Goal: Task Accomplishment & Management: Complete application form

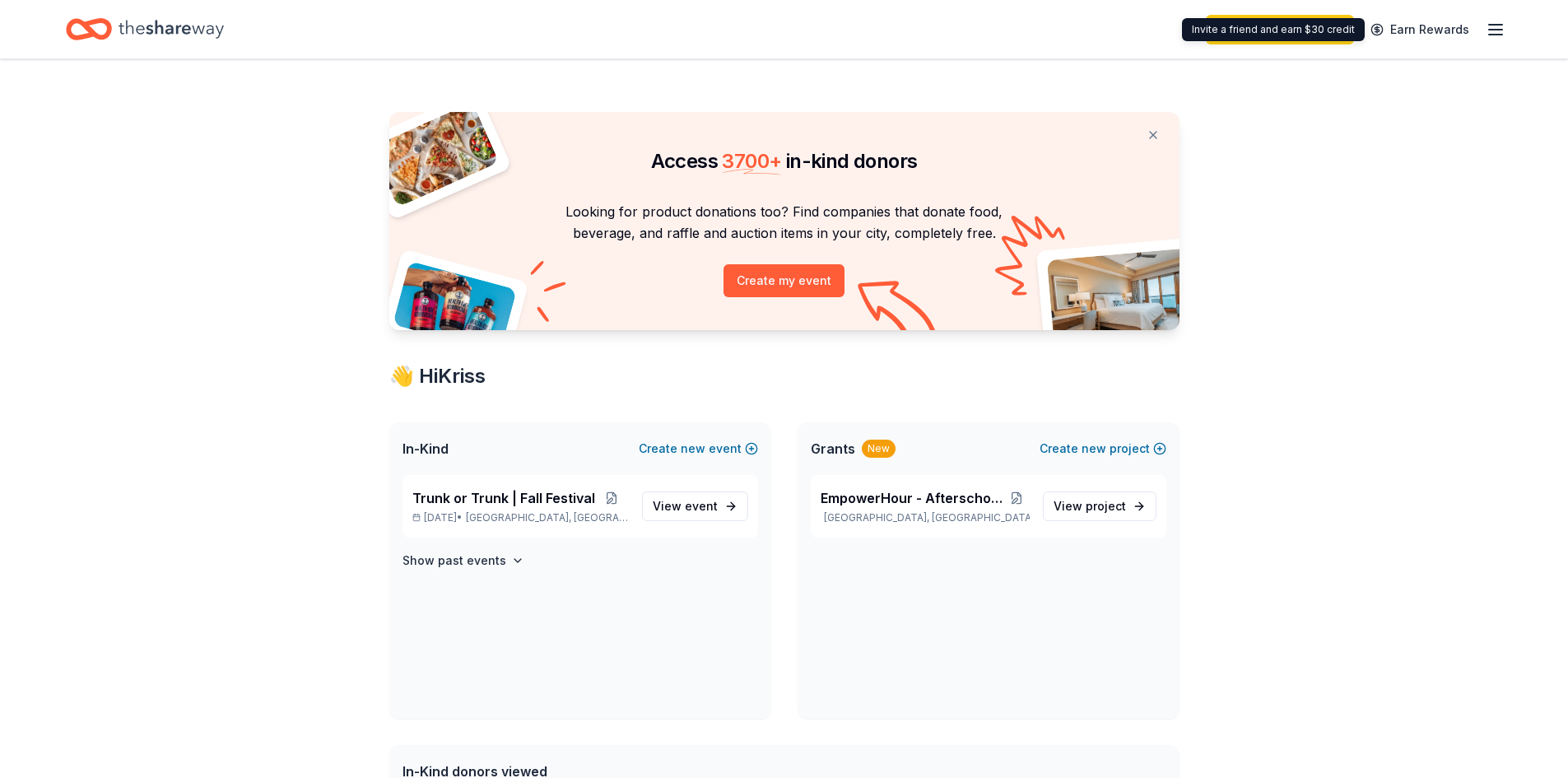
click at [1506, 35] on div "Upgrade your plan Earn Rewards" at bounding box center [784, 29] width 1568 height 59
click at [1497, 32] on icon "button" at bounding box center [1495, 29] width 20 height 20
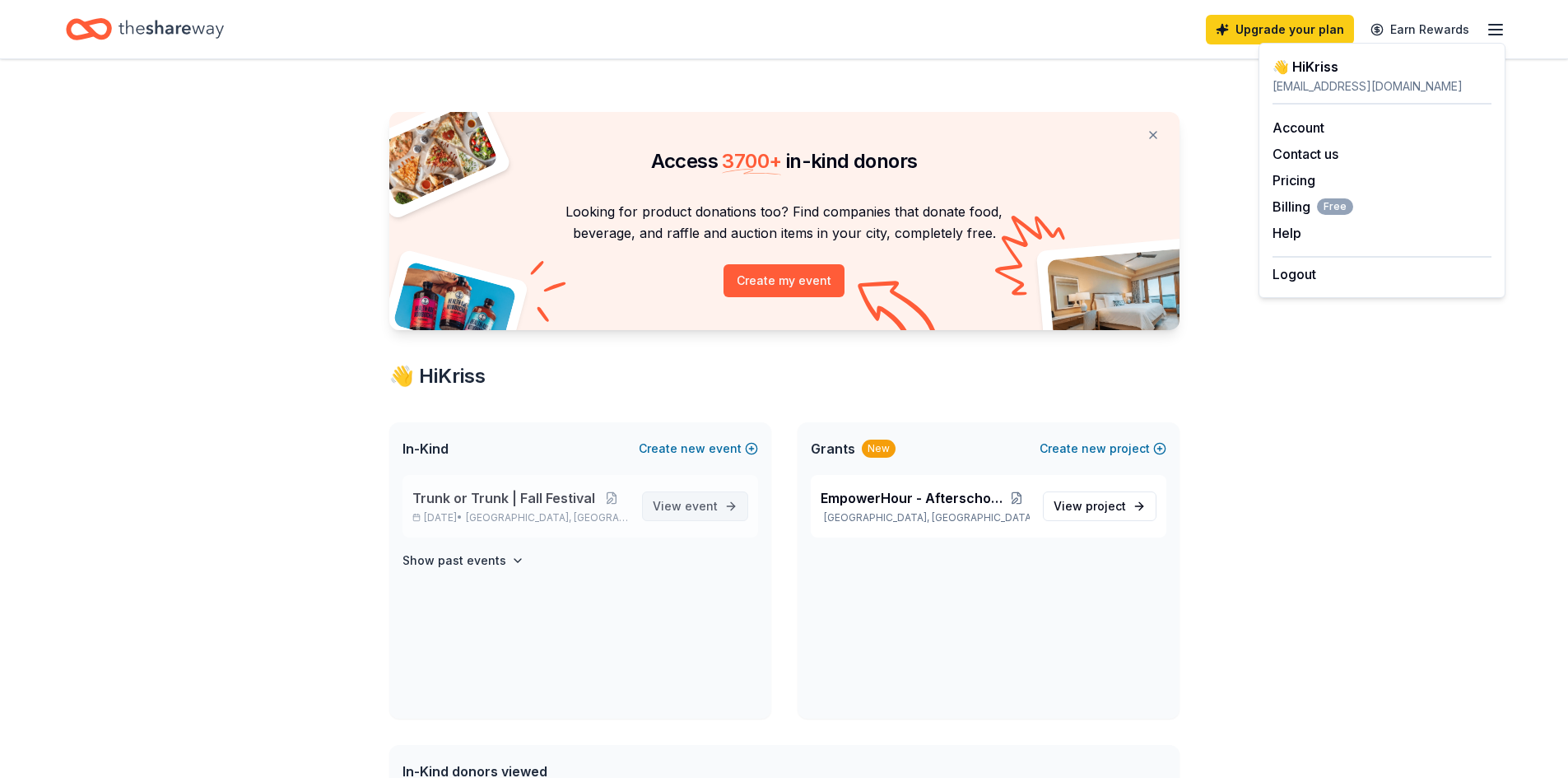
click at [678, 507] on span "View event" at bounding box center [685, 505] width 65 height 20
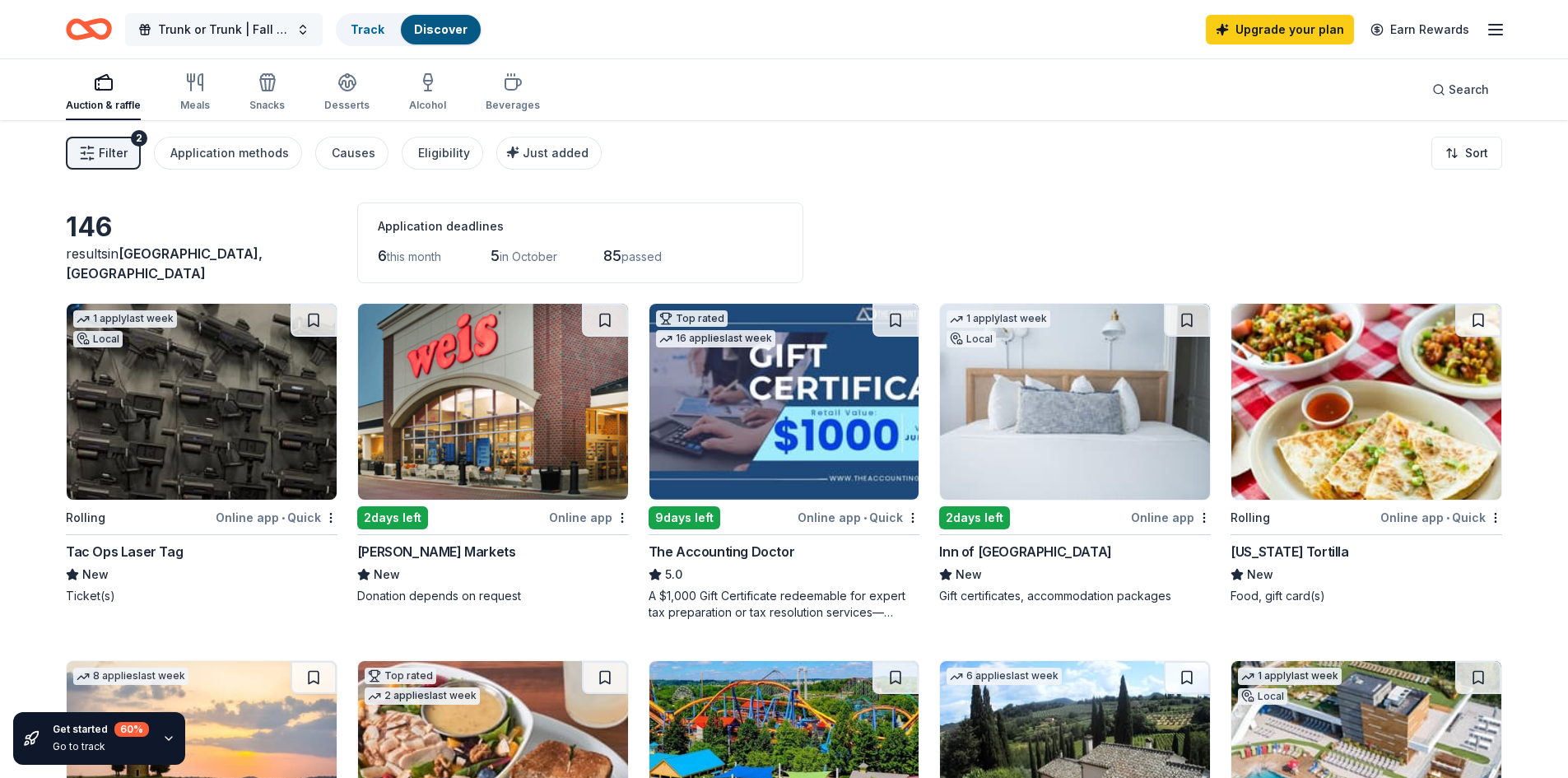
click at [267, 18] on button "Trunk or Trunk | Fall Festival" at bounding box center [223, 29] width 198 height 33
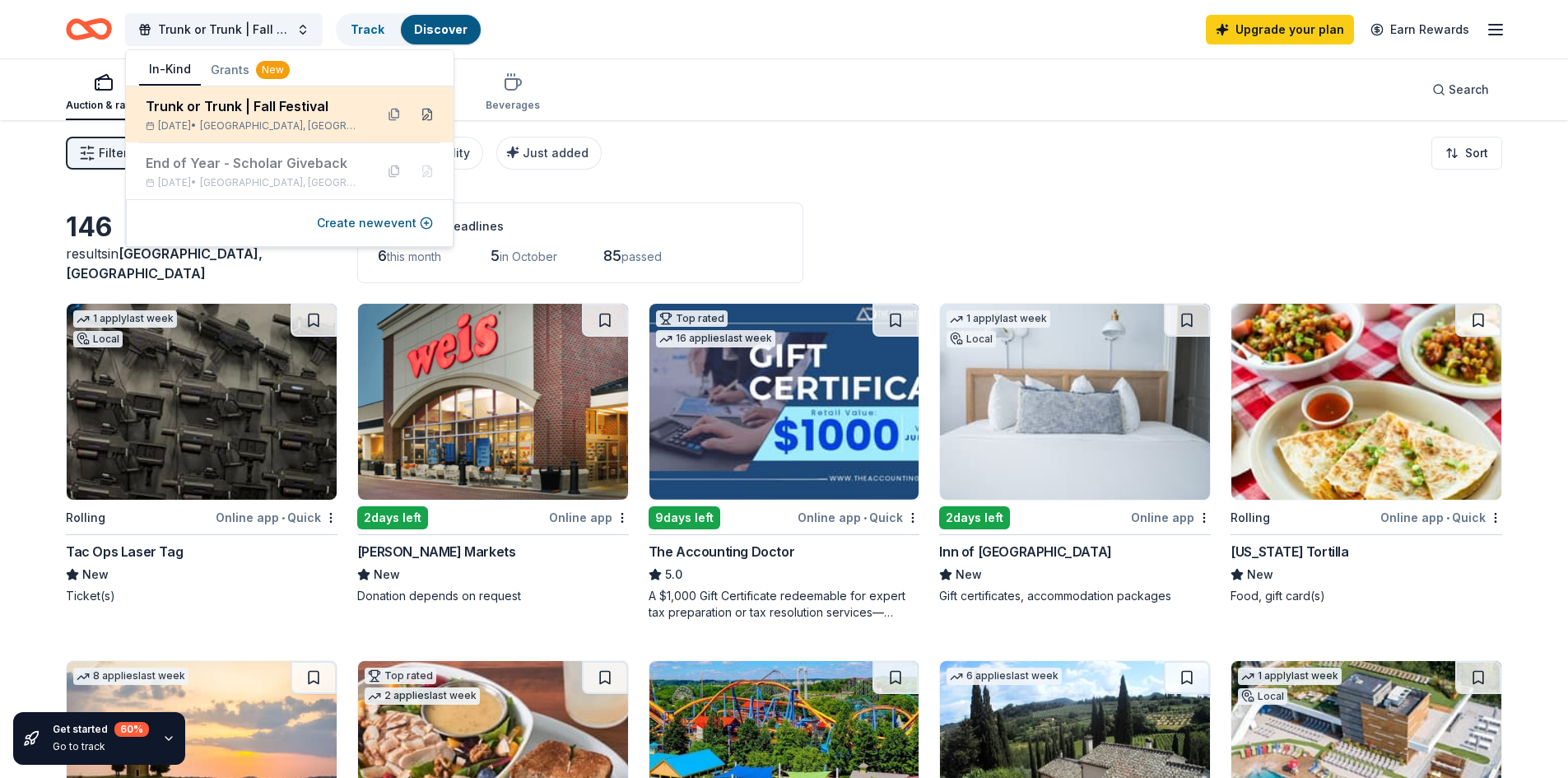
click at [423, 111] on button at bounding box center [427, 115] width 27 height 27
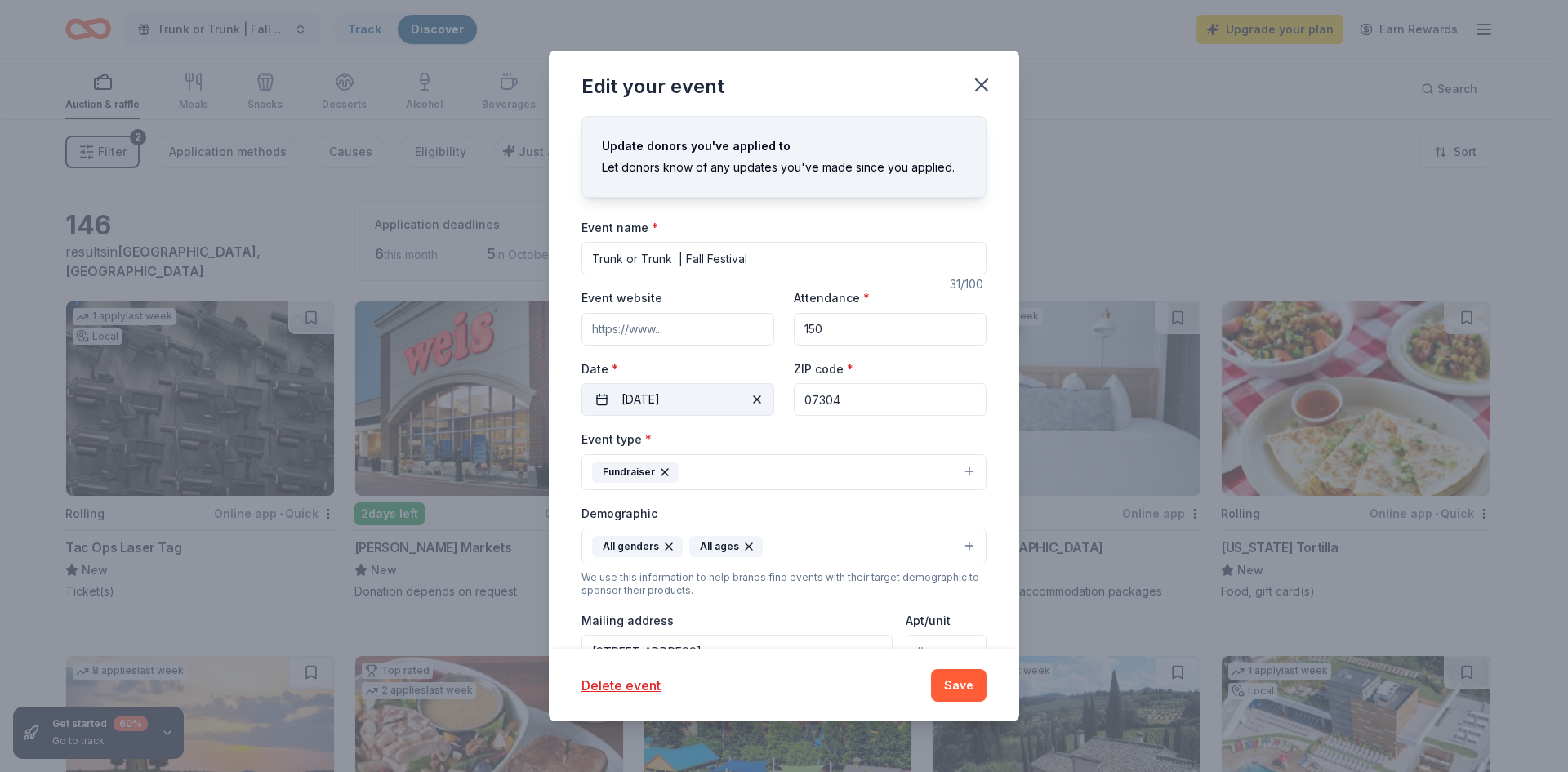
click at [647, 394] on button "[DATE]" at bounding box center [677, 399] width 193 height 33
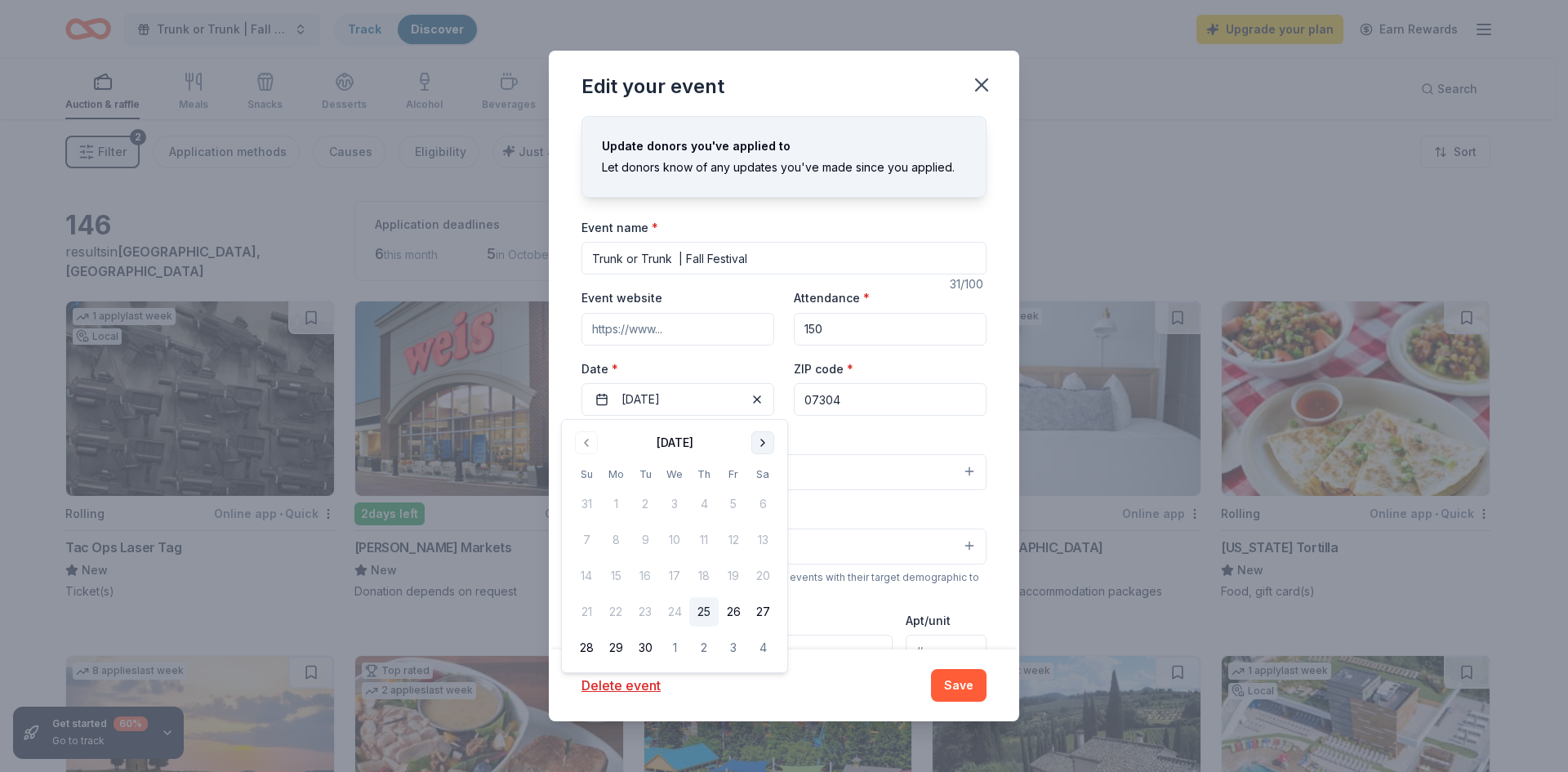
click at [762, 452] on button "Go to next month" at bounding box center [763, 442] width 23 height 23
click at [752, 578] on button "18" at bounding box center [762, 575] width 29 height 29
click at [938, 672] on button "Save" at bounding box center [958, 685] width 55 height 33
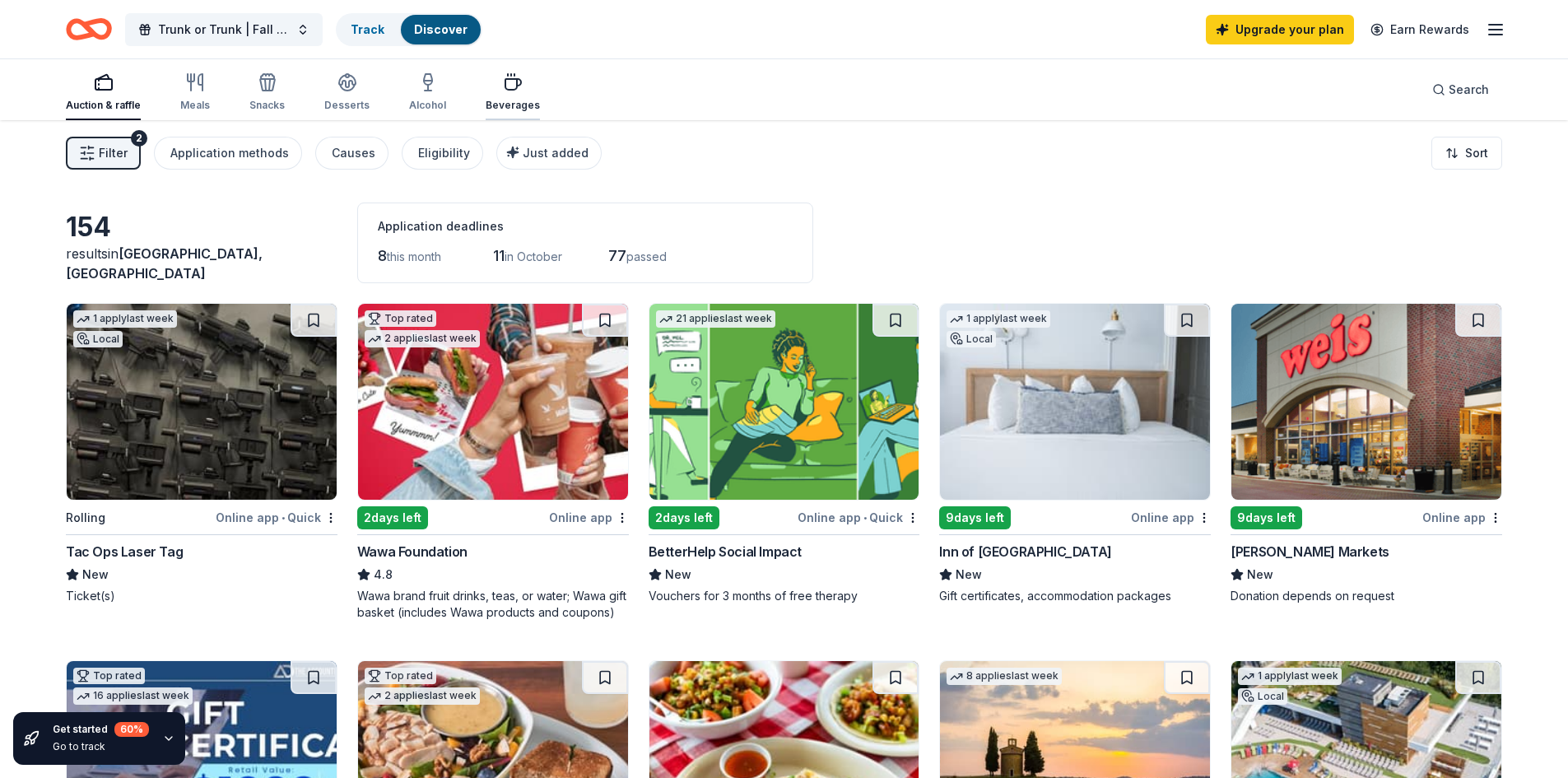
click at [505, 93] on div "Beverages" at bounding box center [512, 93] width 54 height 40
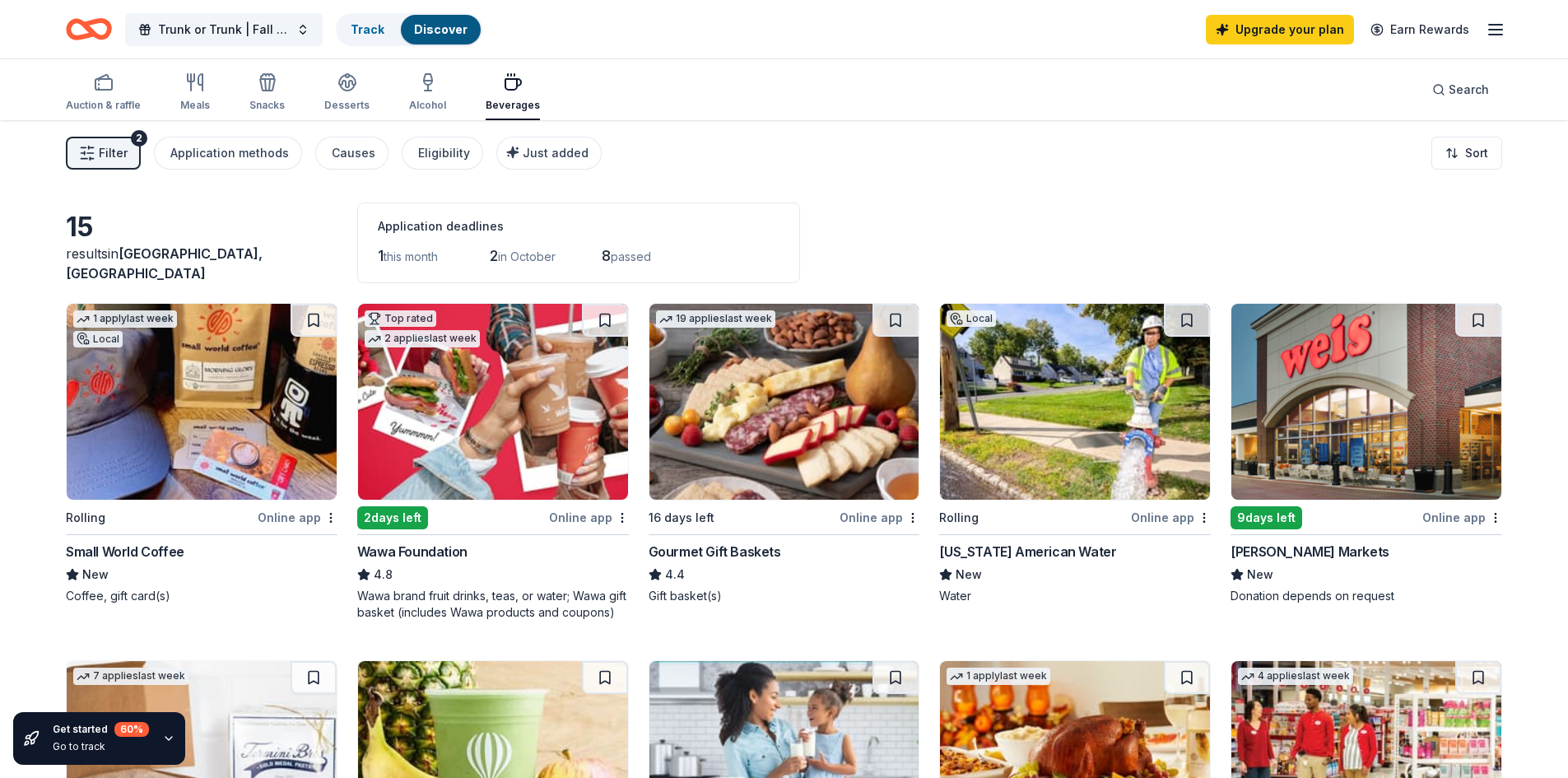
scroll to position [35, 0]
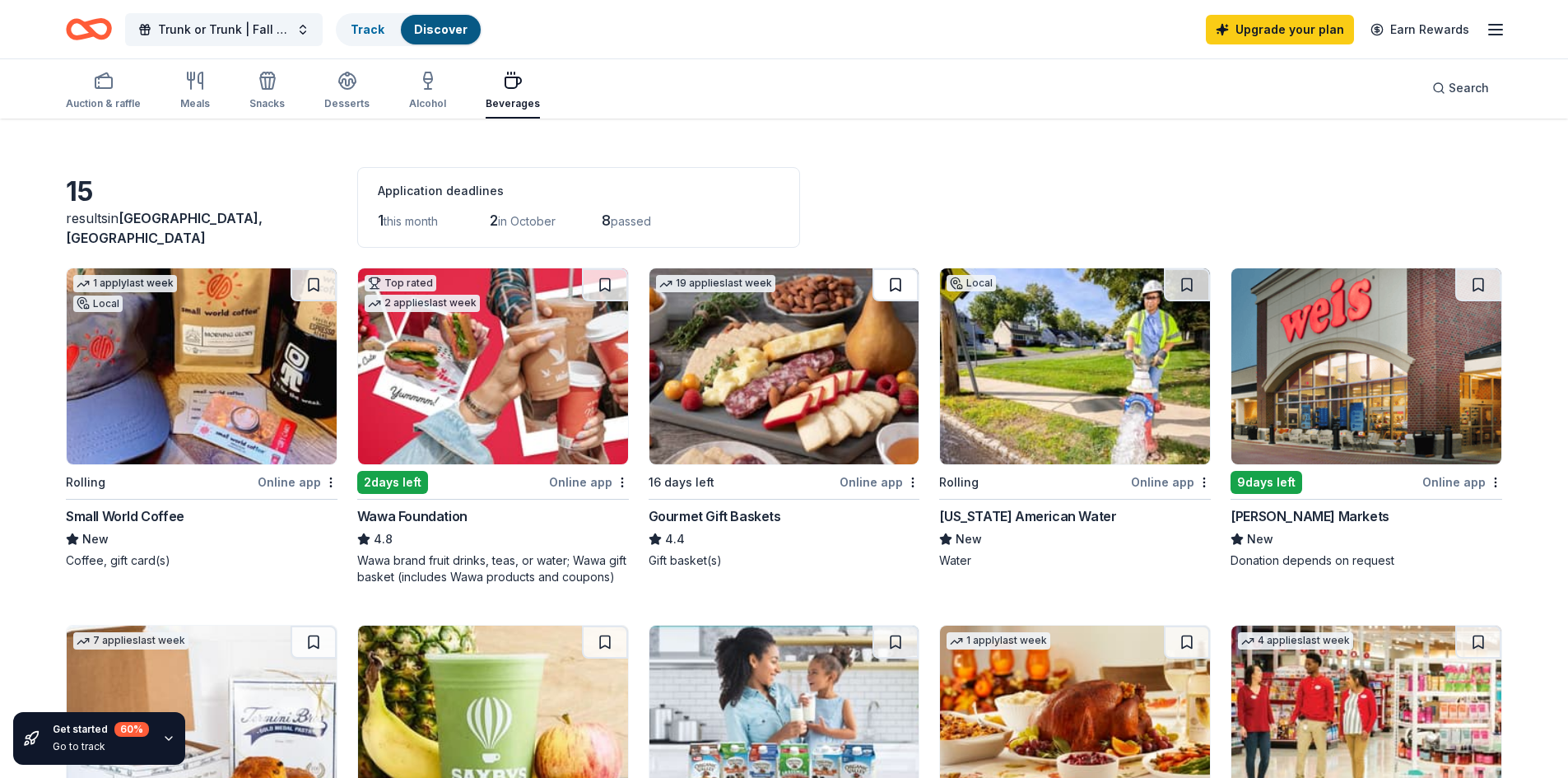
click at [897, 286] on button at bounding box center [896, 284] width 46 height 33
click at [1191, 288] on button at bounding box center [1186, 284] width 46 height 33
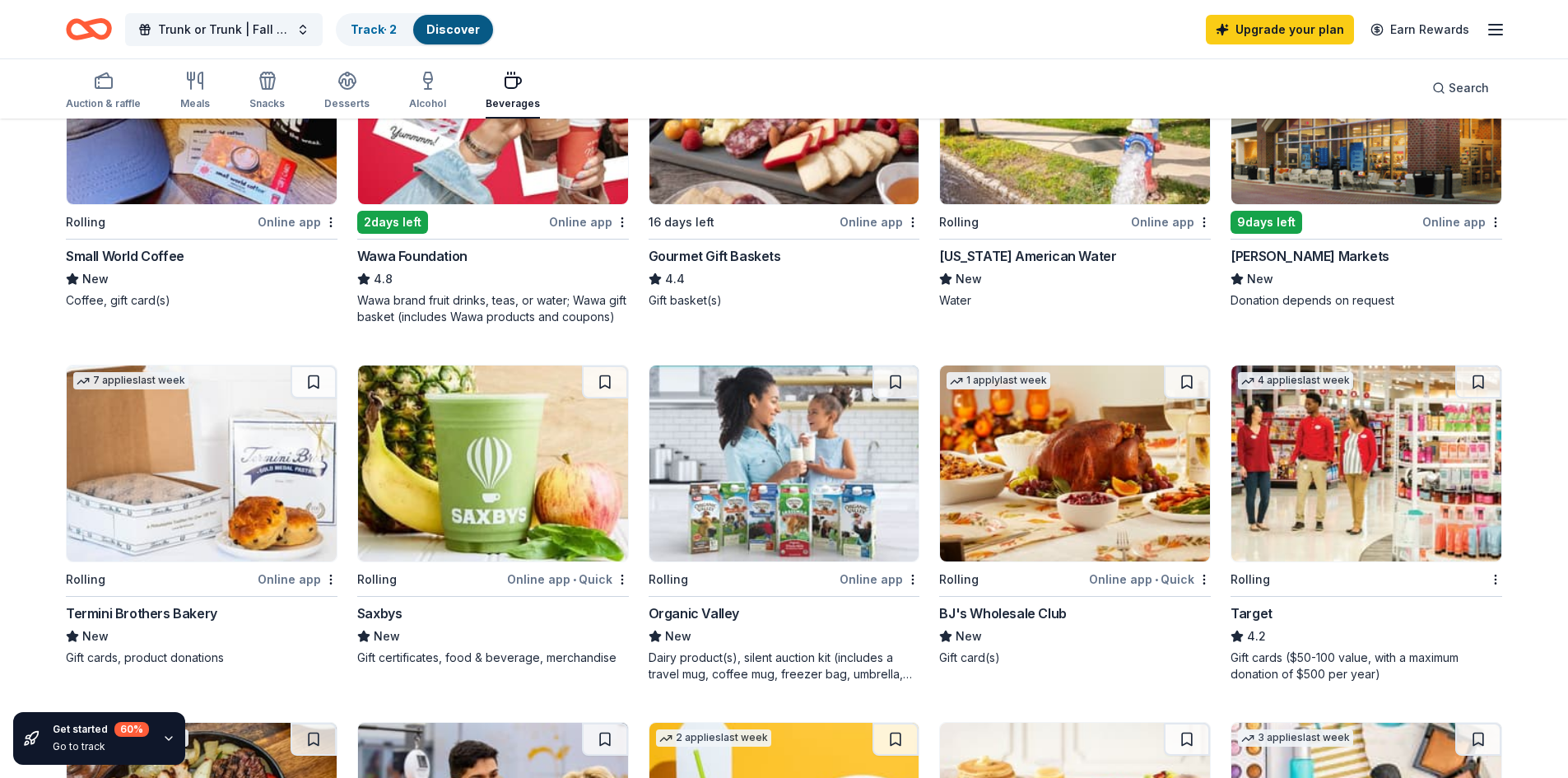
scroll to position [298, 0]
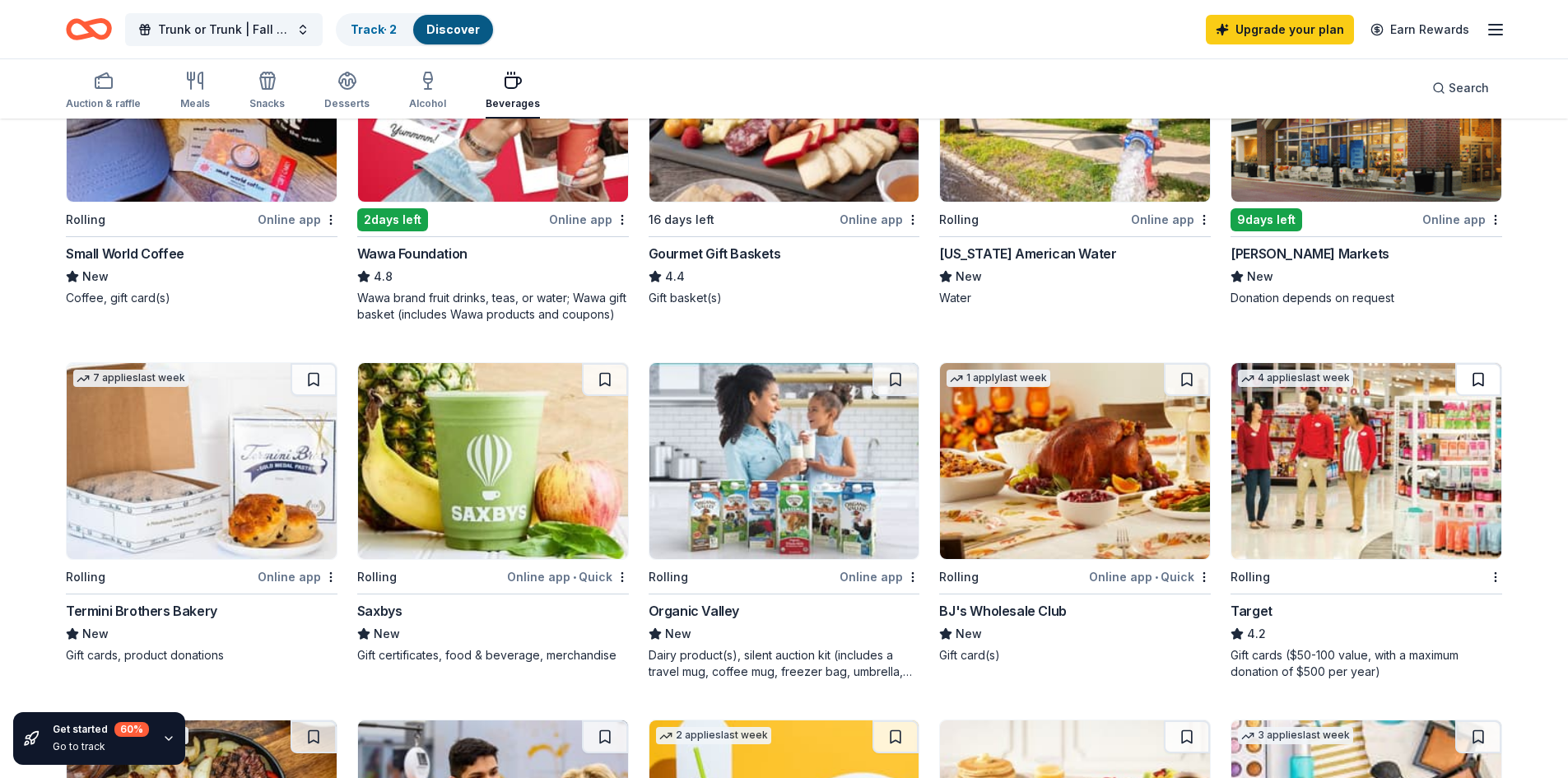
click at [1478, 380] on button at bounding box center [1478, 379] width 46 height 33
click at [1186, 377] on button at bounding box center [1186, 379] width 46 height 33
click at [894, 372] on button at bounding box center [896, 379] width 46 height 33
click at [314, 377] on button at bounding box center [313, 379] width 46 height 33
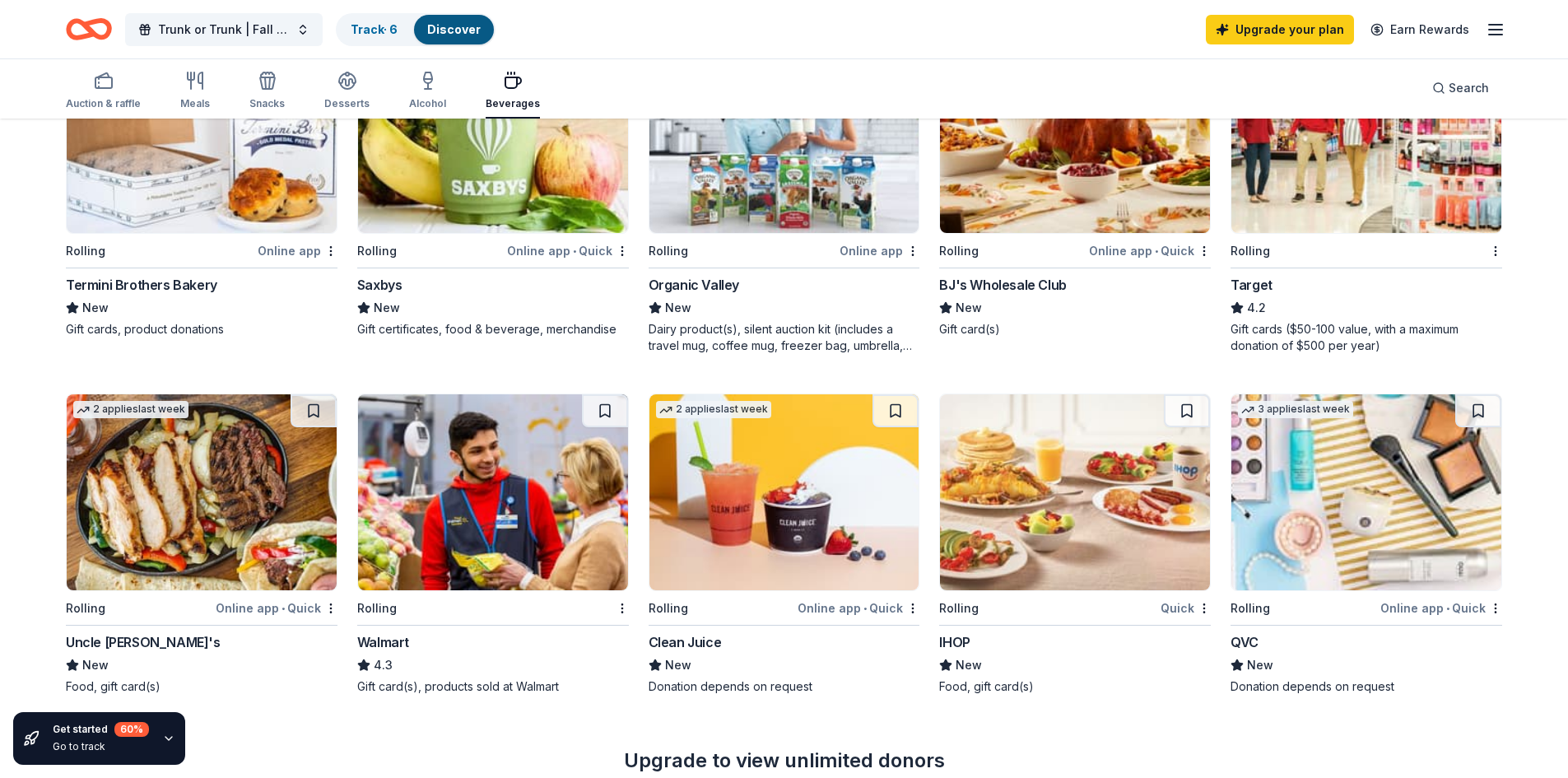
scroll to position [629, 0]
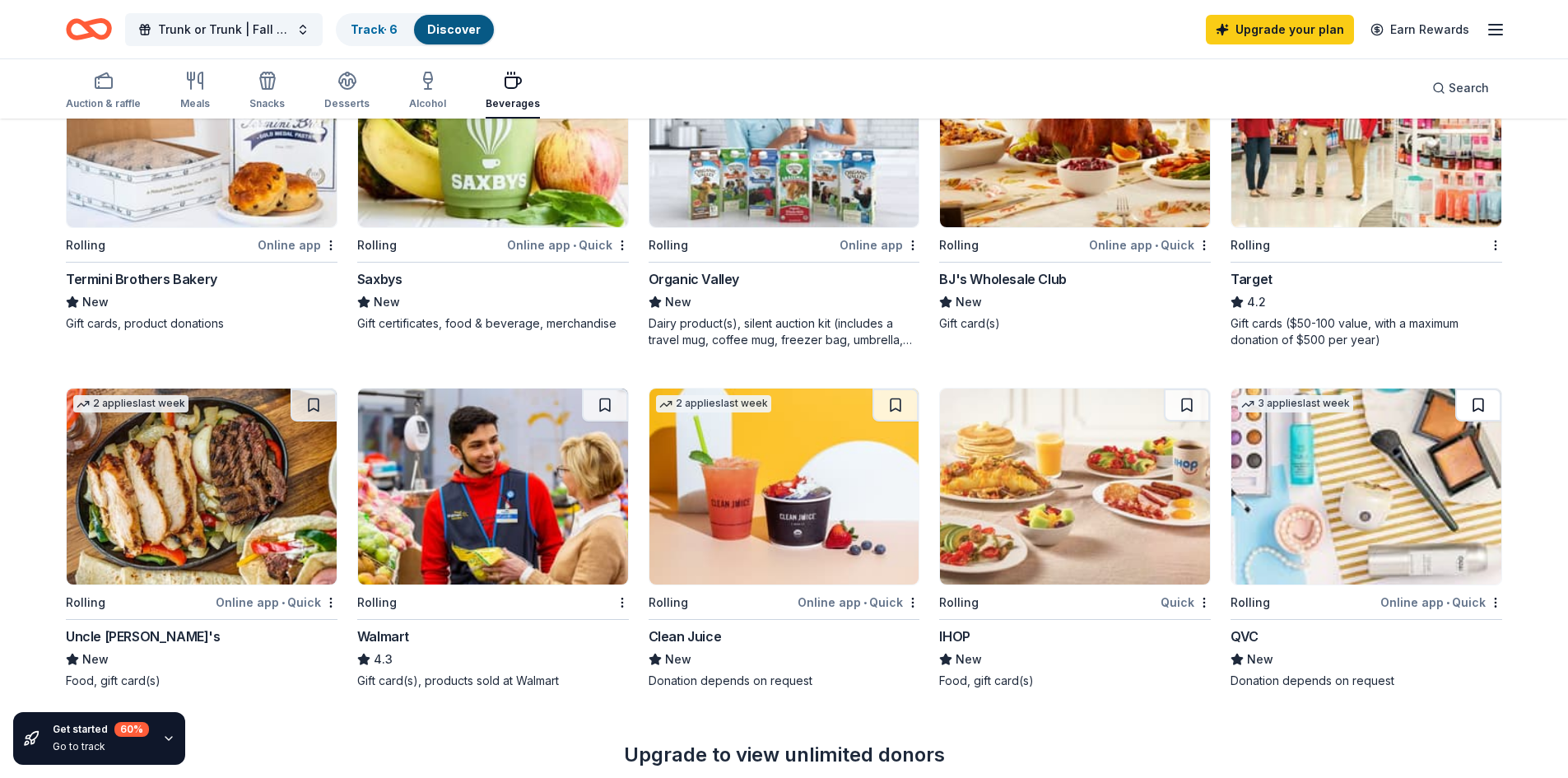
click at [1484, 398] on button at bounding box center [1478, 404] width 46 height 33
click at [1184, 408] on button at bounding box center [1186, 404] width 46 height 33
drag, startPoint x: 1565, startPoint y: 441, endPoint x: 1570, endPoint y: 457, distance: 16.8
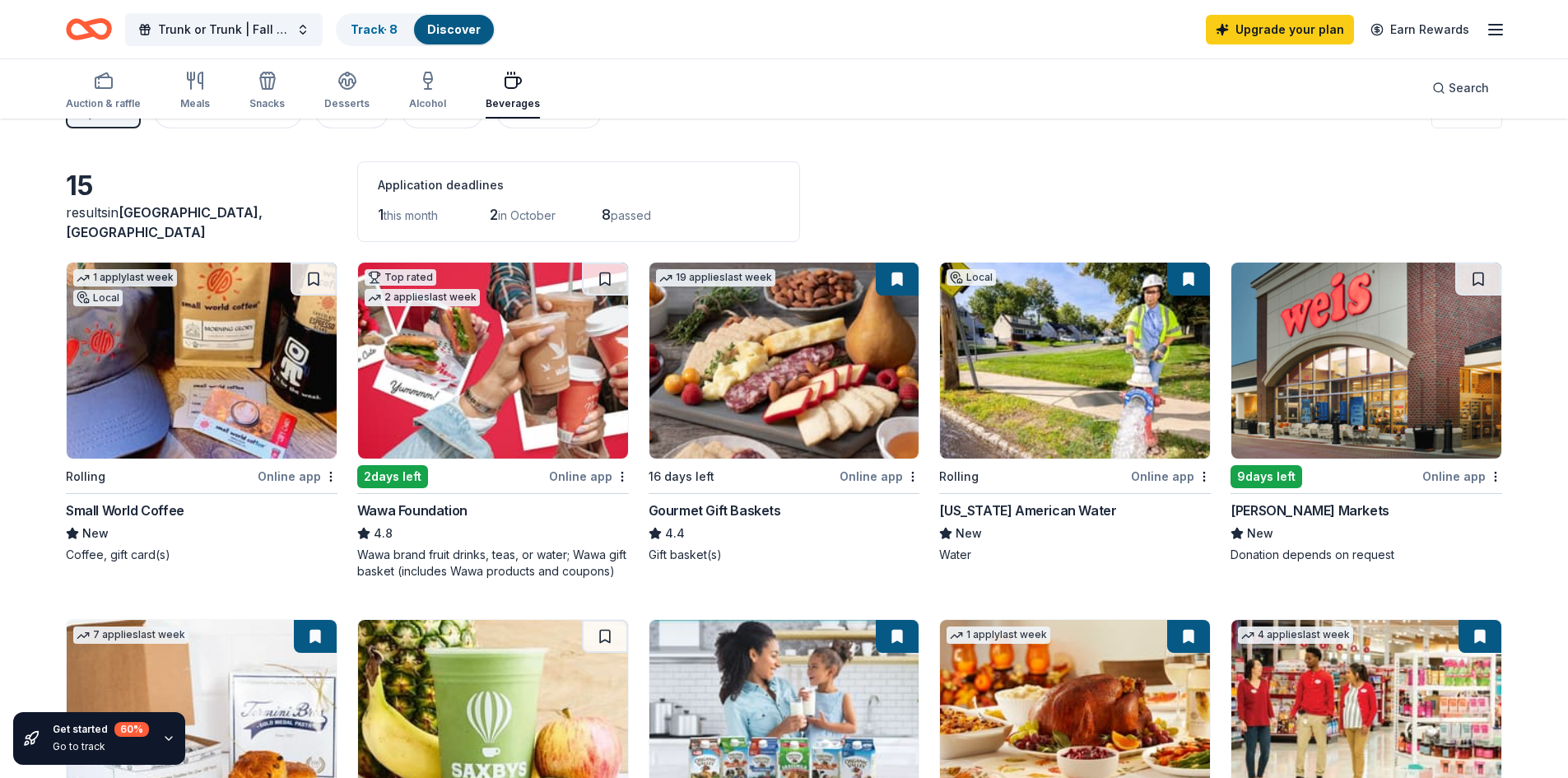
scroll to position [0, 0]
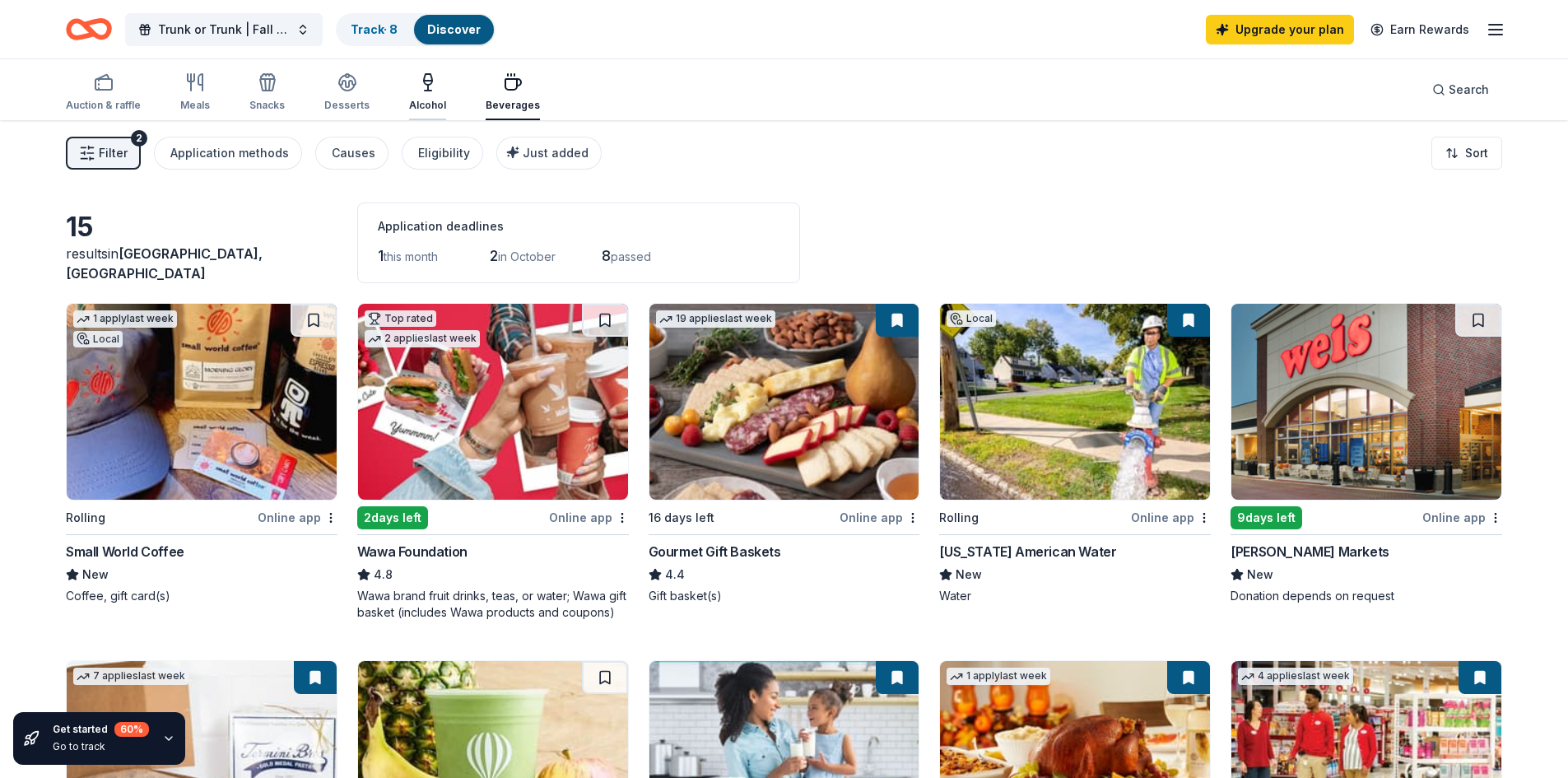
click at [425, 97] on div "Alcohol" at bounding box center [427, 93] width 37 height 40
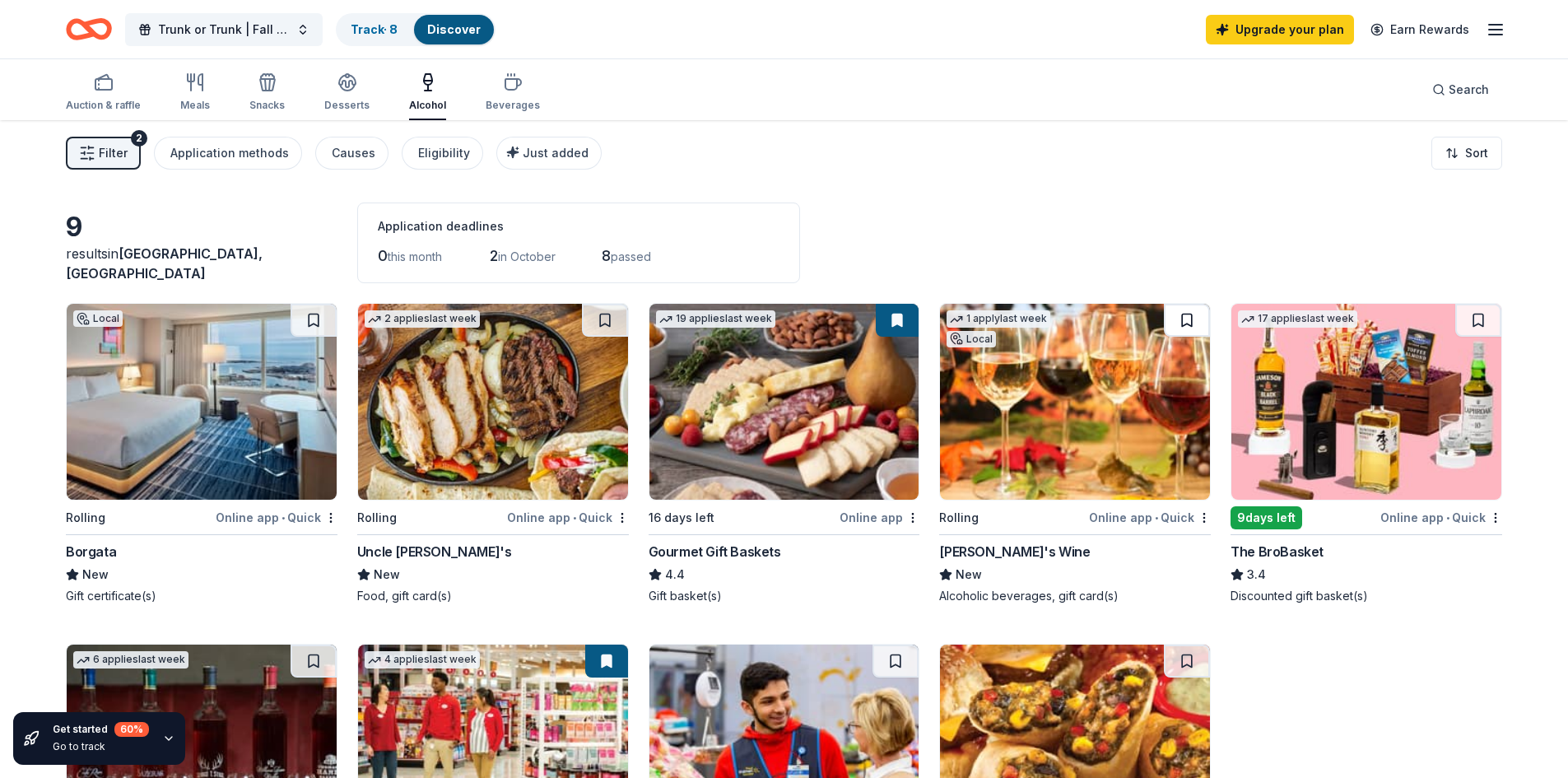
click at [1189, 323] on button at bounding box center [1186, 320] width 46 height 33
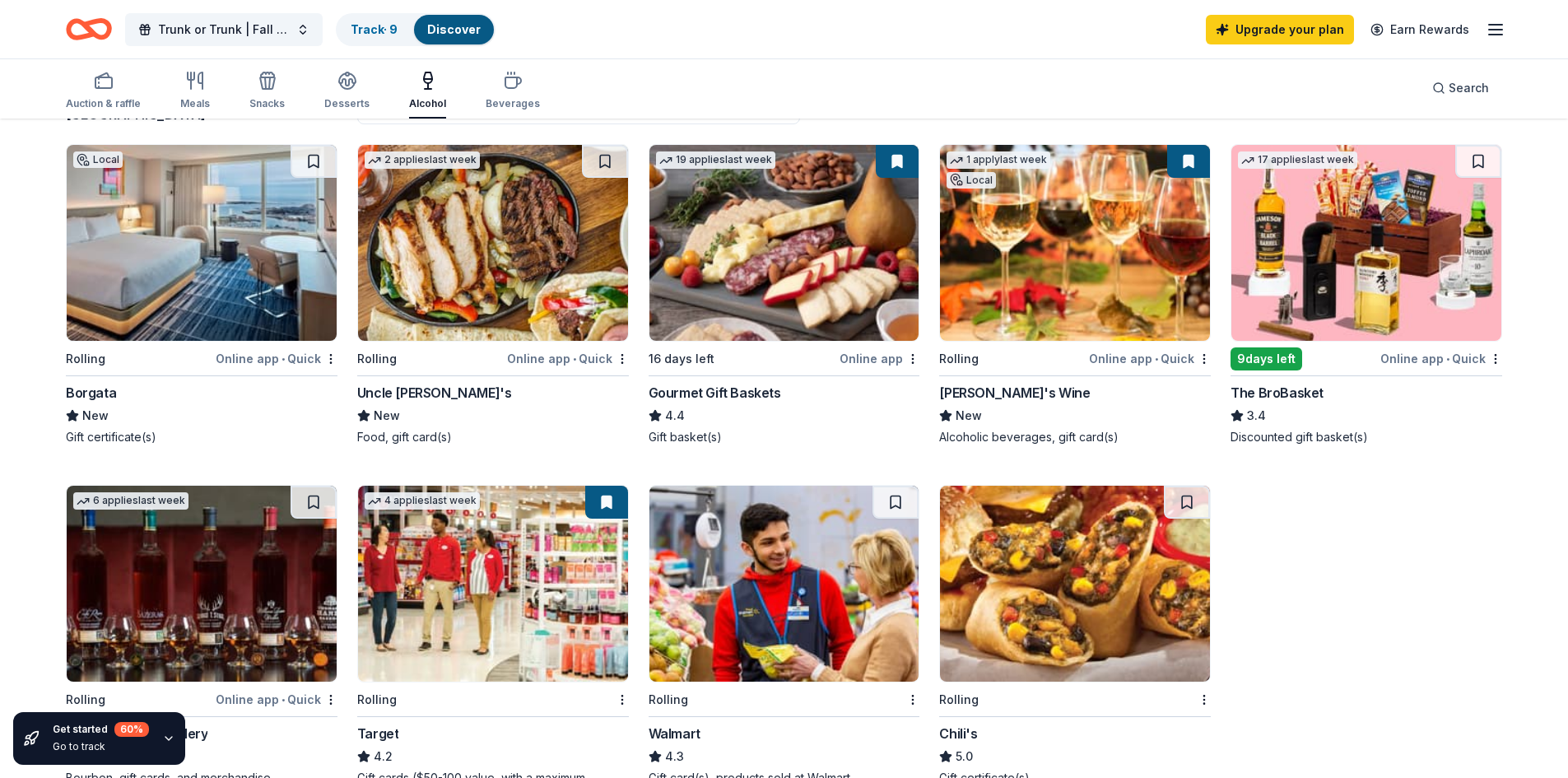
scroll to position [284, 0]
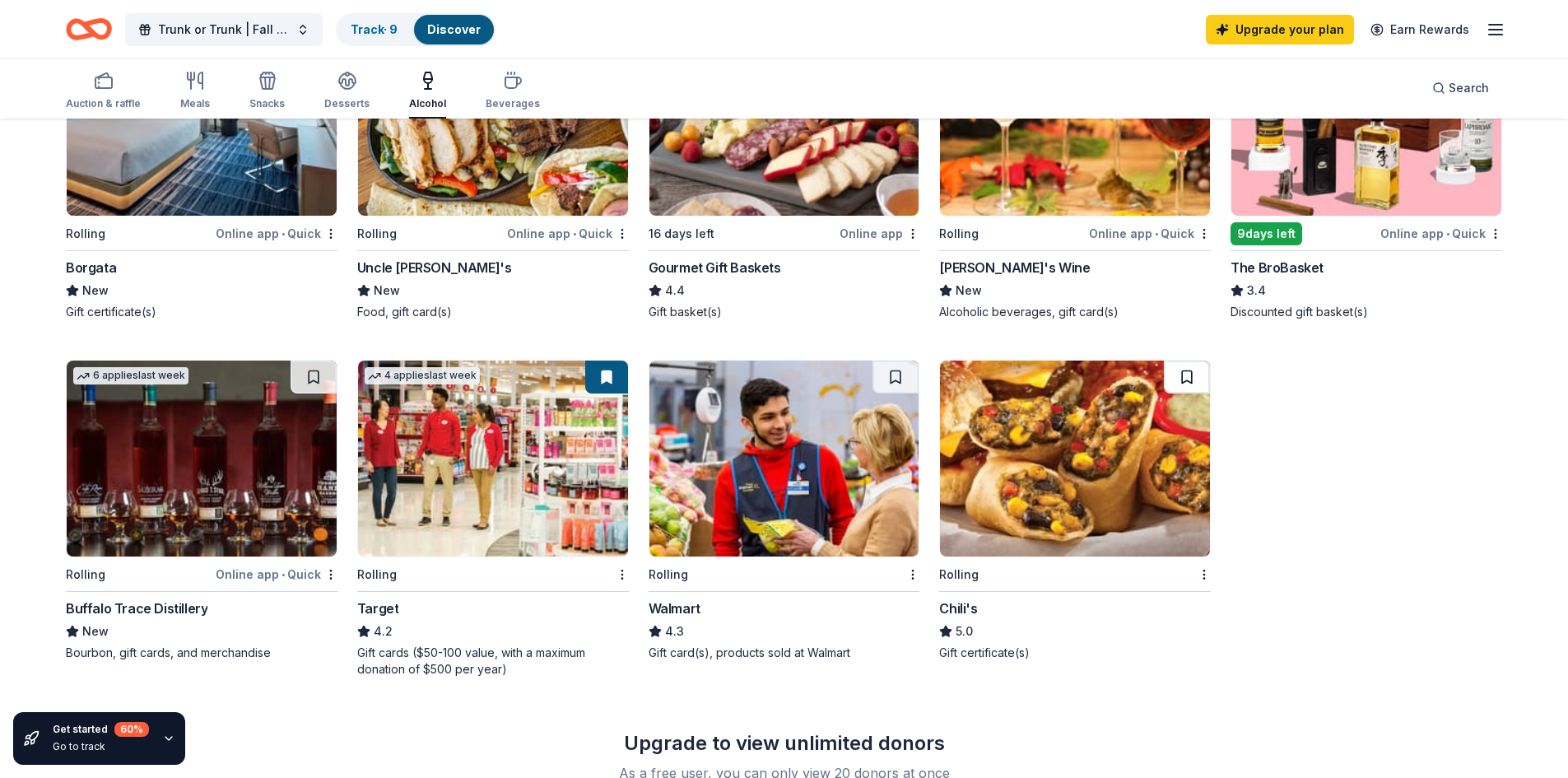
click at [1185, 380] on button at bounding box center [1186, 377] width 46 height 33
click at [348, 97] on div "Desserts" at bounding box center [347, 104] width 45 height 13
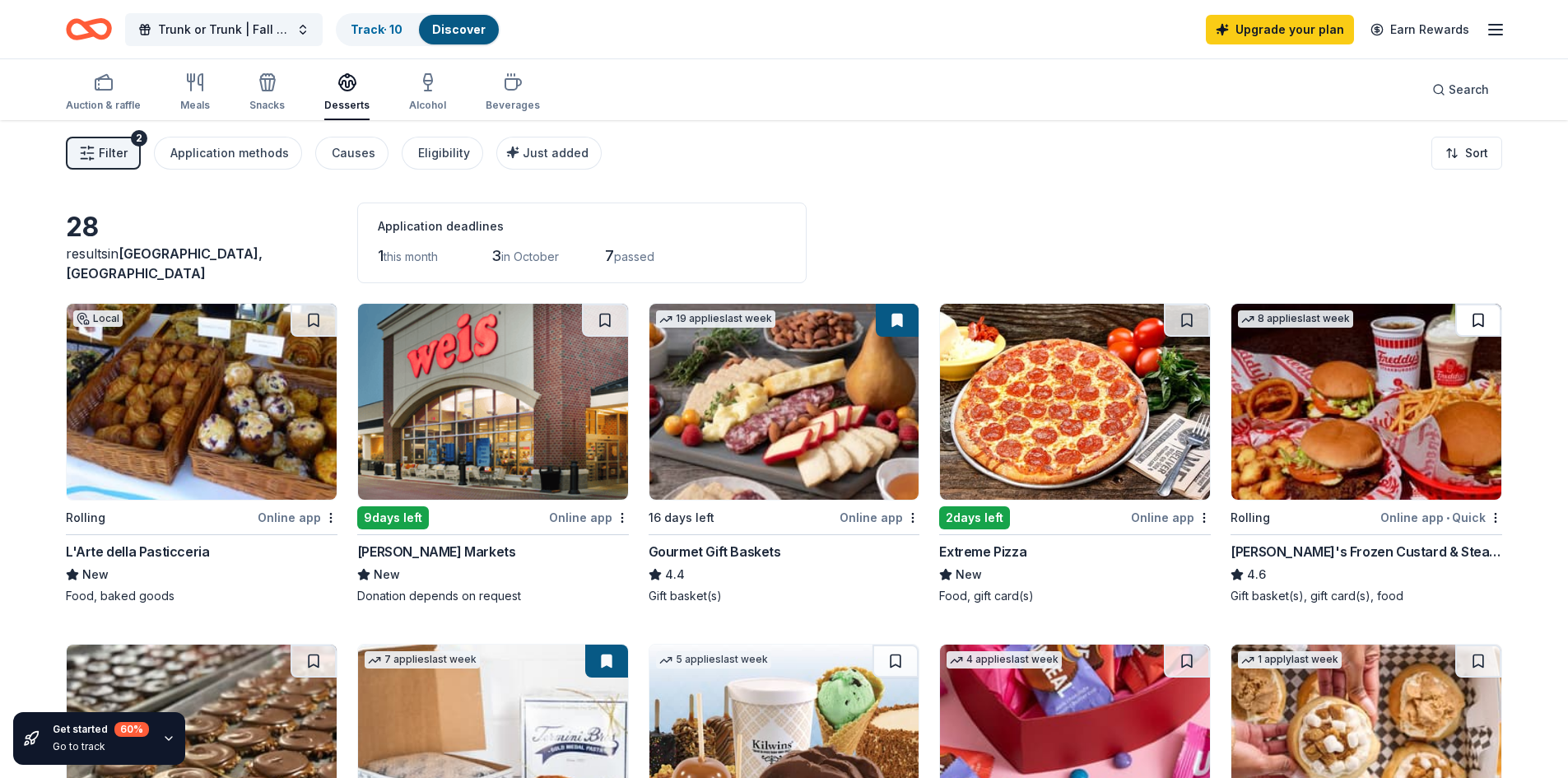
click at [1469, 323] on button at bounding box center [1478, 320] width 46 height 33
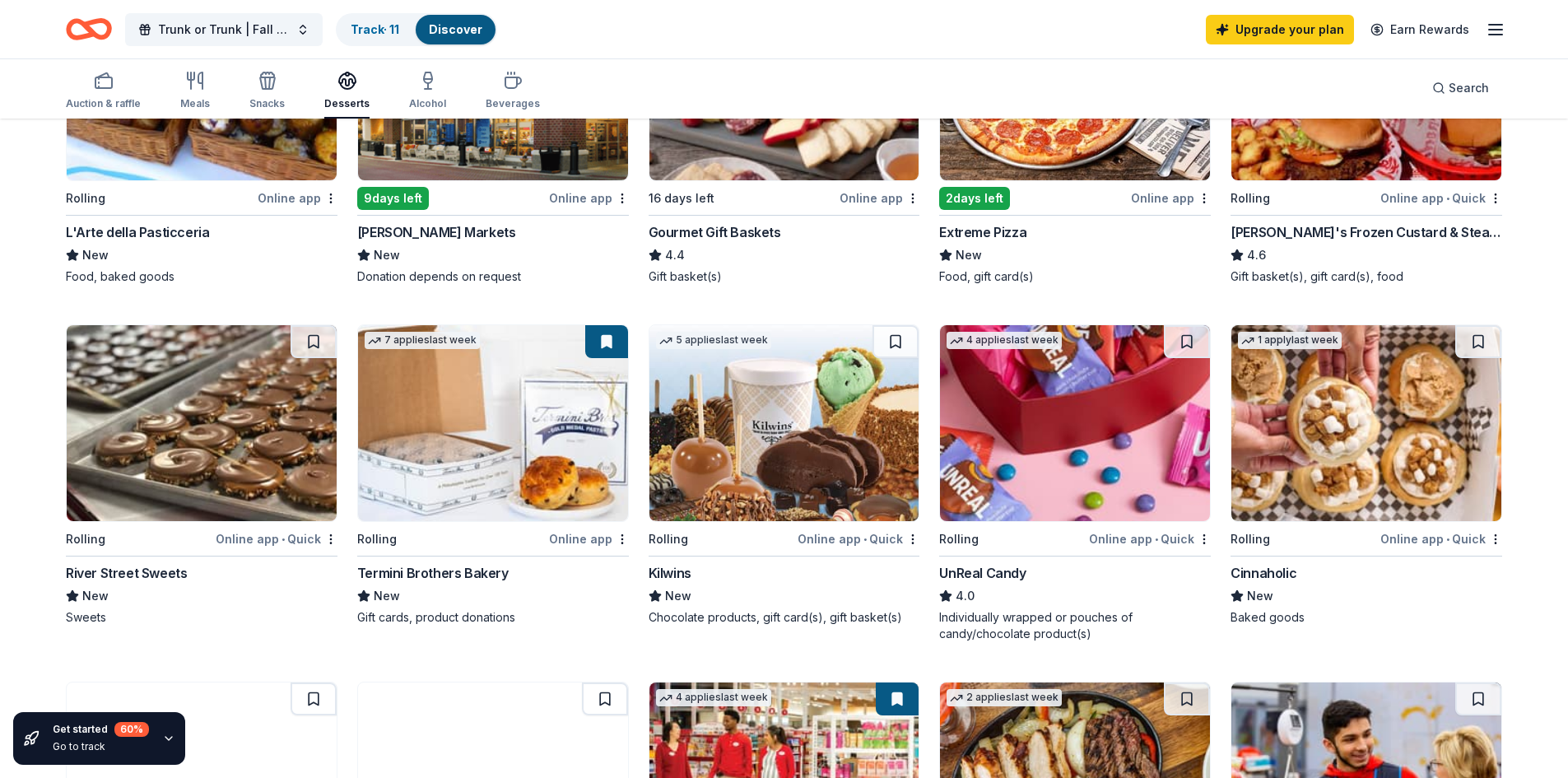
scroll to position [322, 0]
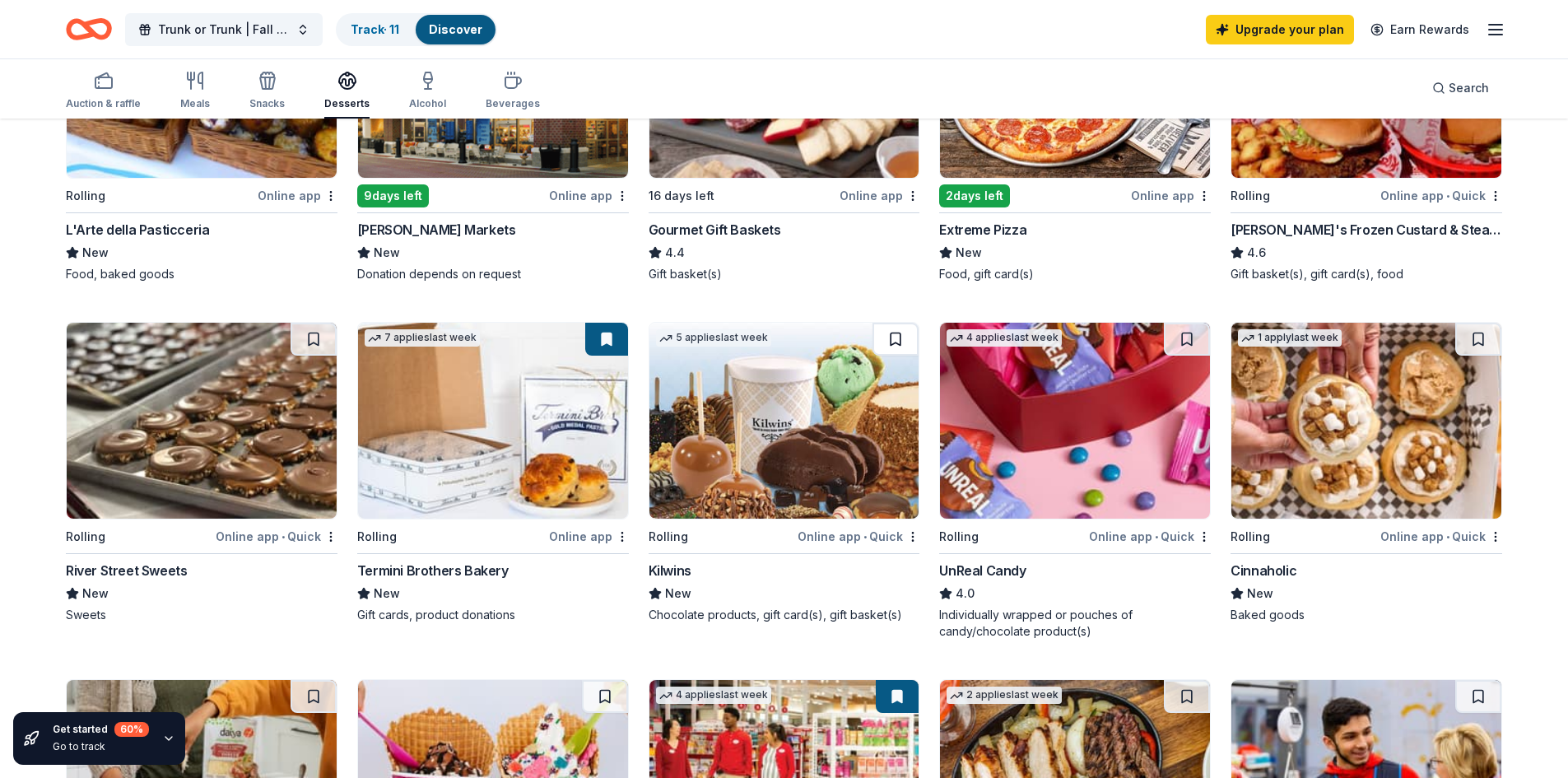
click at [895, 341] on button at bounding box center [896, 339] width 46 height 33
click at [899, 345] on button at bounding box center [897, 339] width 43 height 33
click at [899, 341] on button at bounding box center [897, 339] width 43 height 33
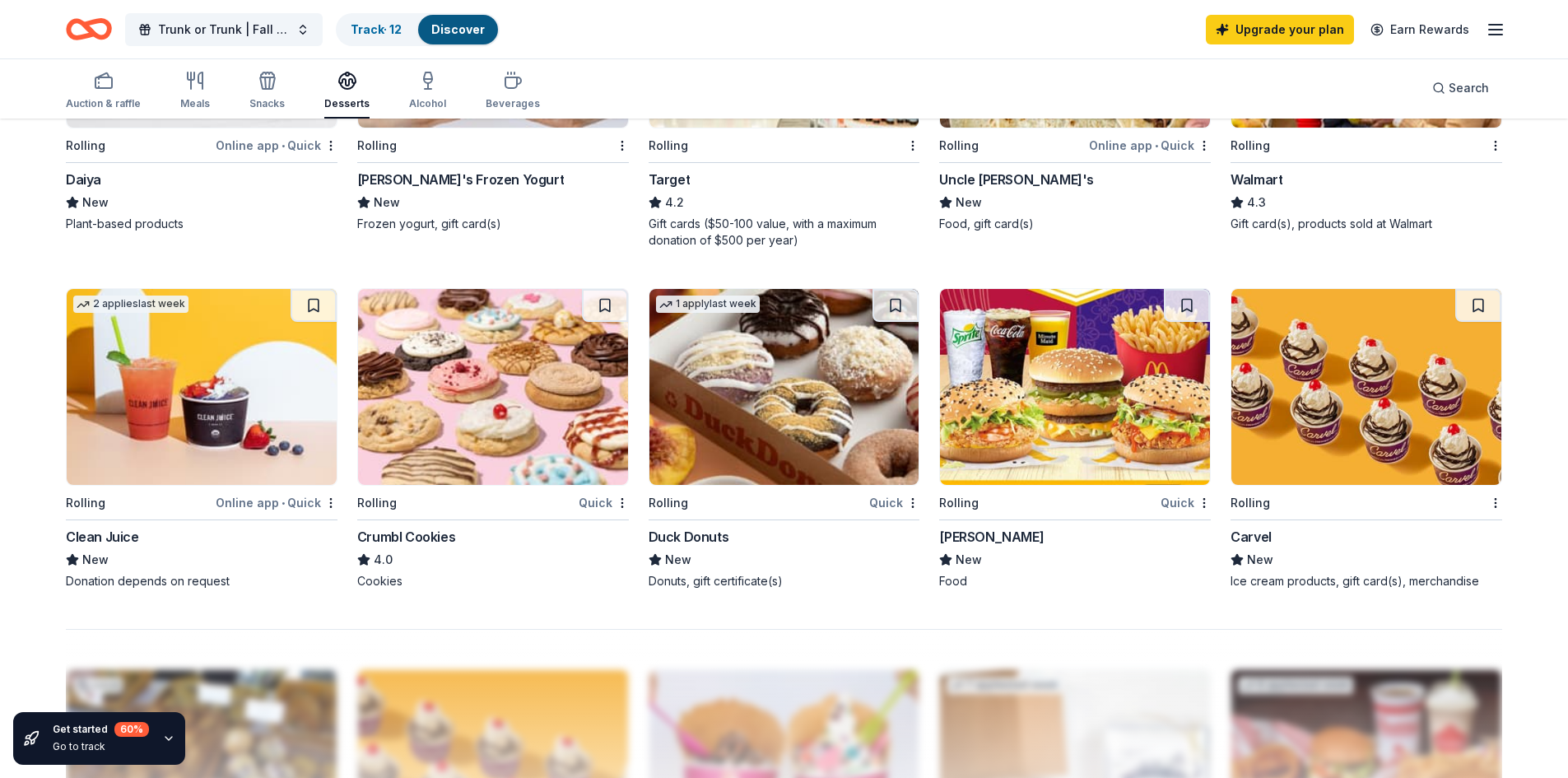
scroll to position [1074, 0]
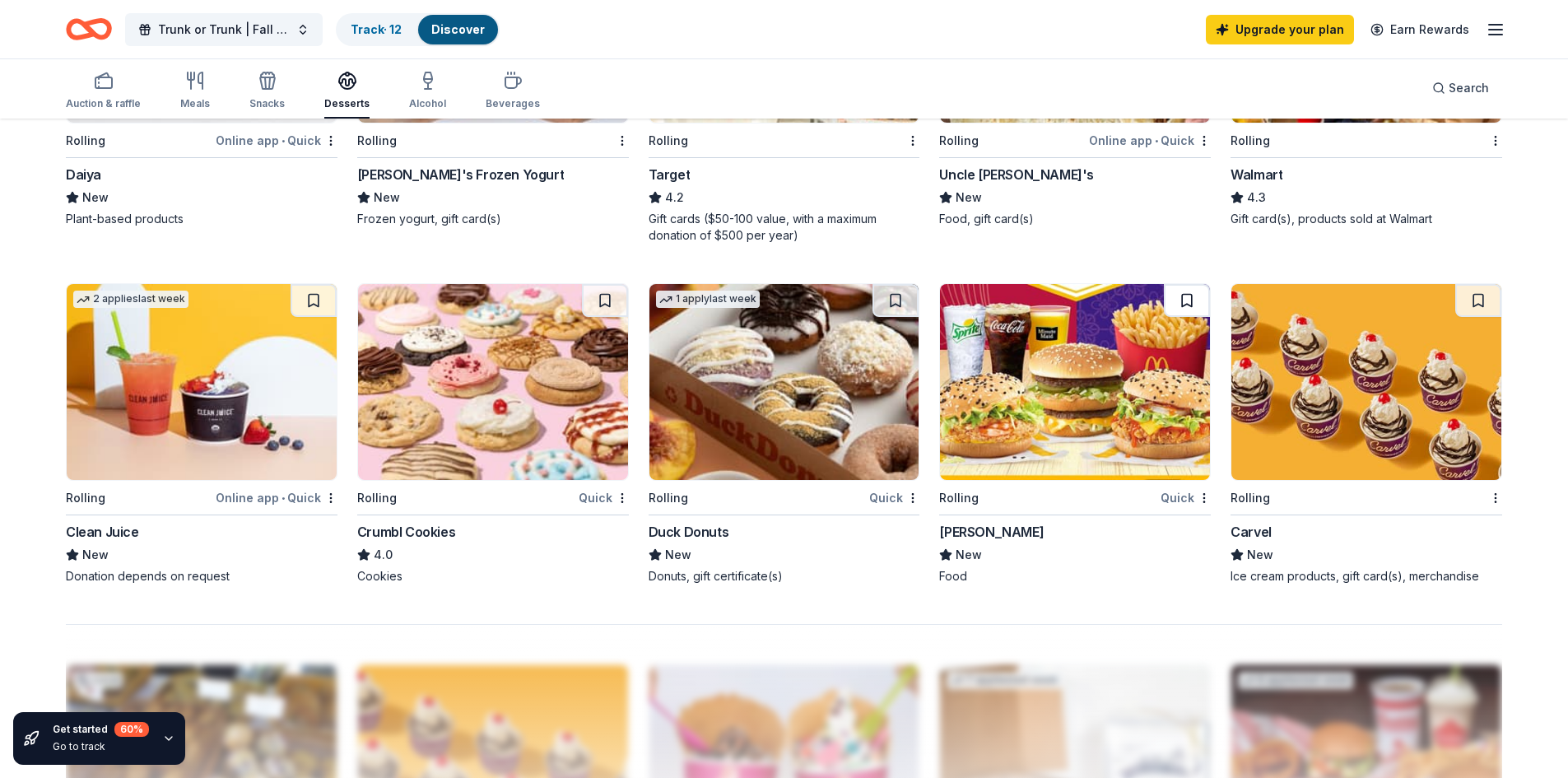
click at [1188, 298] on button at bounding box center [1186, 300] width 46 height 33
click at [1473, 301] on button at bounding box center [1478, 300] width 46 height 33
click at [608, 300] on button at bounding box center [605, 300] width 46 height 33
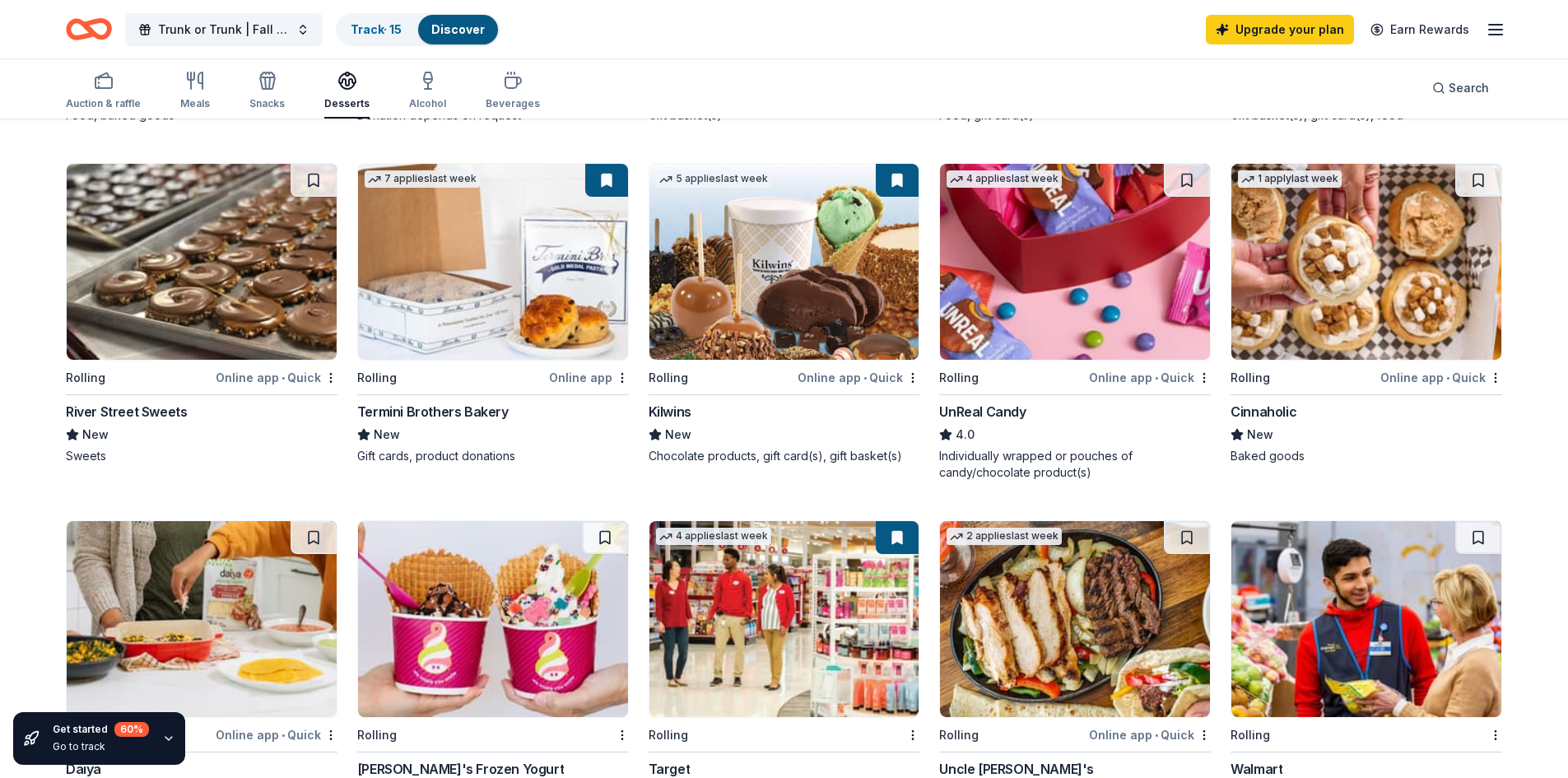
scroll to position [468, 0]
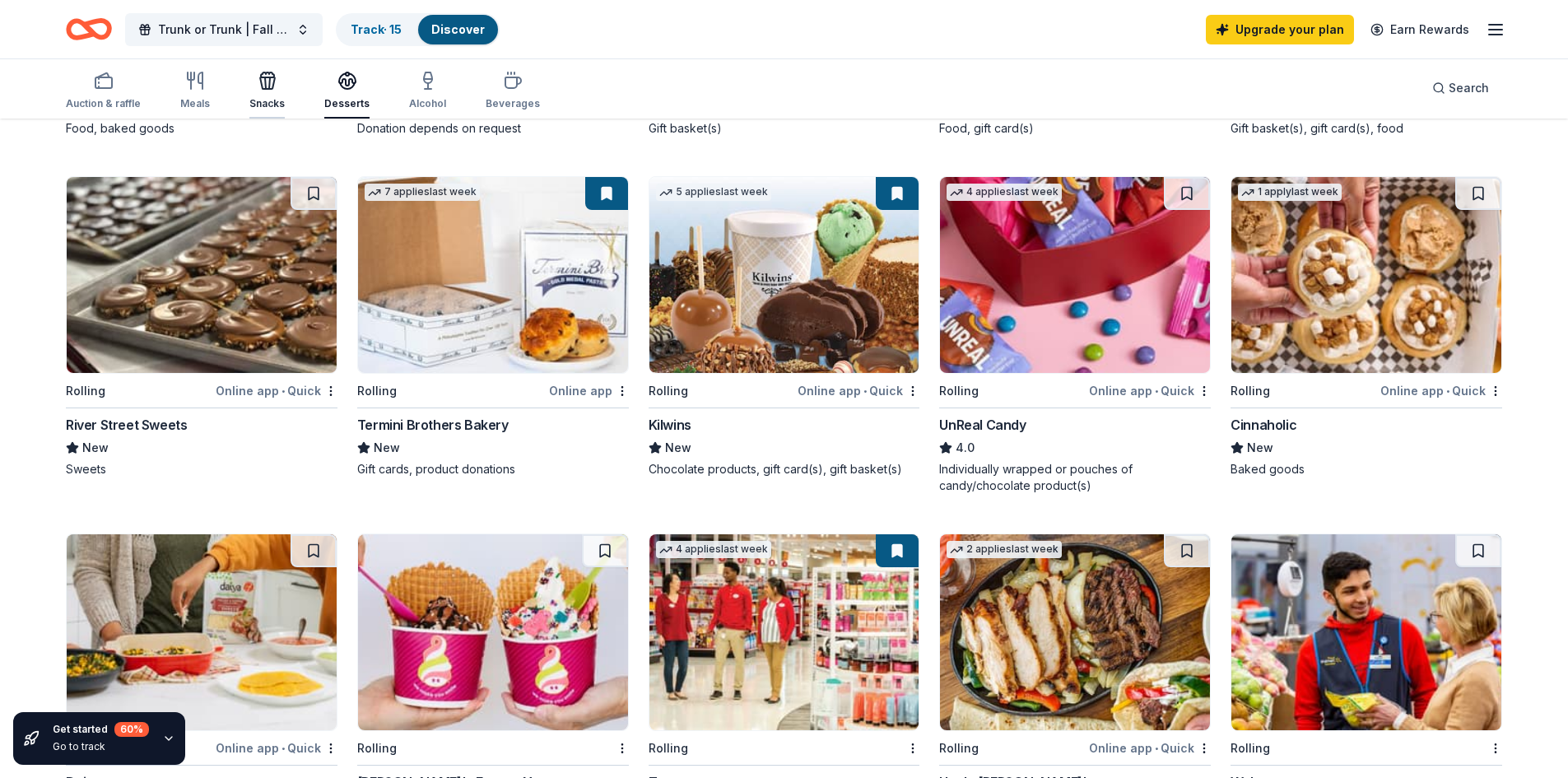
click at [269, 92] on div "Snacks" at bounding box center [266, 91] width 35 height 40
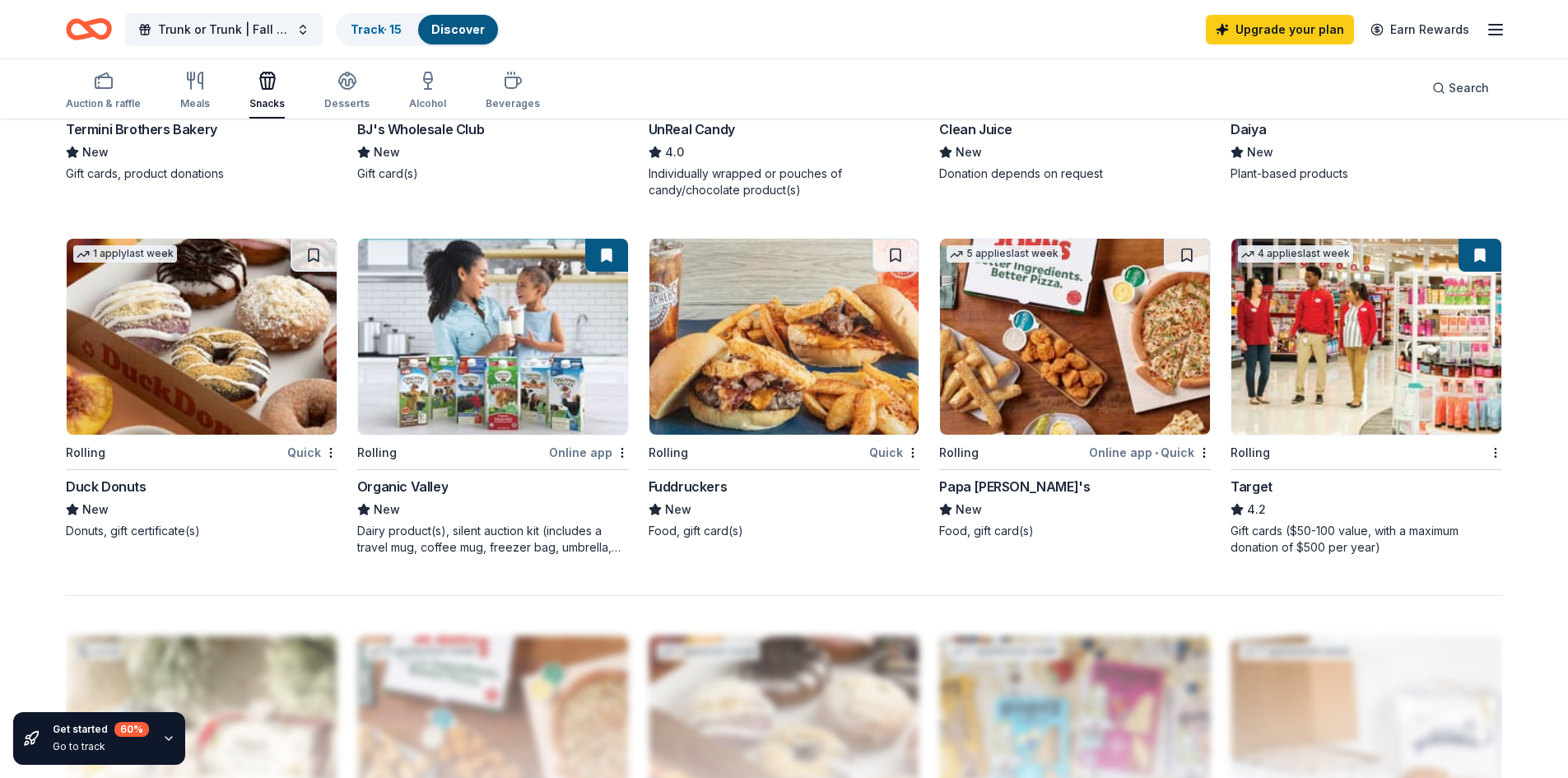
scroll to position [1105, 0]
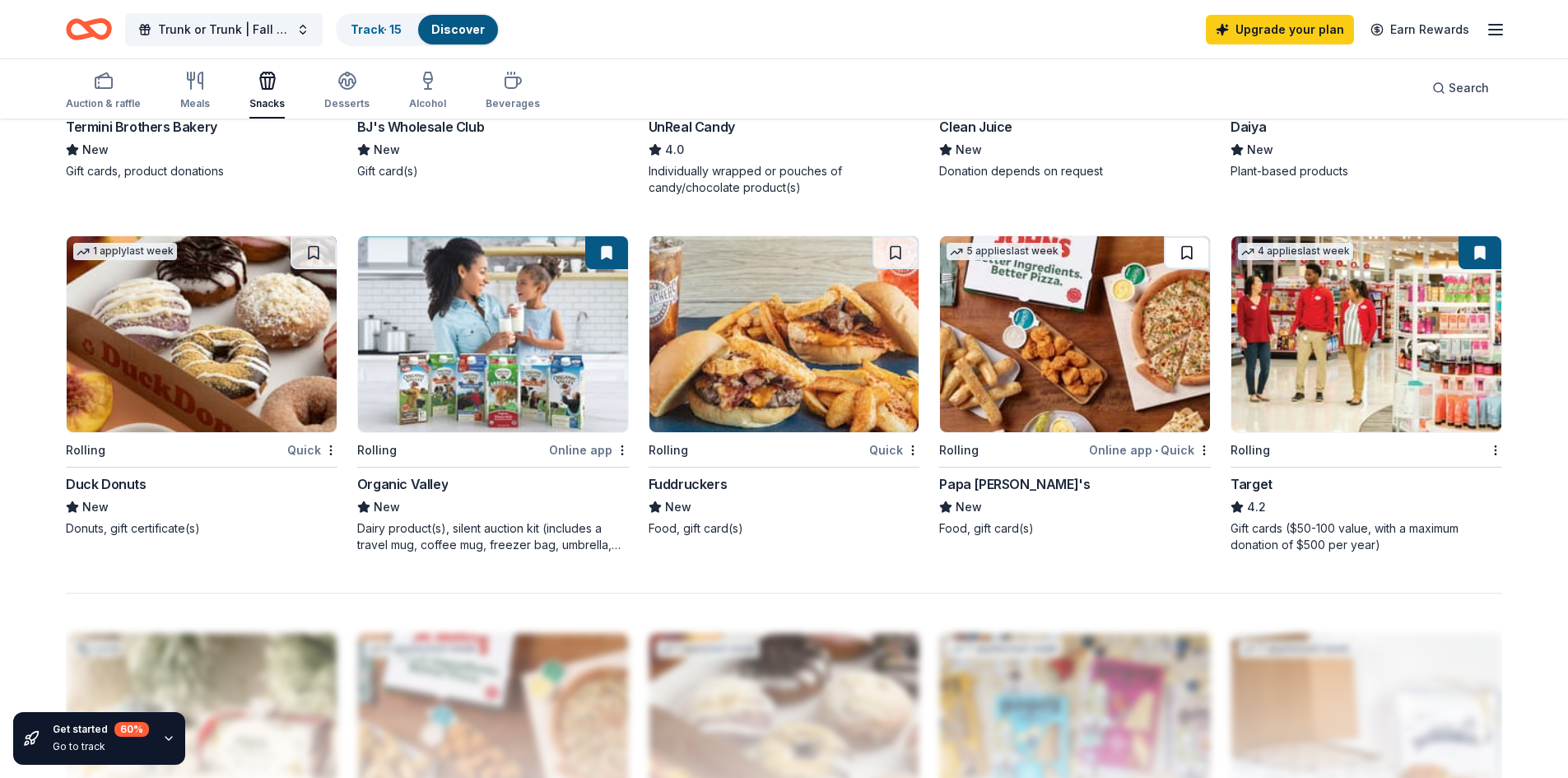
click at [1186, 256] on button at bounding box center [1186, 253] width 46 height 33
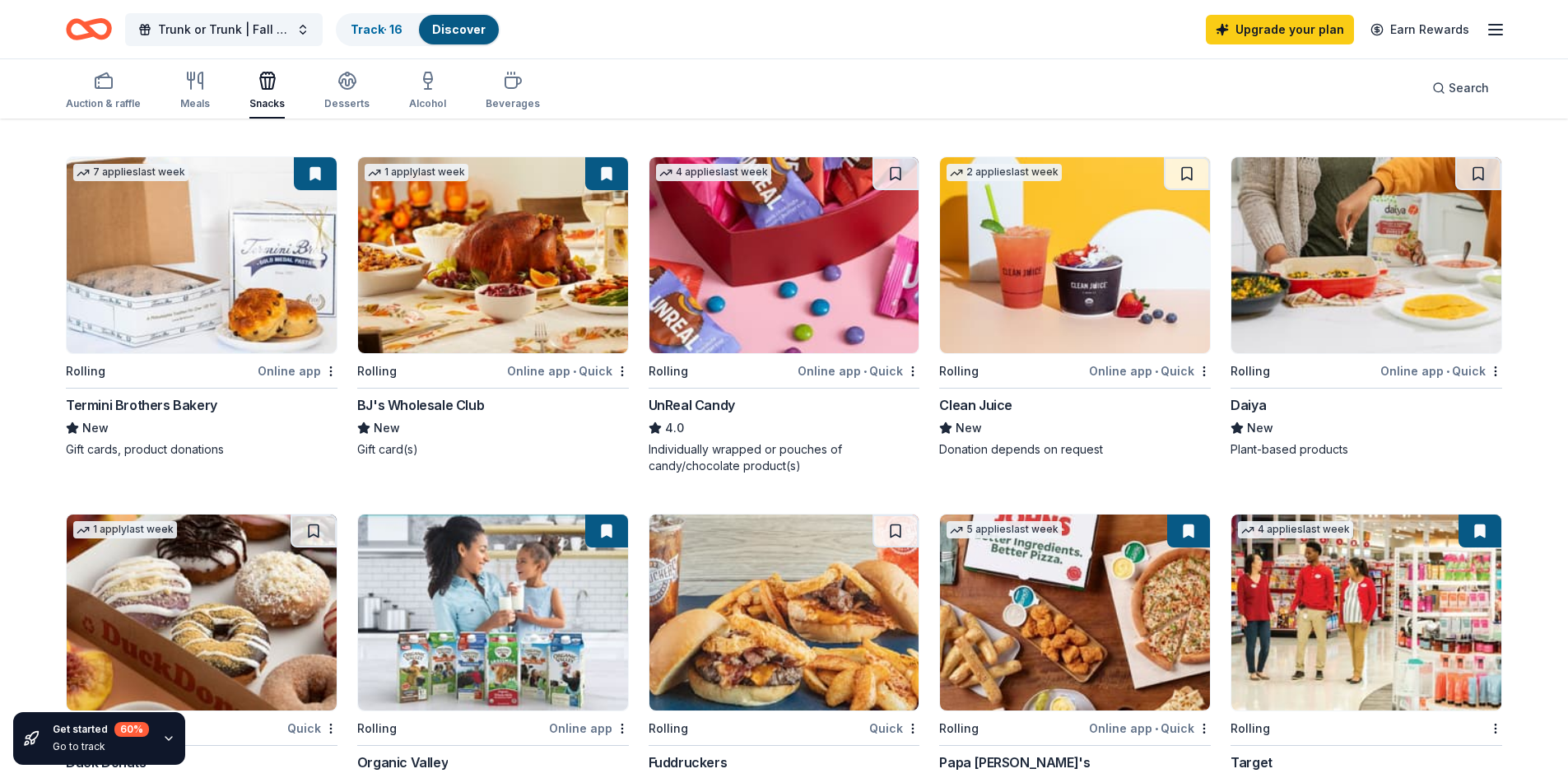
scroll to position [608, 0]
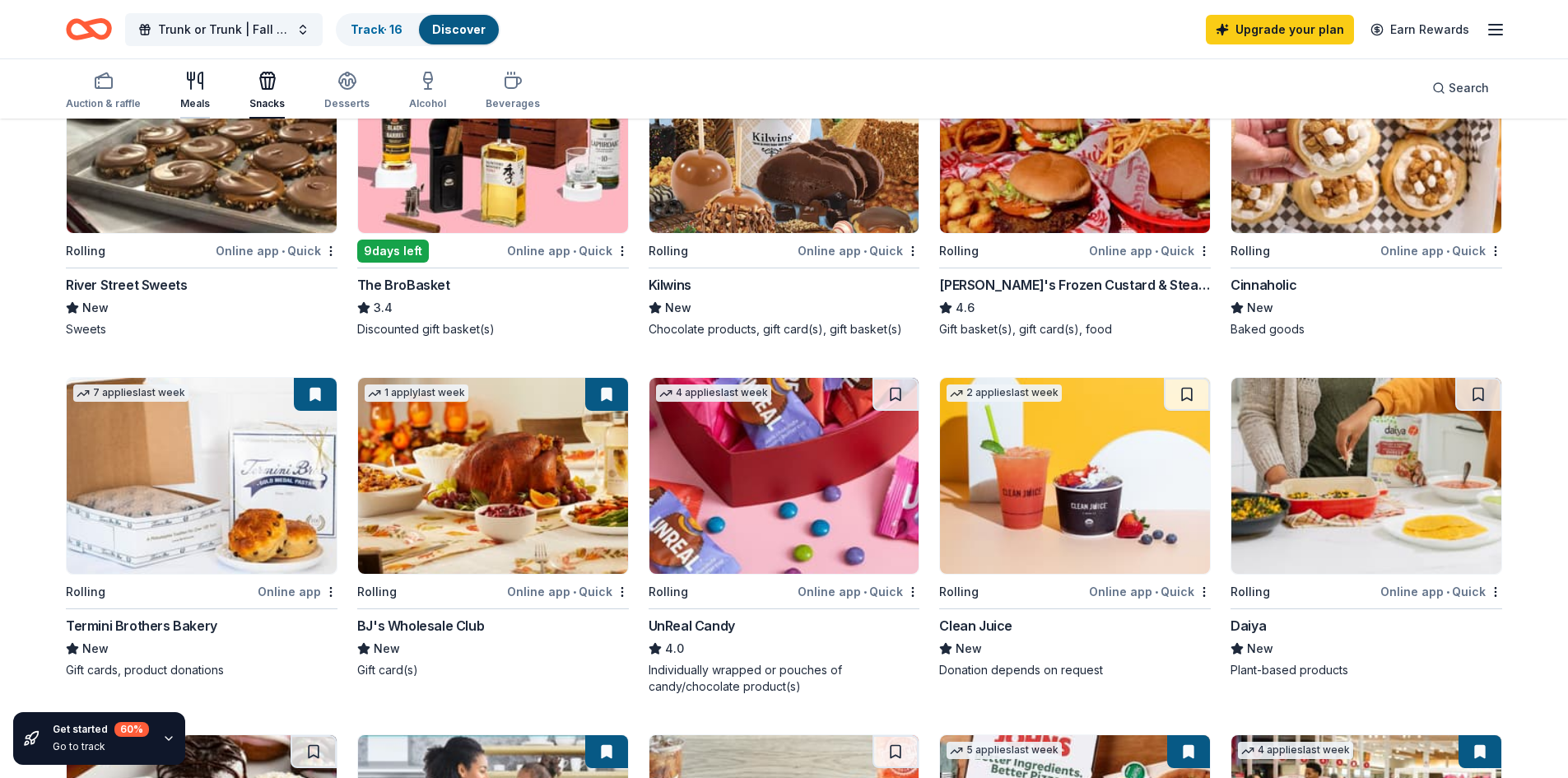
click at [186, 97] on div "Meals" at bounding box center [194, 104] width 29 height 13
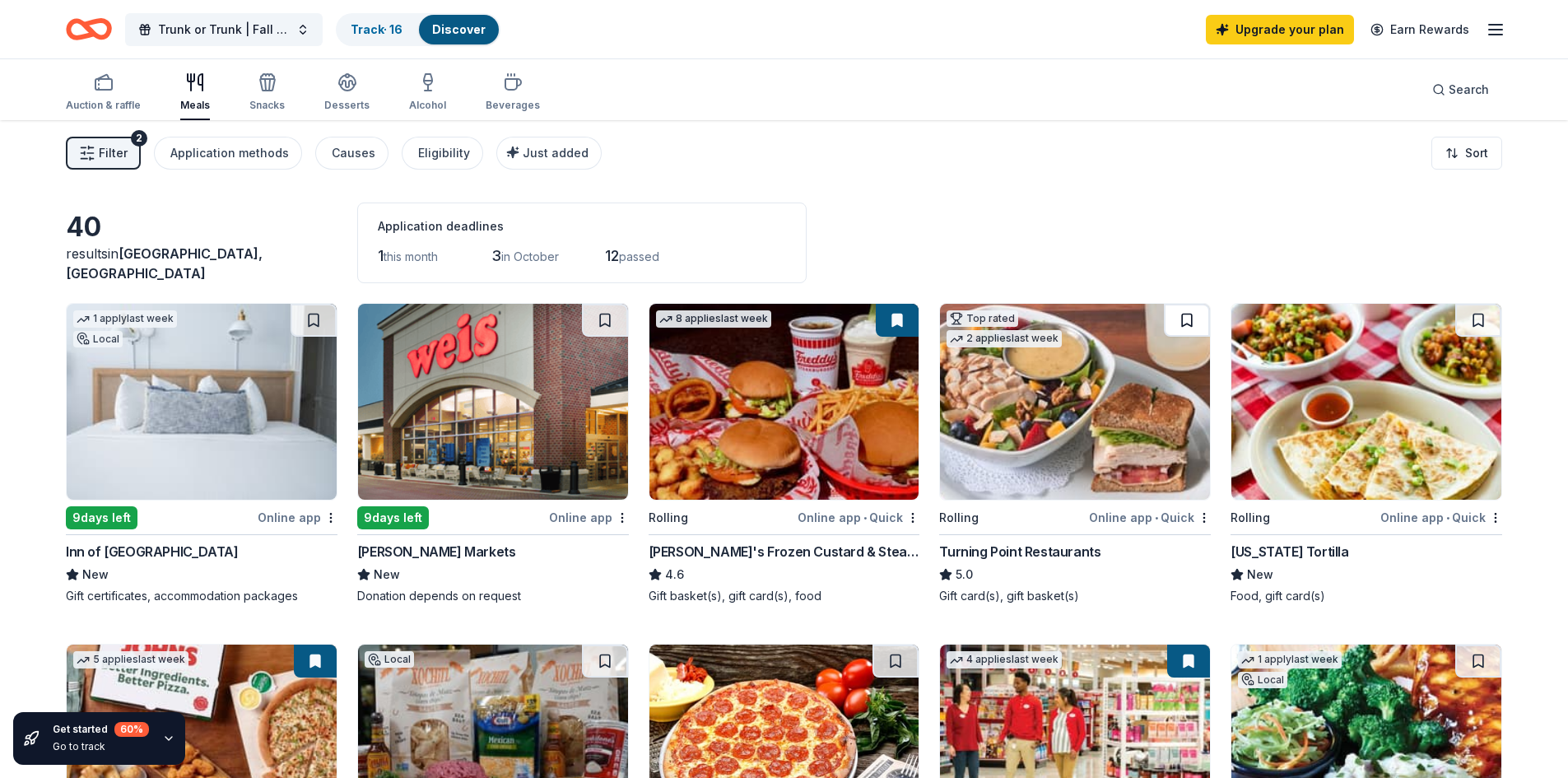
click at [1183, 318] on button at bounding box center [1186, 320] width 46 height 33
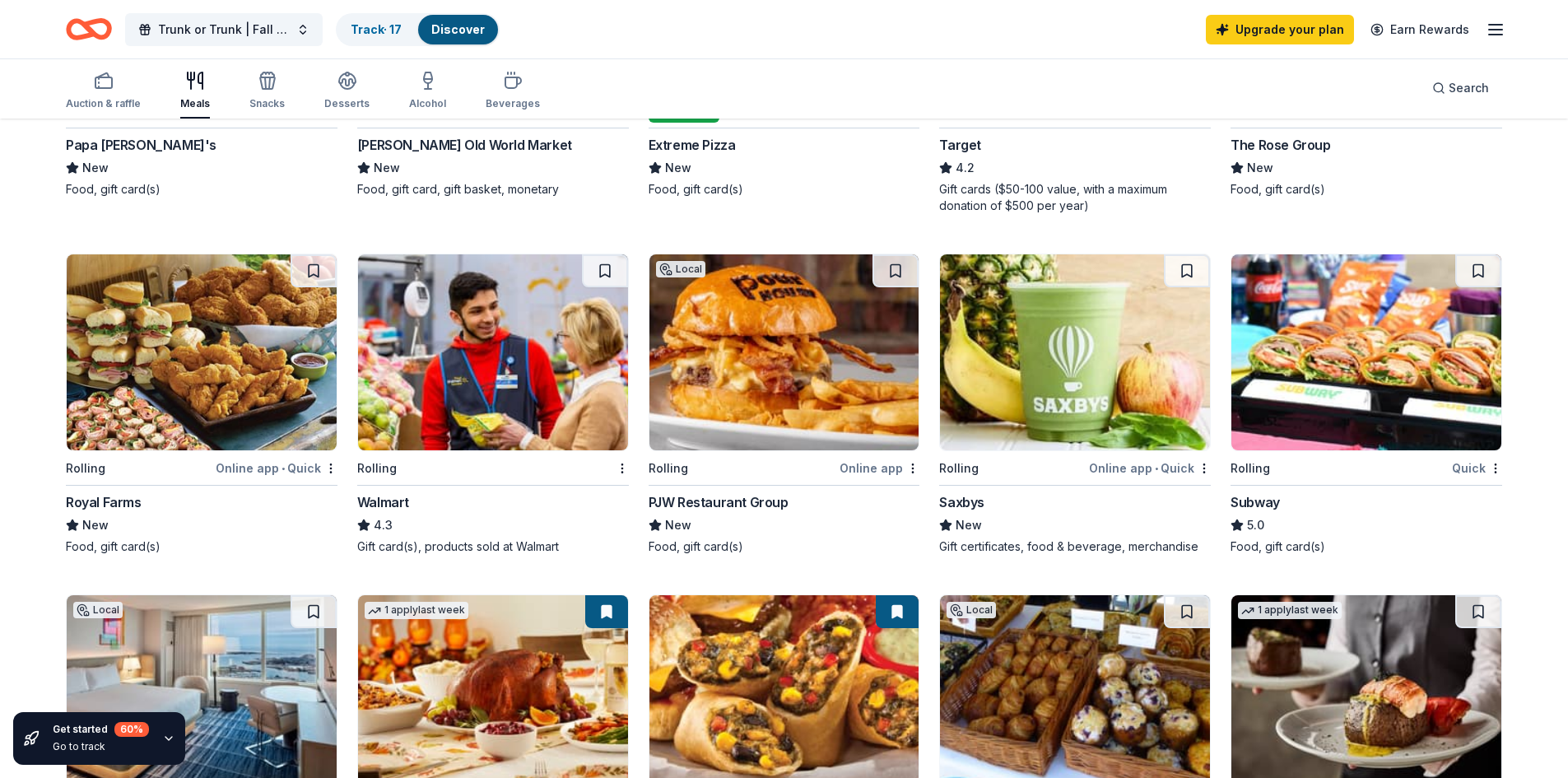
scroll to position [750, 0]
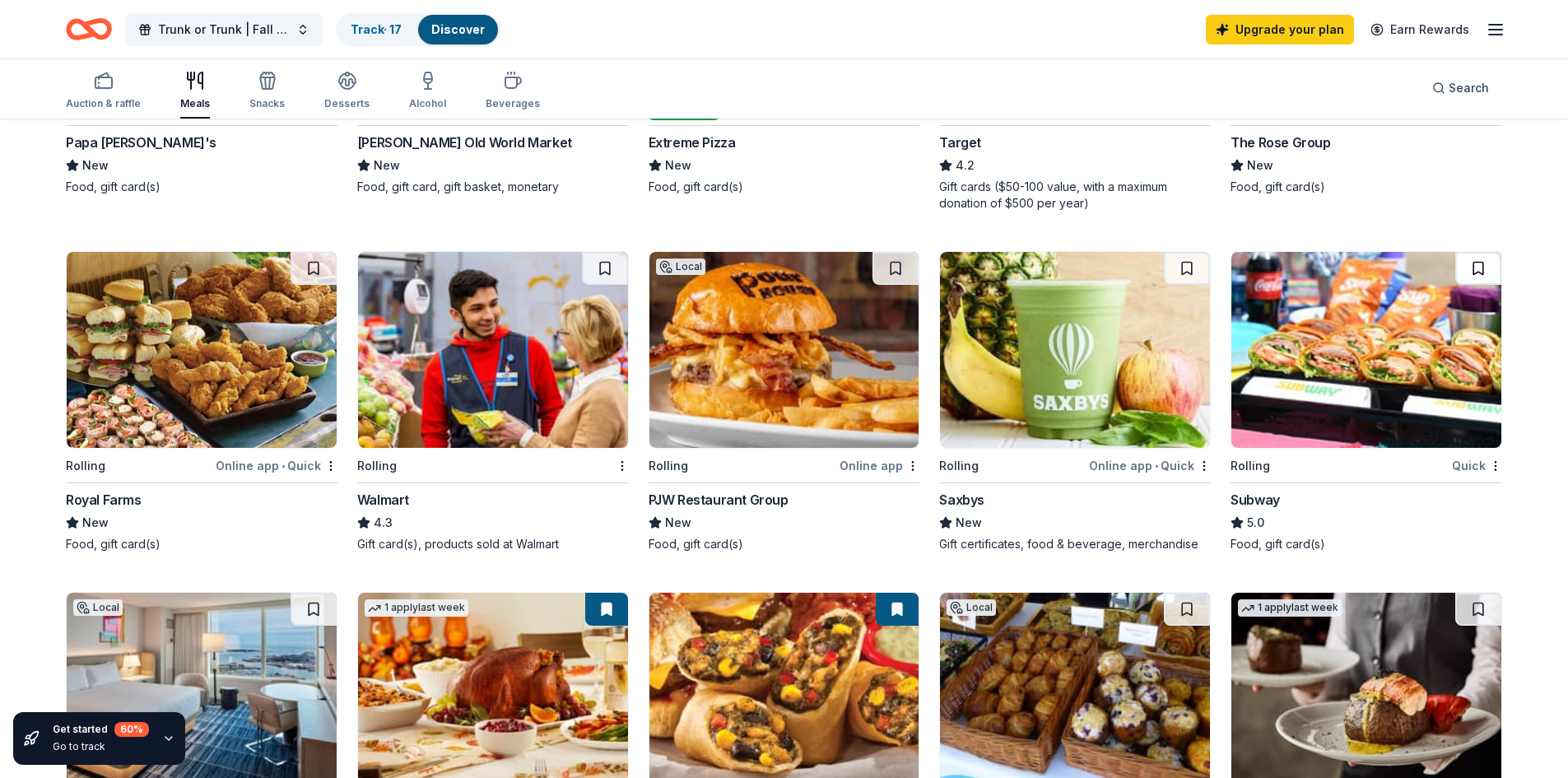
click at [1476, 268] on button at bounding box center [1478, 268] width 46 height 33
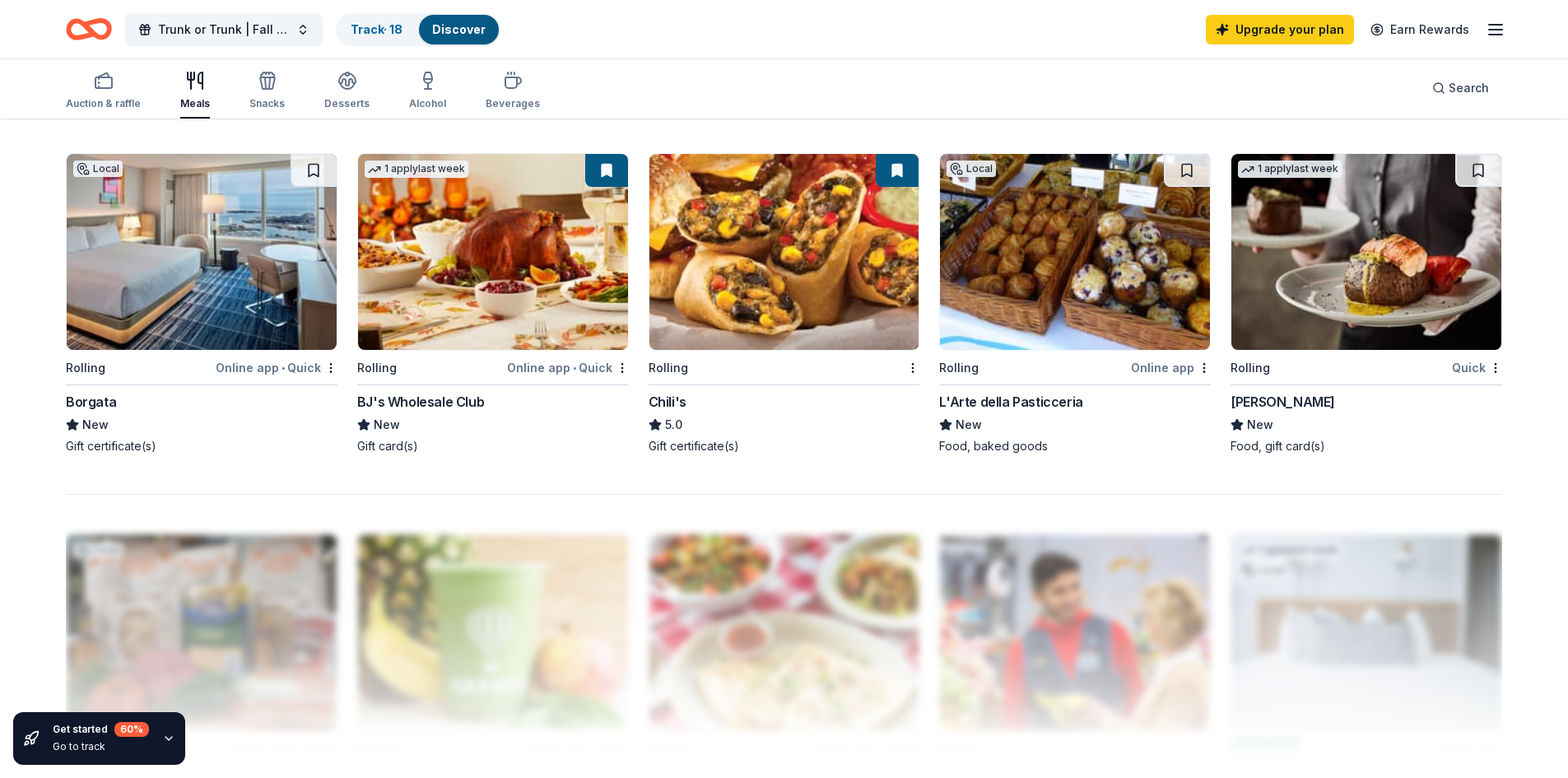
scroll to position [1195, 0]
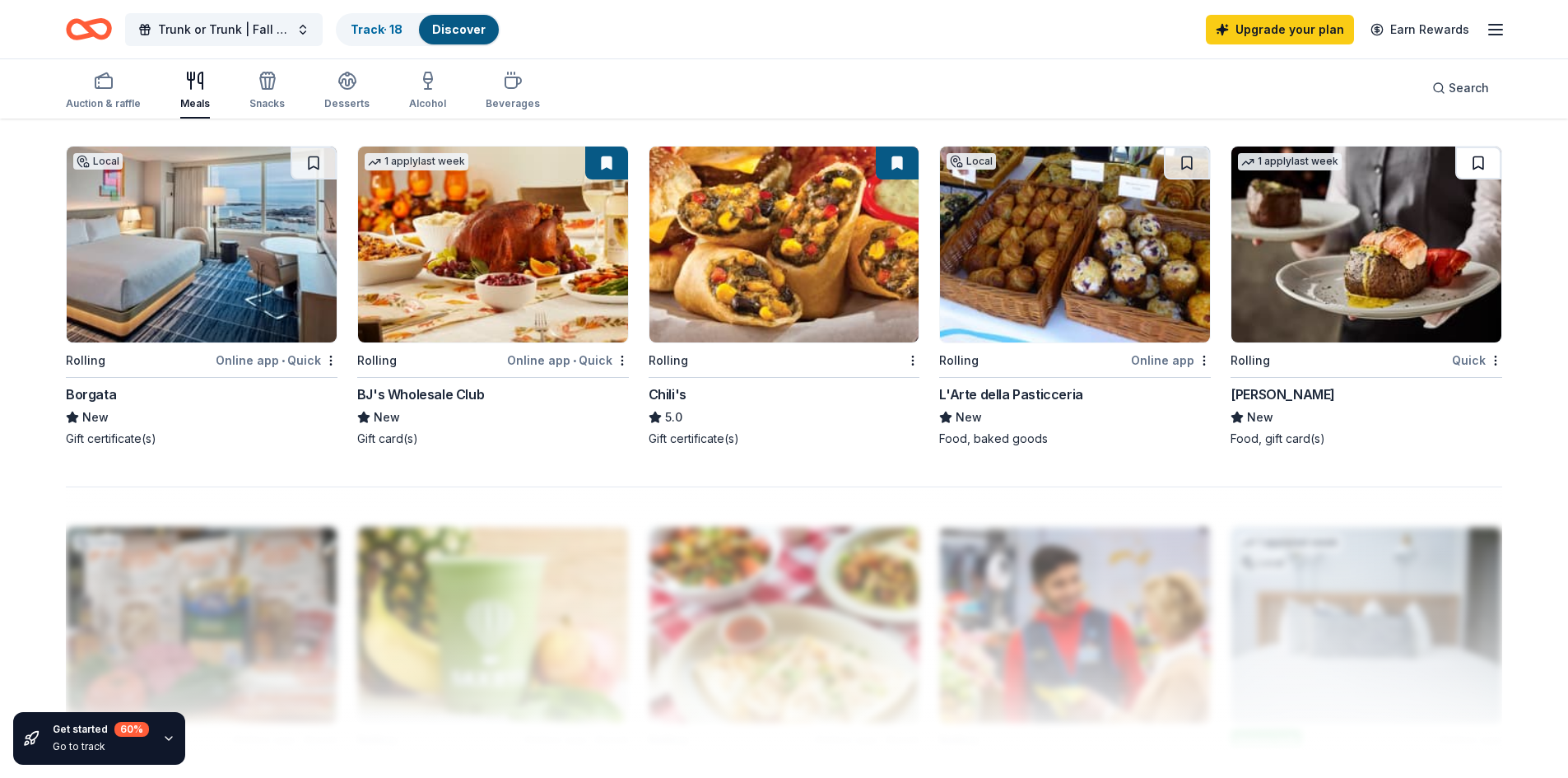
click at [1470, 161] on button at bounding box center [1478, 163] width 46 height 33
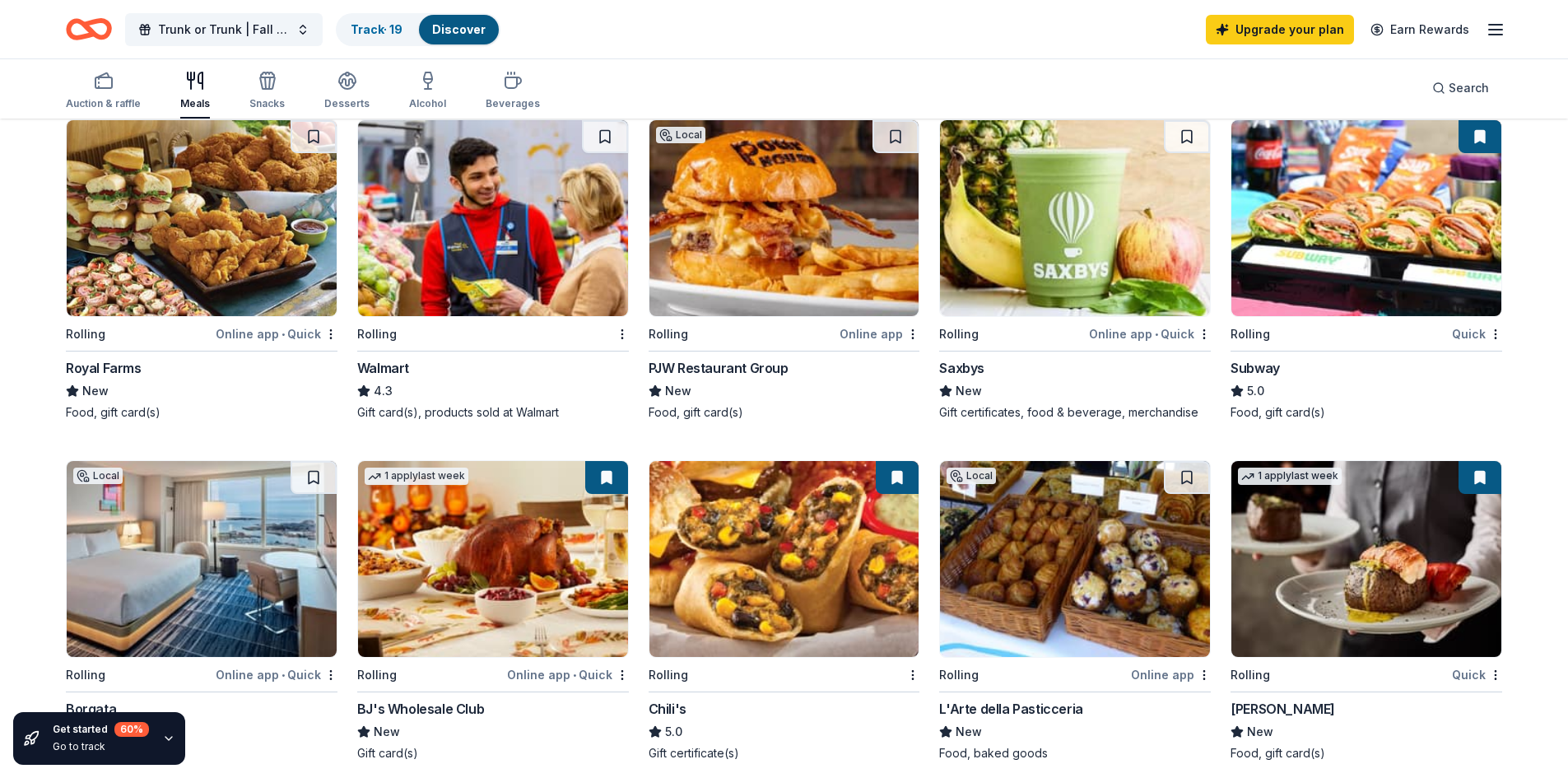
scroll to position [827, 0]
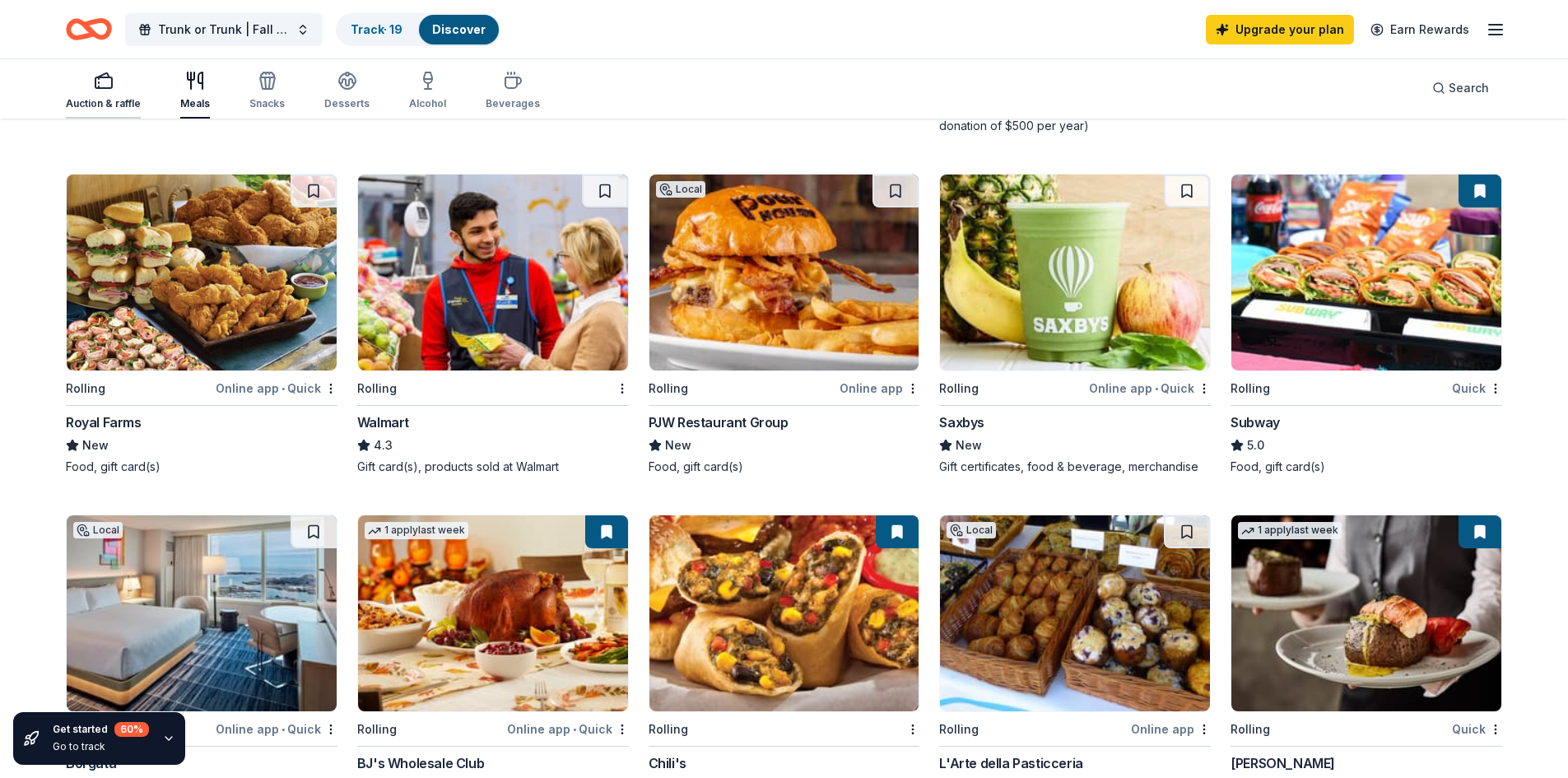
click at [130, 89] on div "button" at bounding box center [103, 80] width 75 height 20
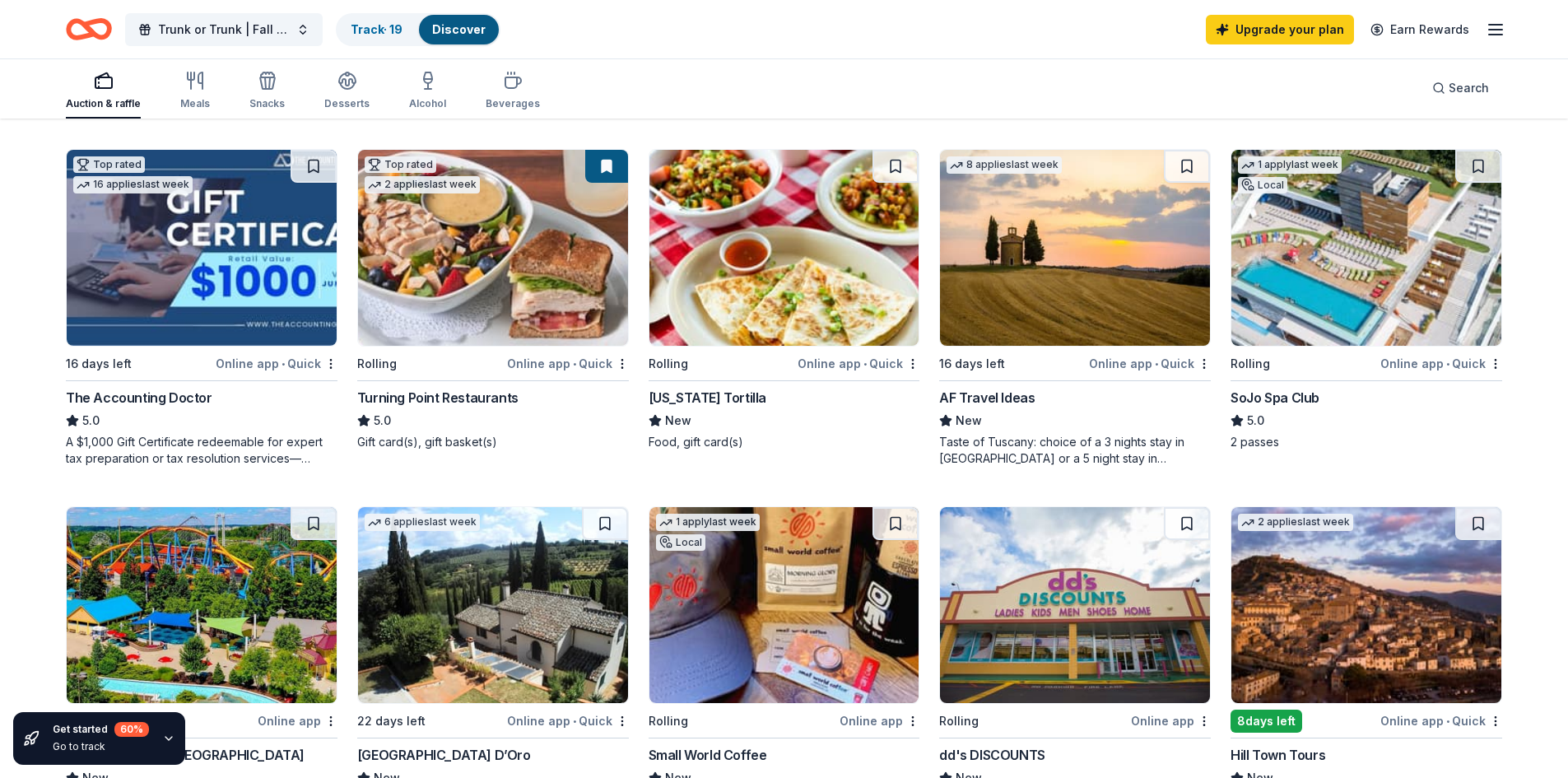
scroll to position [514, 0]
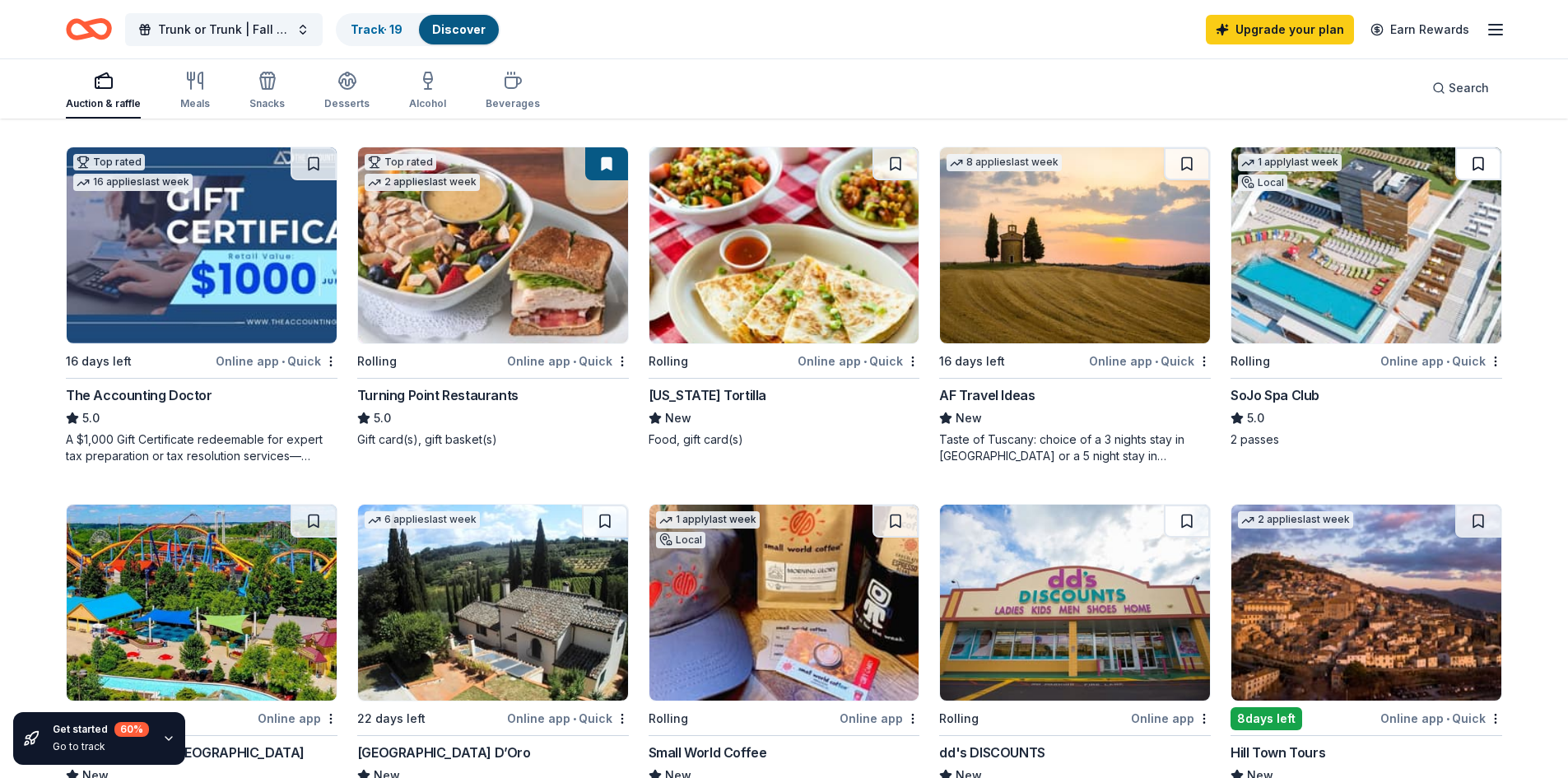
click at [1474, 168] on button at bounding box center [1478, 164] width 46 height 33
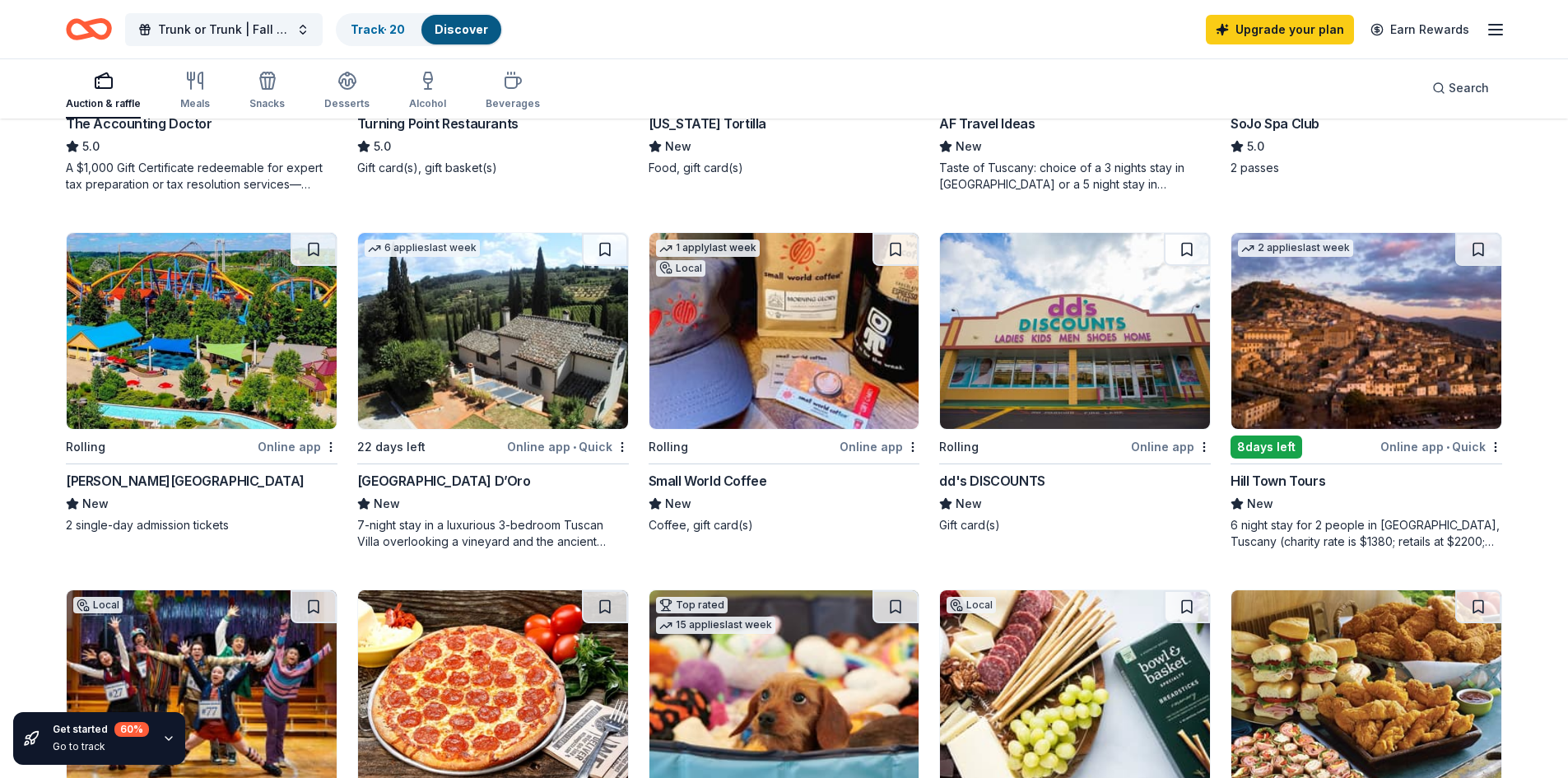
scroll to position [787, 0]
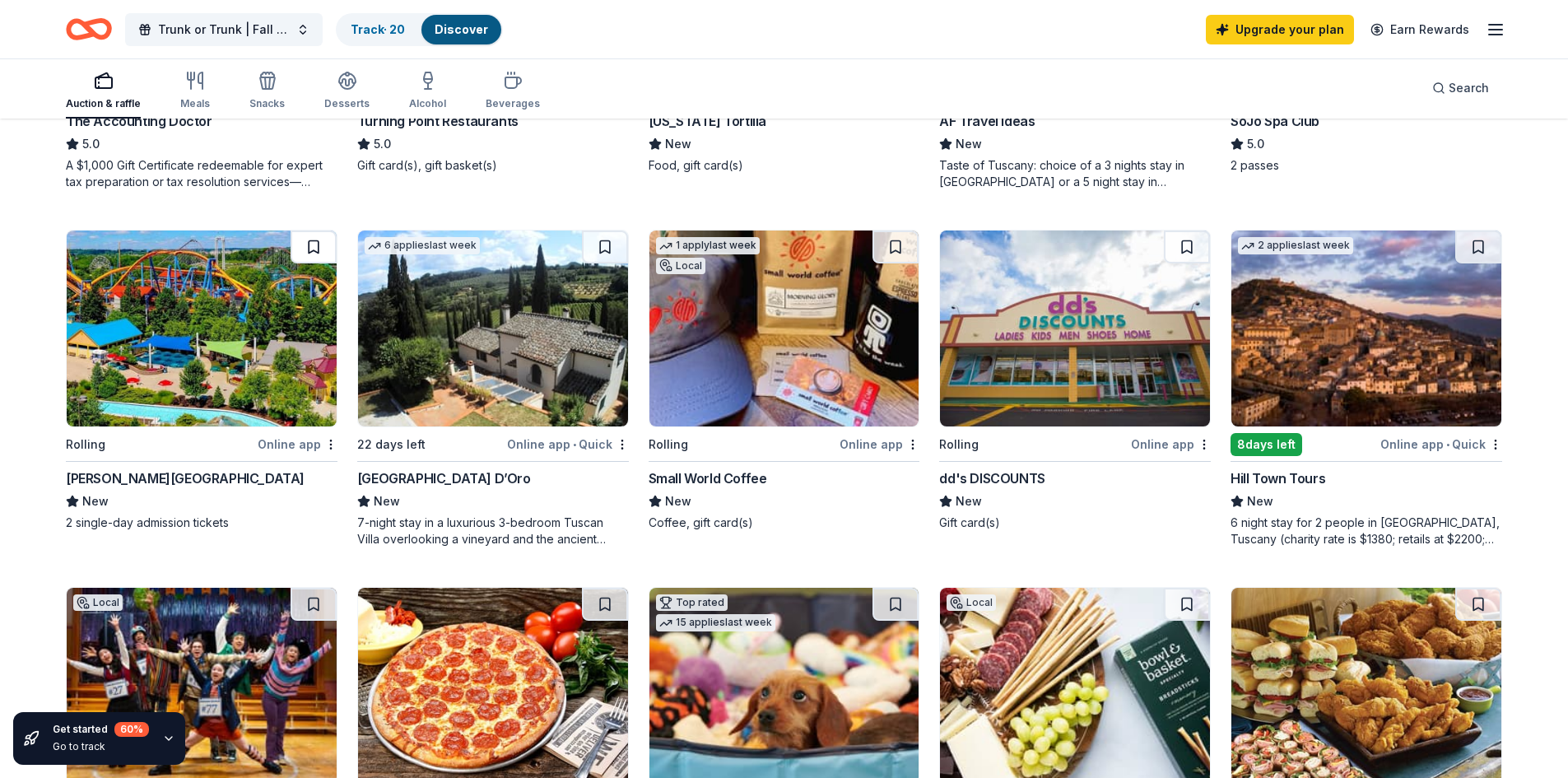
click at [312, 249] on button at bounding box center [313, 246] width 46 height 33
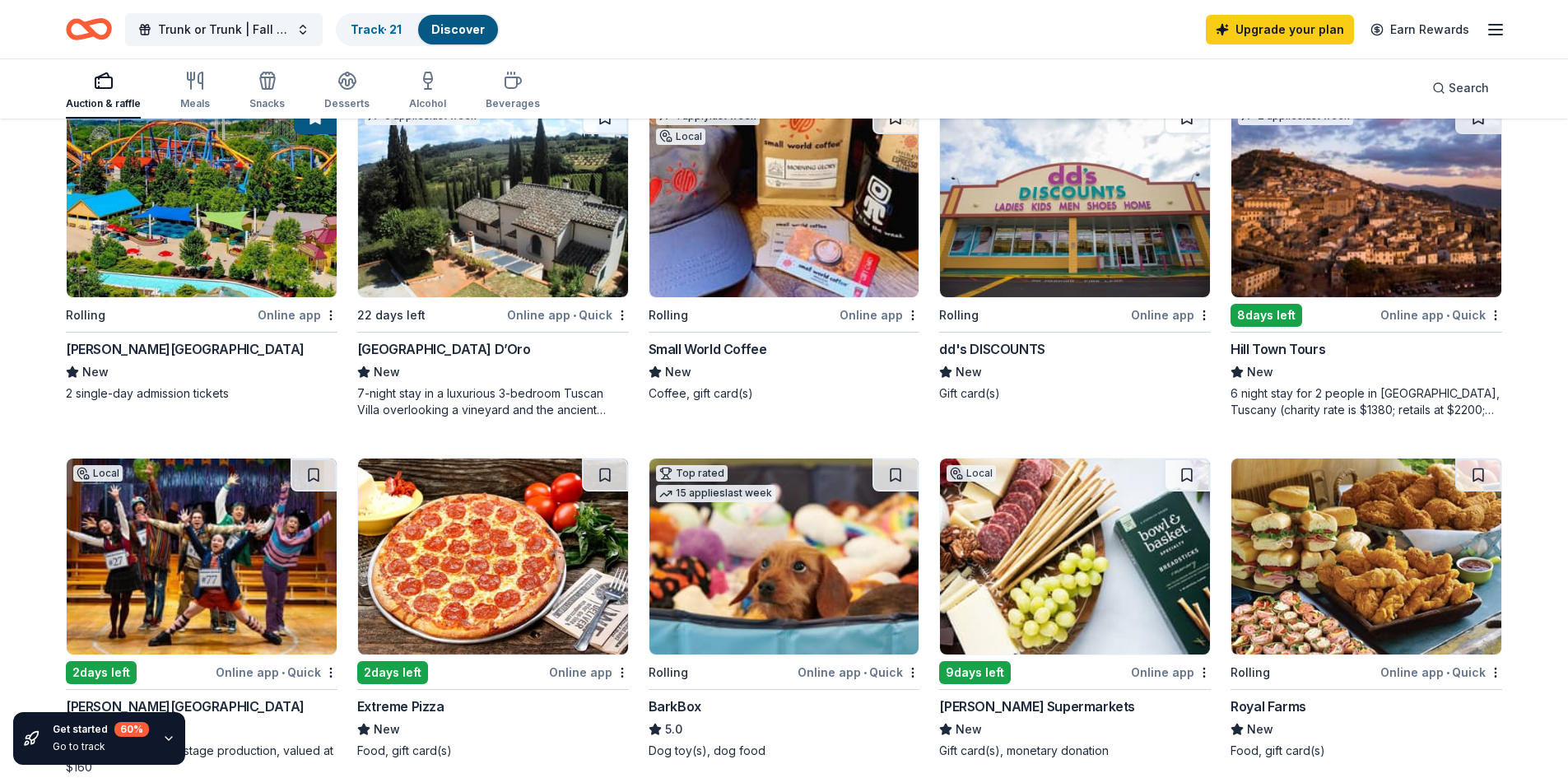
scroll to position [898, 0]
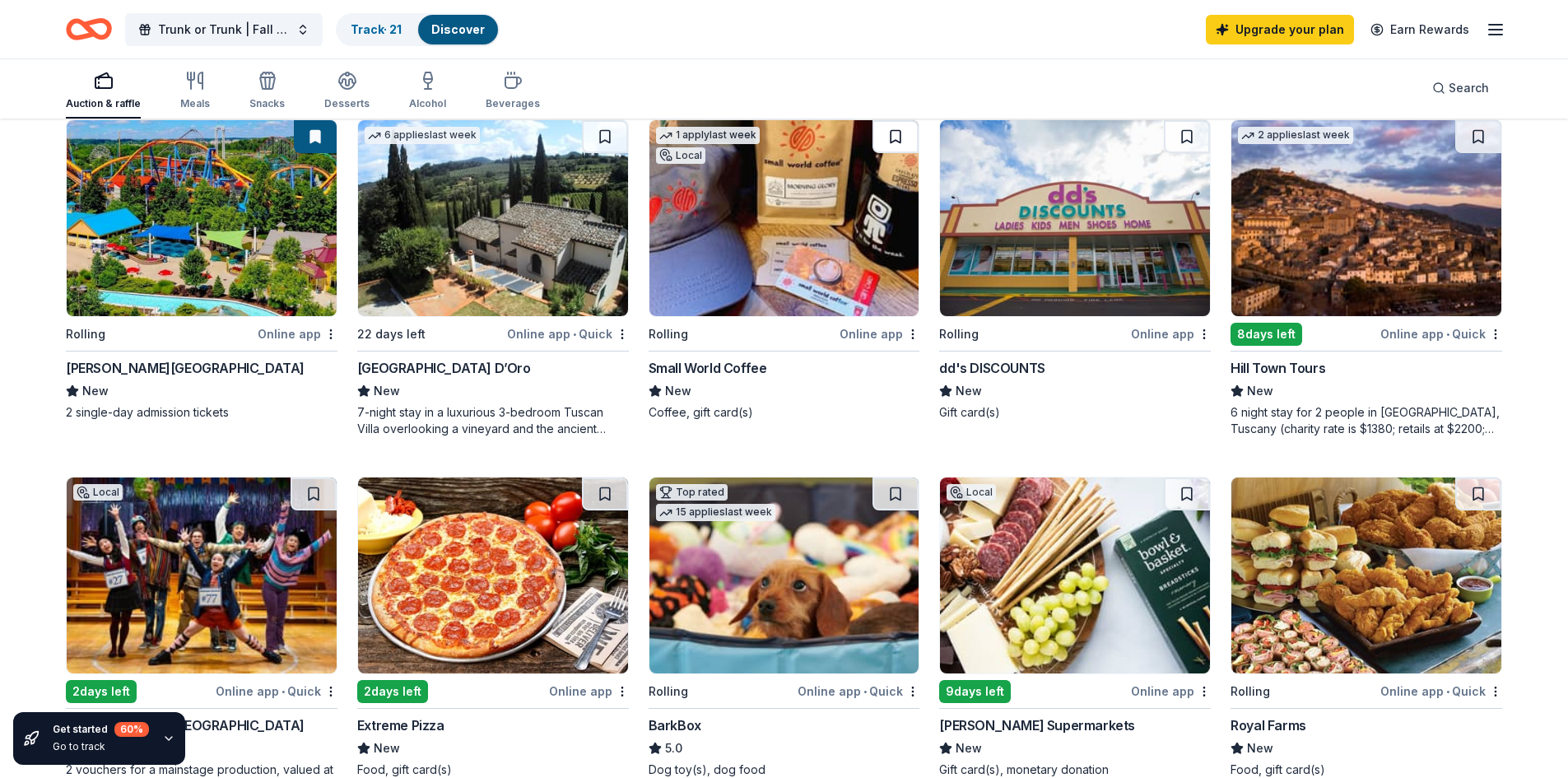
click at [897, 131] on button at bounding box center [896, 136] width 46 height 33
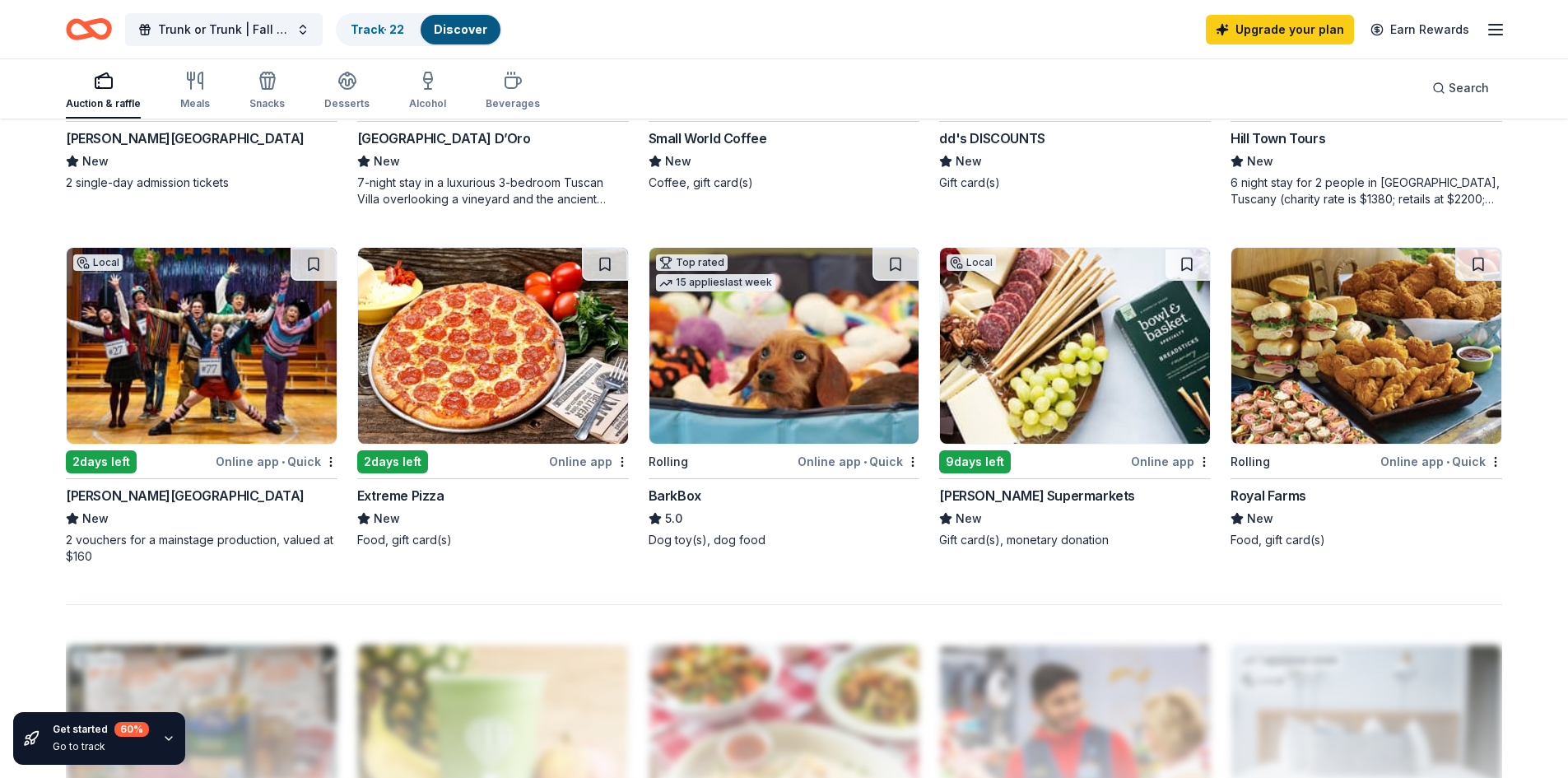
scroll to position [1124, 0]
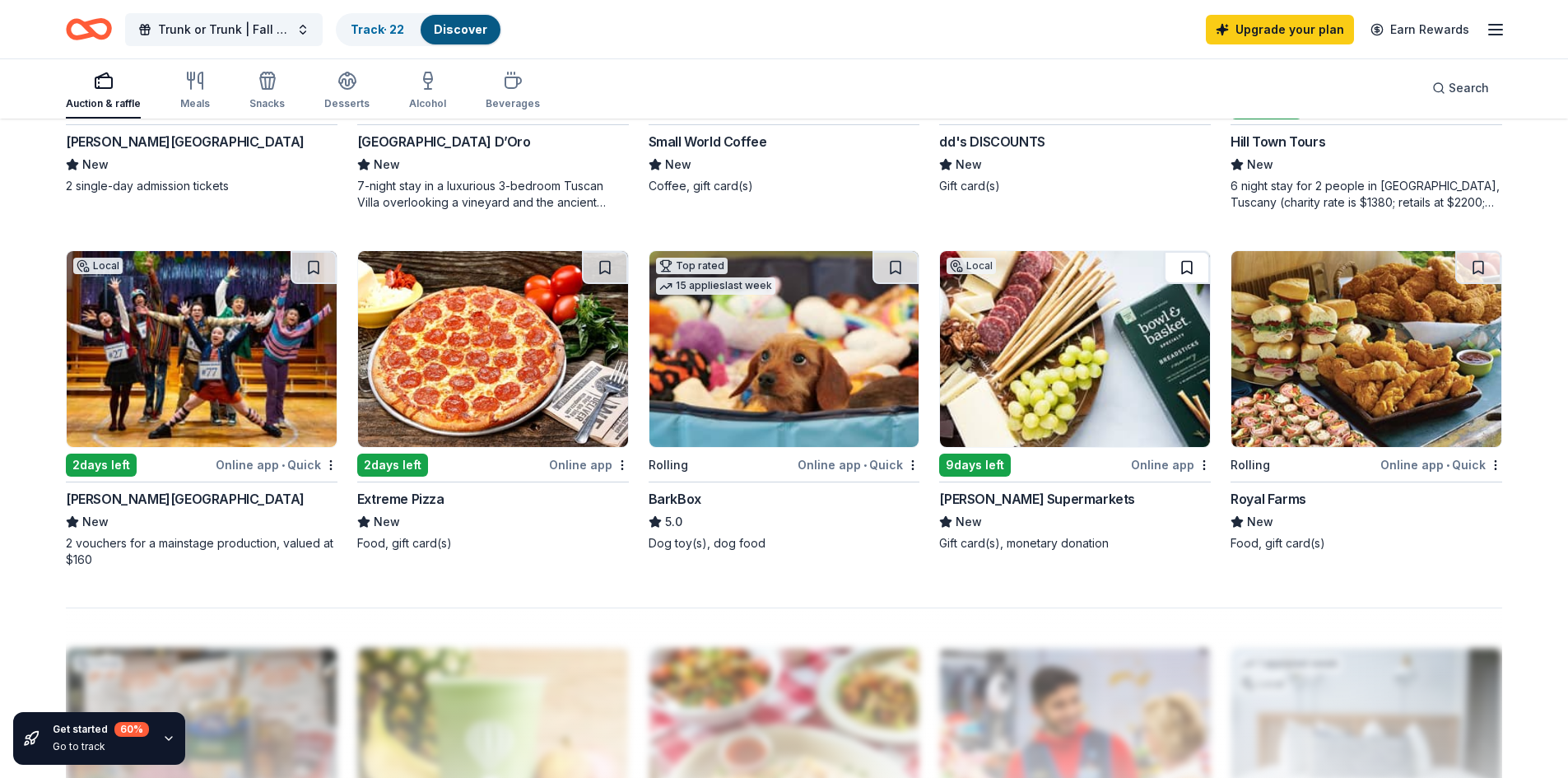
click at [1196, 269] on button at bounding box center [1186, 267] width 46 height 33
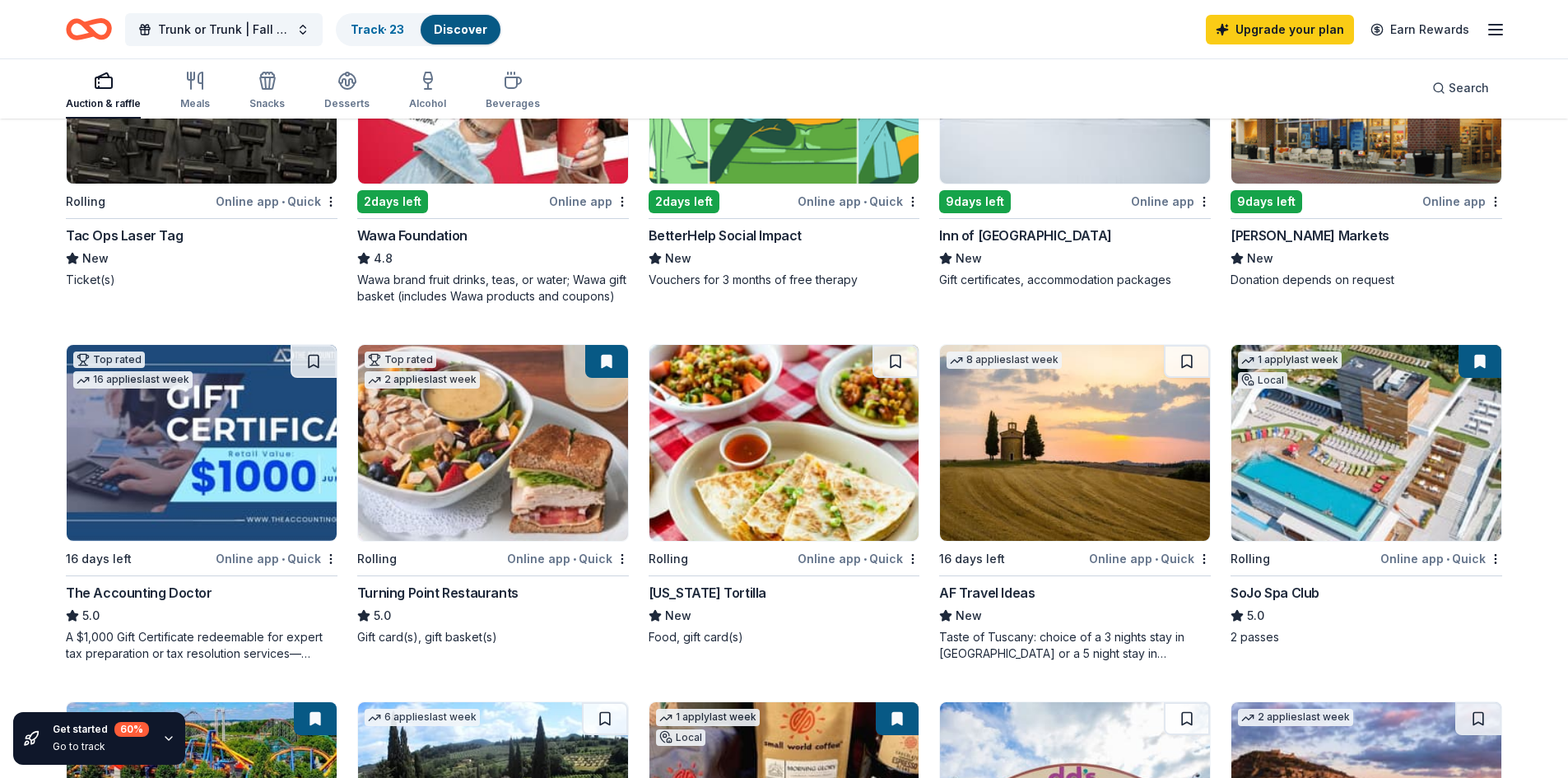
scroll to position [153, 0]
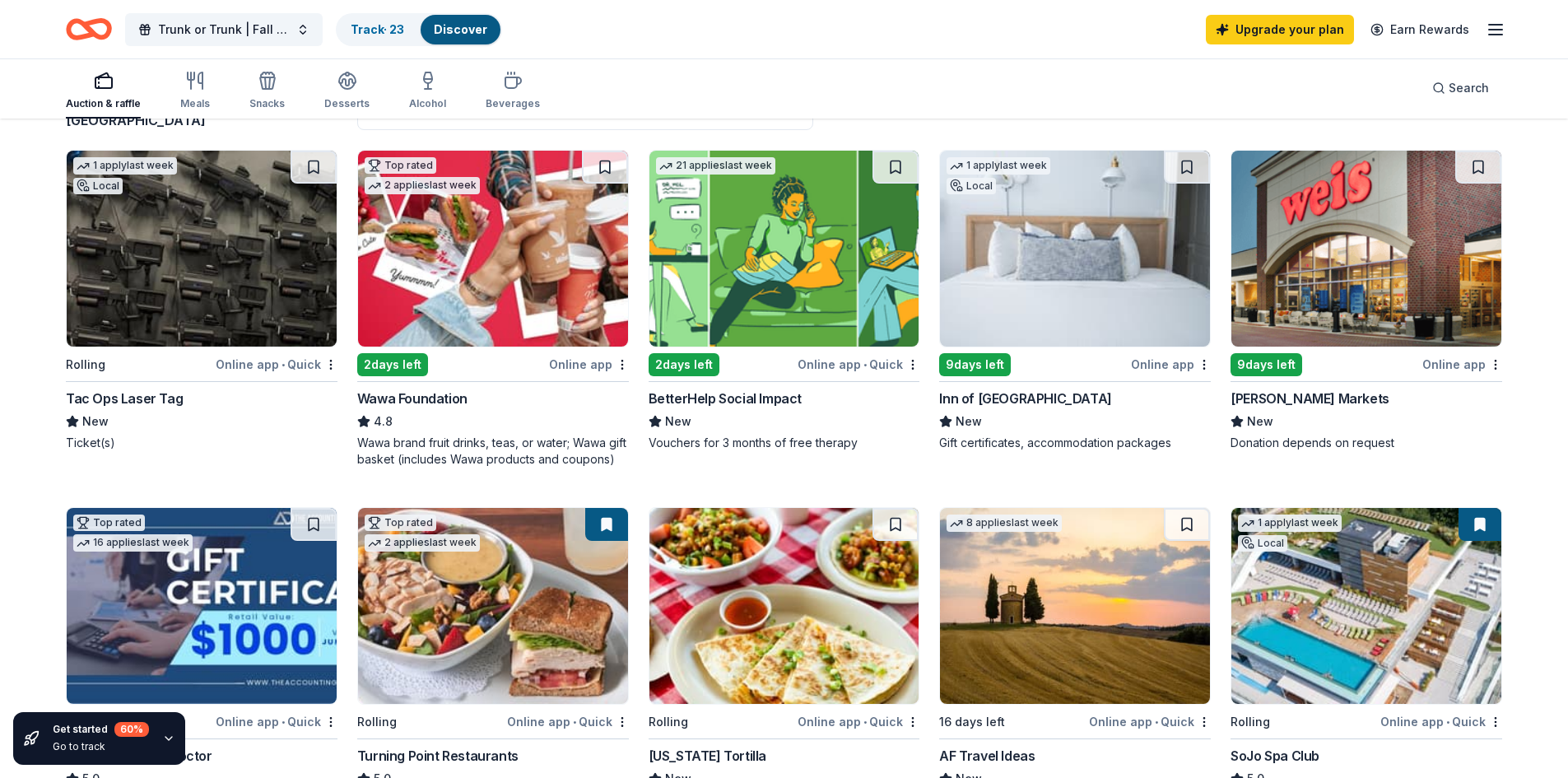
click at [457, 29] on link "Discover" at bounding box center [460, 28] width 54 height 14
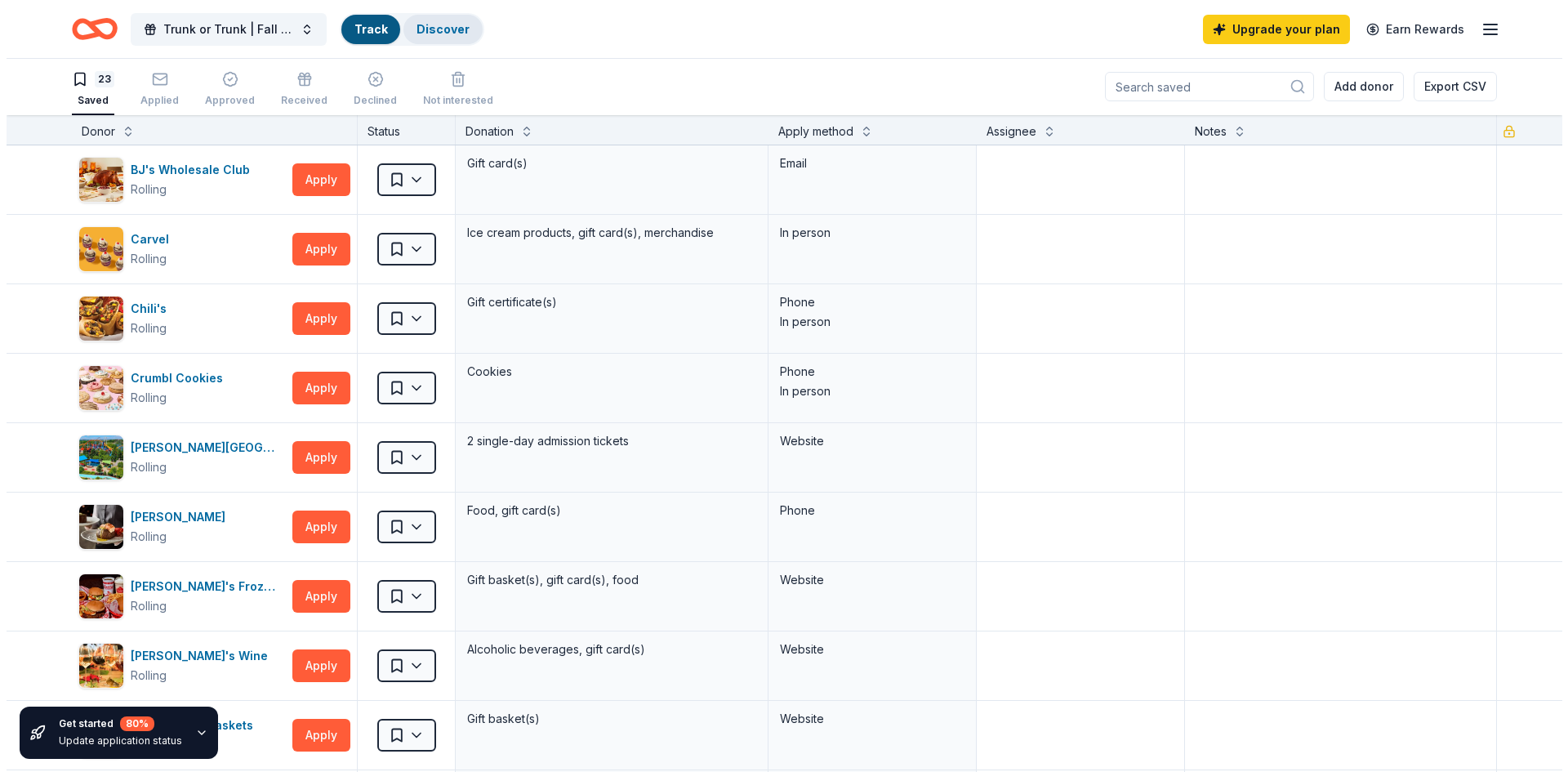
scroll to position [1, 0]
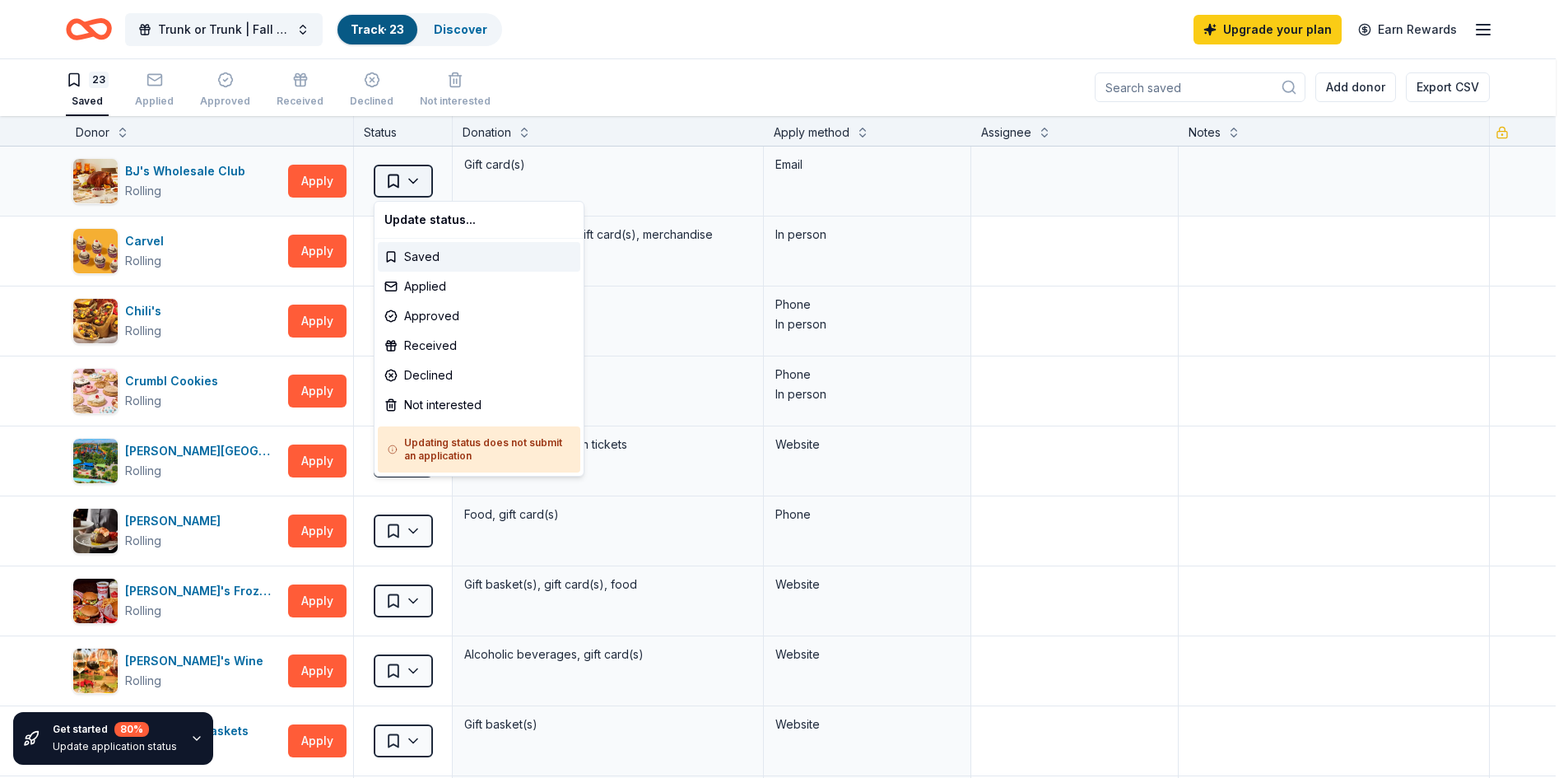
click at [425, 176] on html "Trunk or Trunk | Fall Festival Track · 23 Discover Upgrade your plan Earn Rewar…" at bounding box center [784, 388] width 1568 height 778
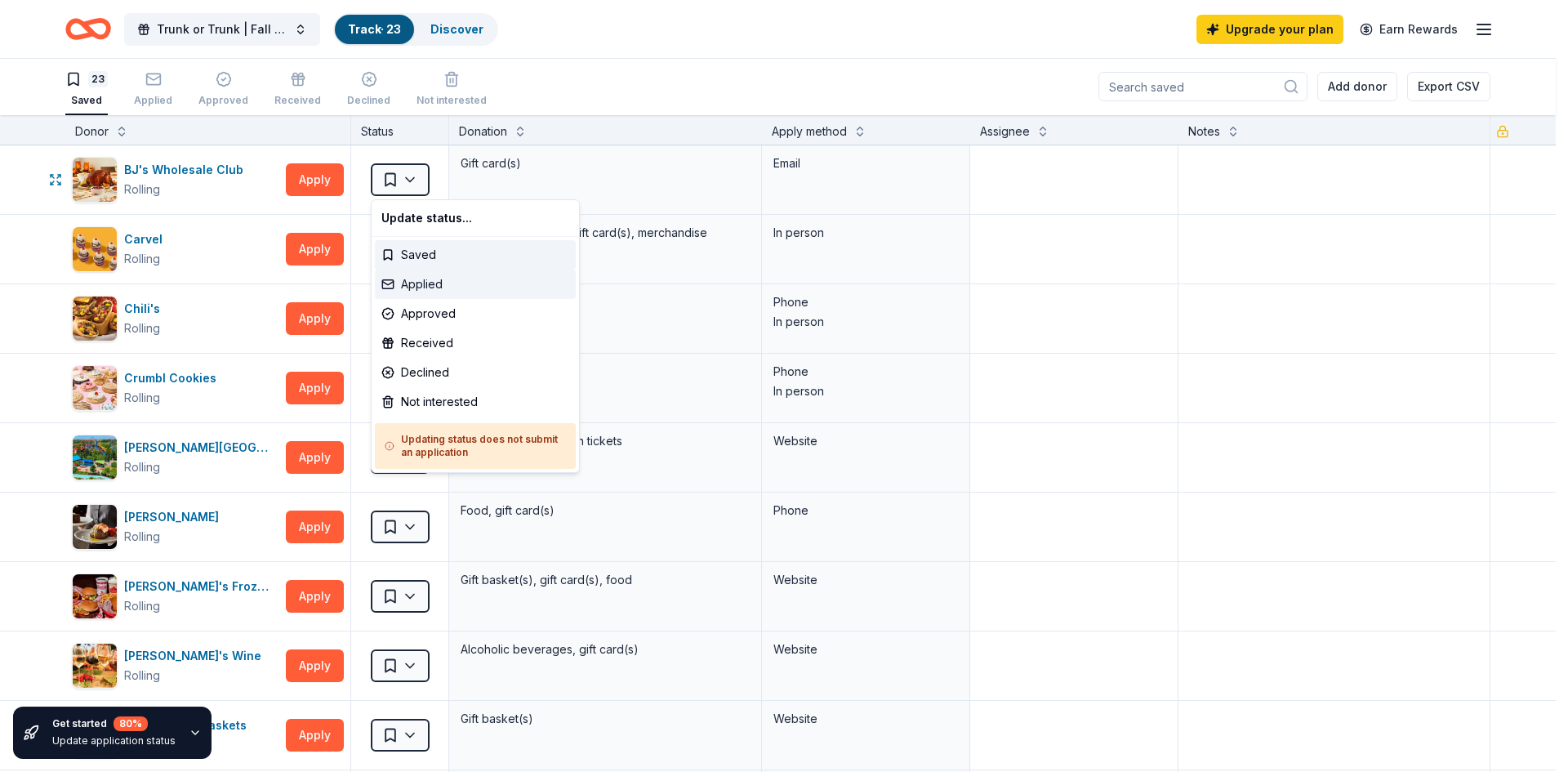
click at [419, 285] on div "Applied" at bounding box center [475, 284] width 201 height 29
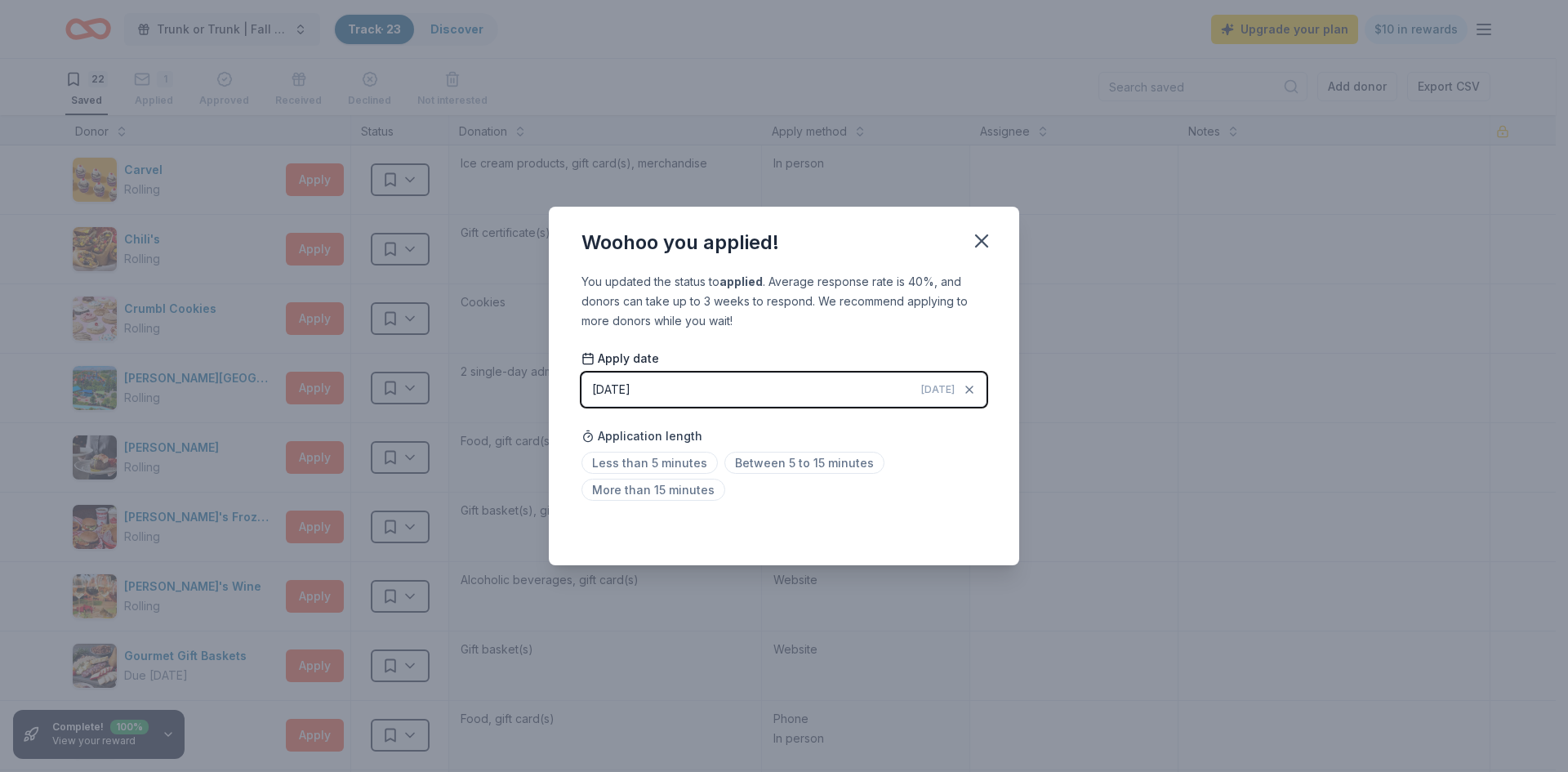
click at [620, 388] on div "[DATE]" at bounding box center [611, 389] width 39 height 20
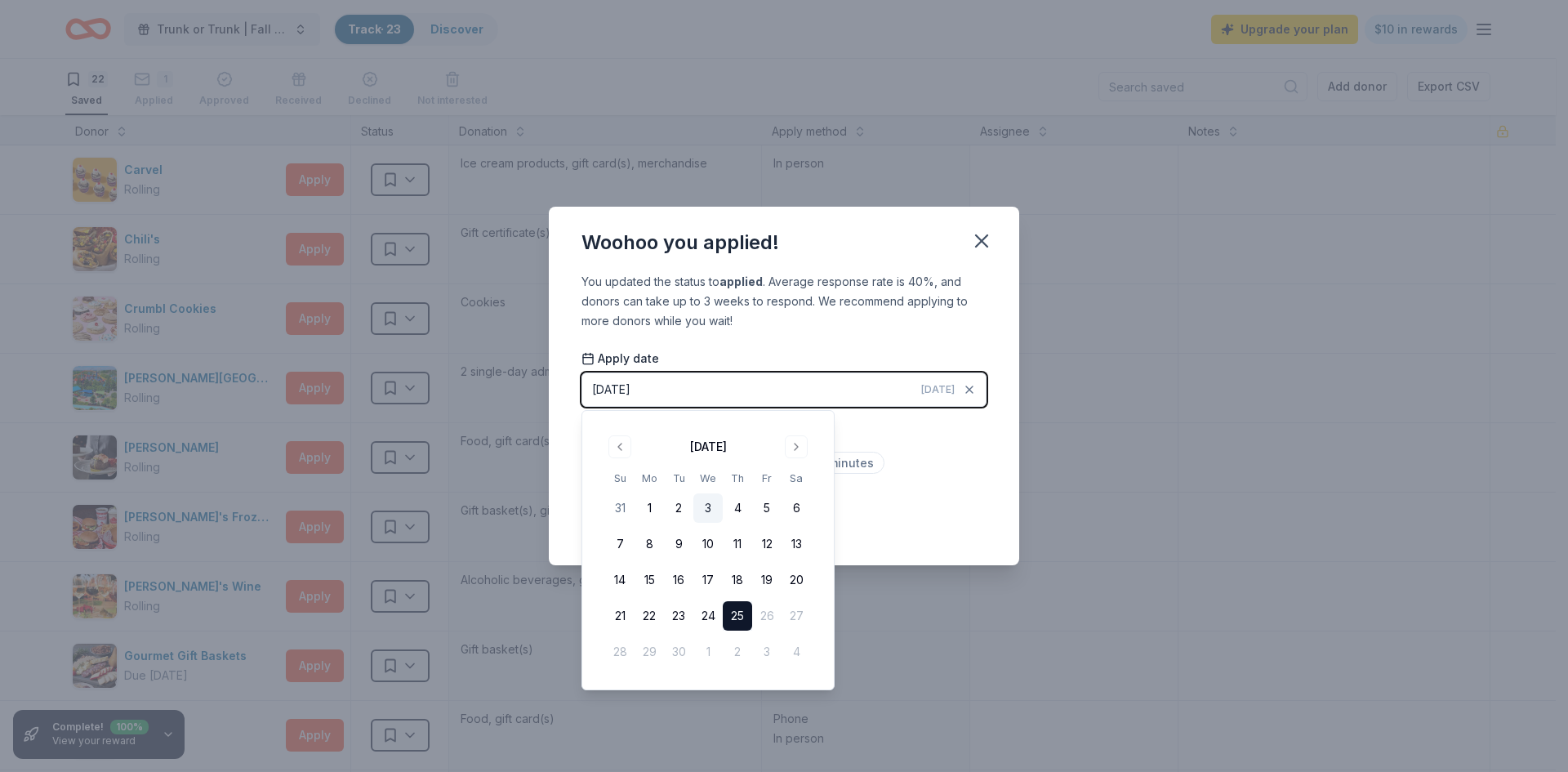
click at [716, 510] on button "3" at bounding box center [707, 507] width 29 height 29
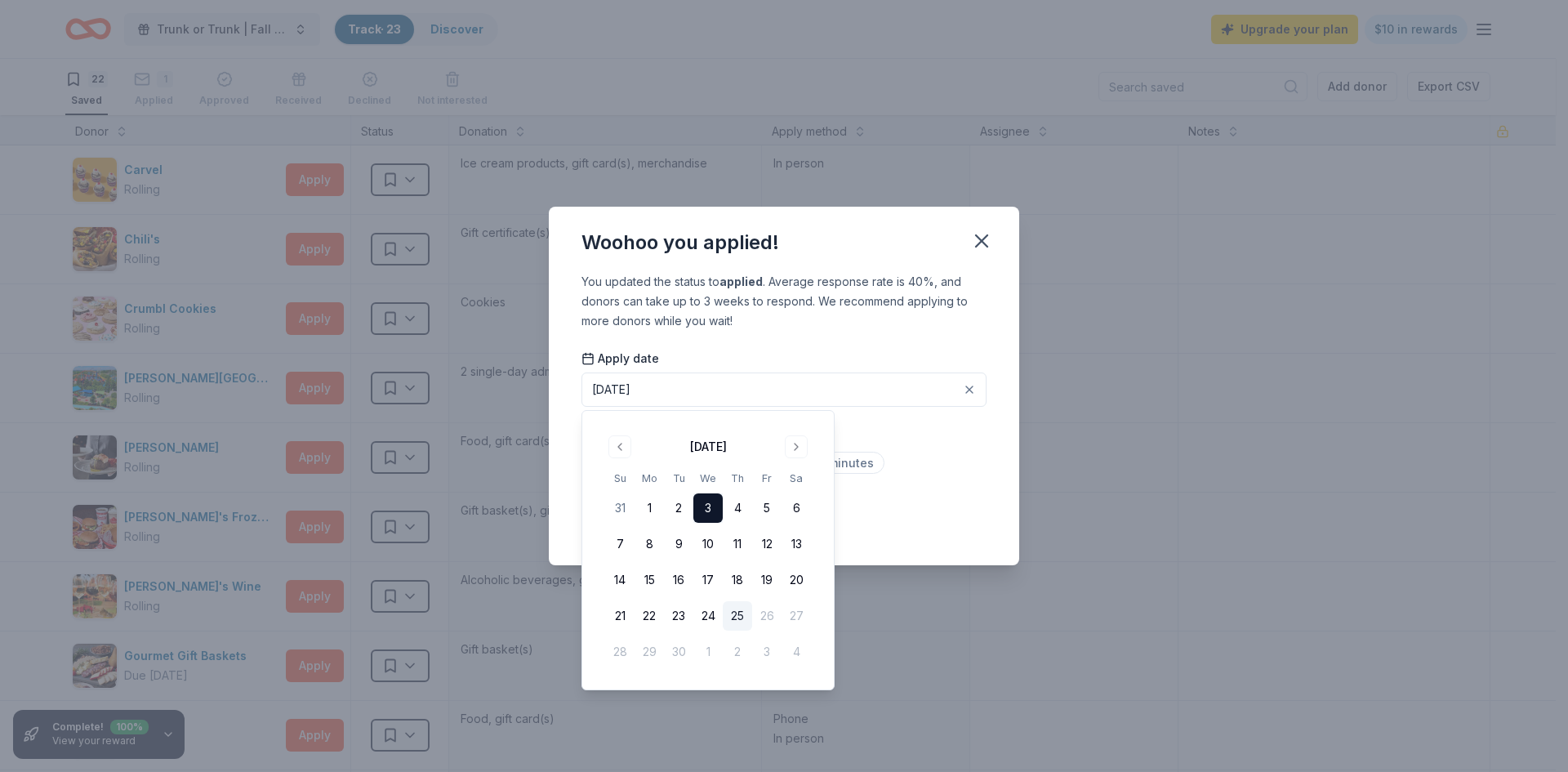
click at [1030, 489] on div "Woohoo you applied! You updated the status to applied . Average response rate i…" at bounding box center [784, 386] width 1568 height 772
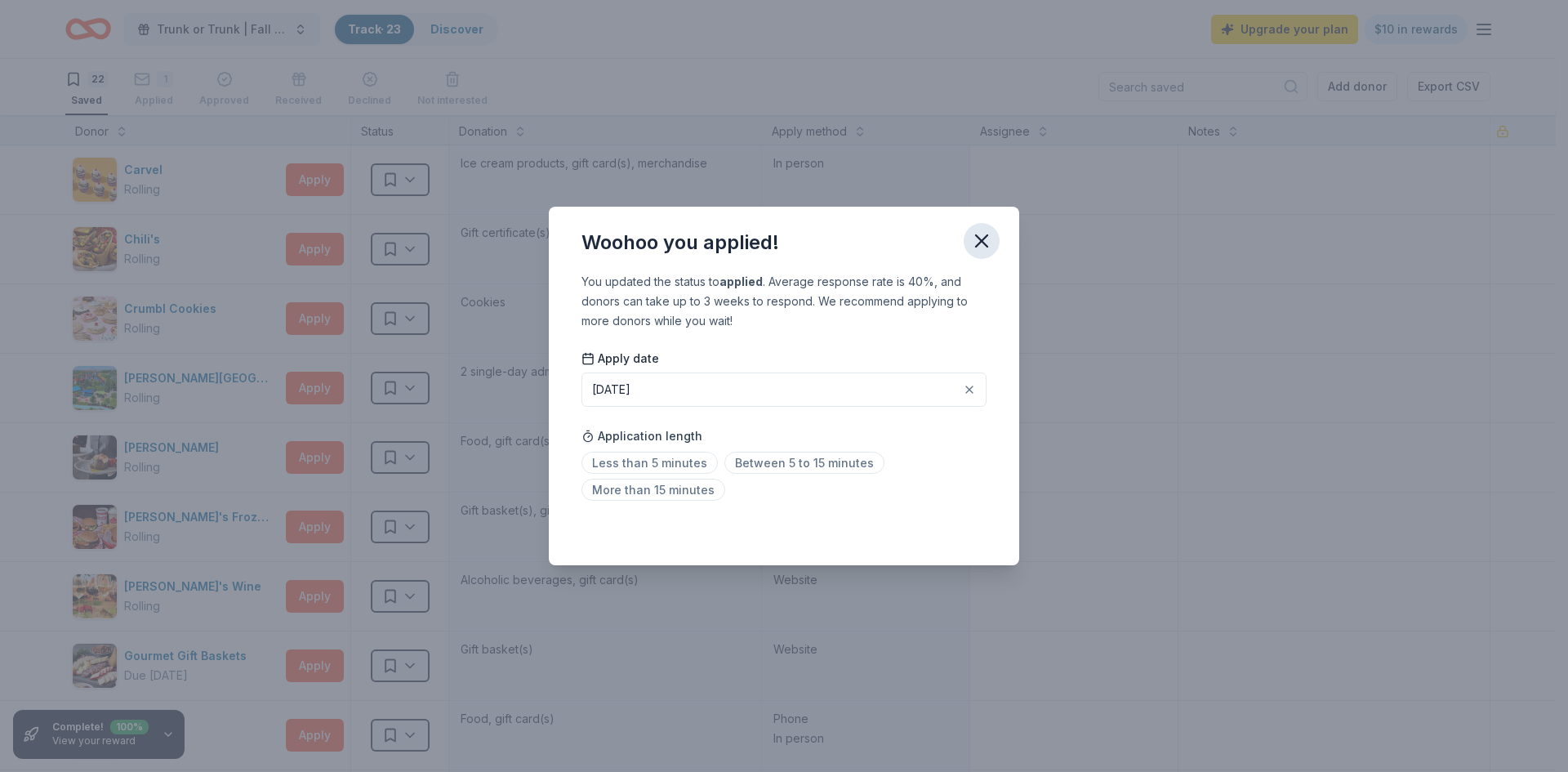
click at [986, 251] on icon "button" at bounding box center [982, 240] width 23 height 23
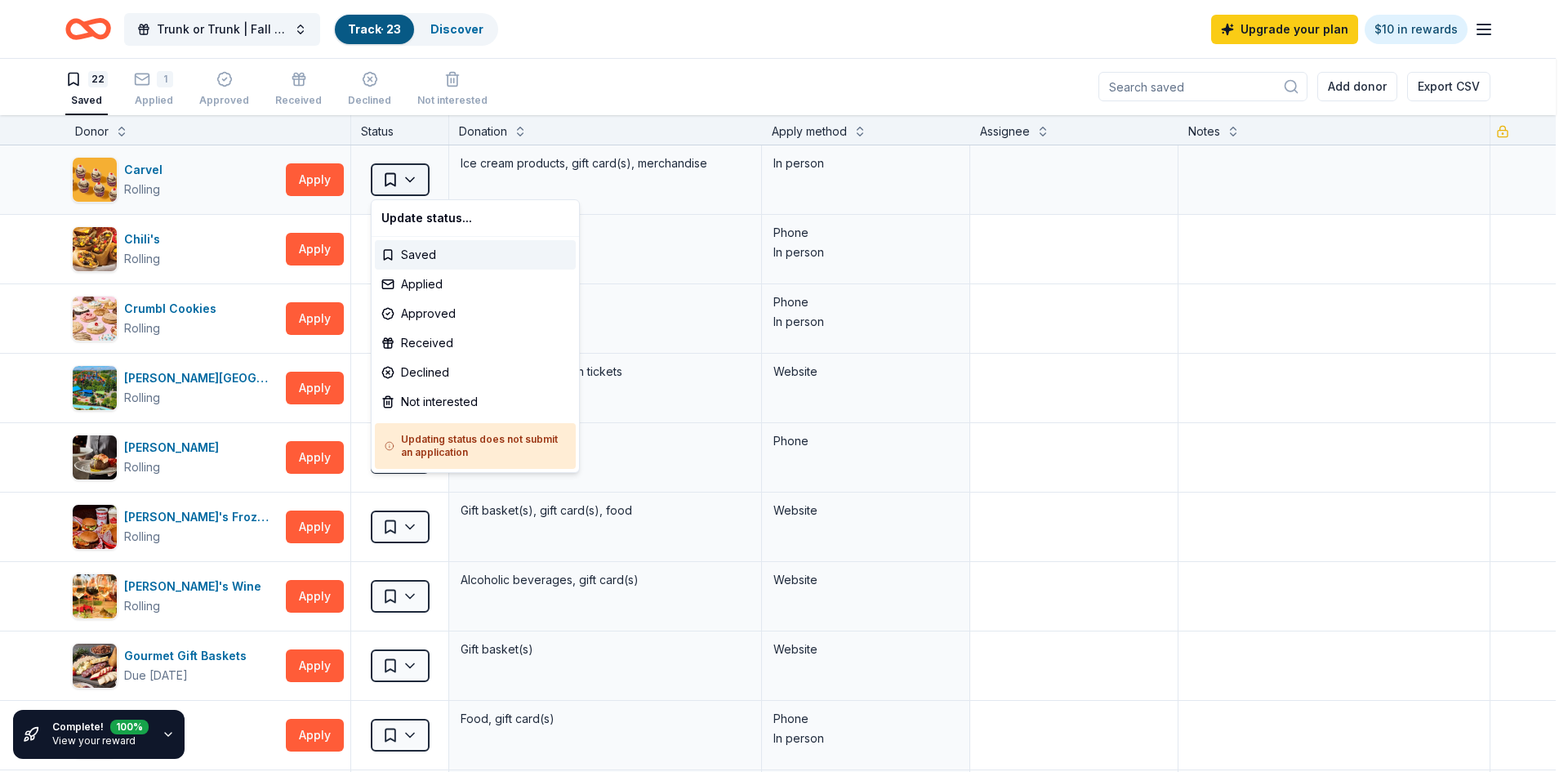
click at [414, 183] on html "Trunk or Trunk | Fall Festival Track · 23 Discover Upgrade your plan $10 in rew…" at bounding box center [784, 385] width 1568 height 772
click at [444, 289] on div "Applied" at bounding box center [475, 284] width 201 height 29
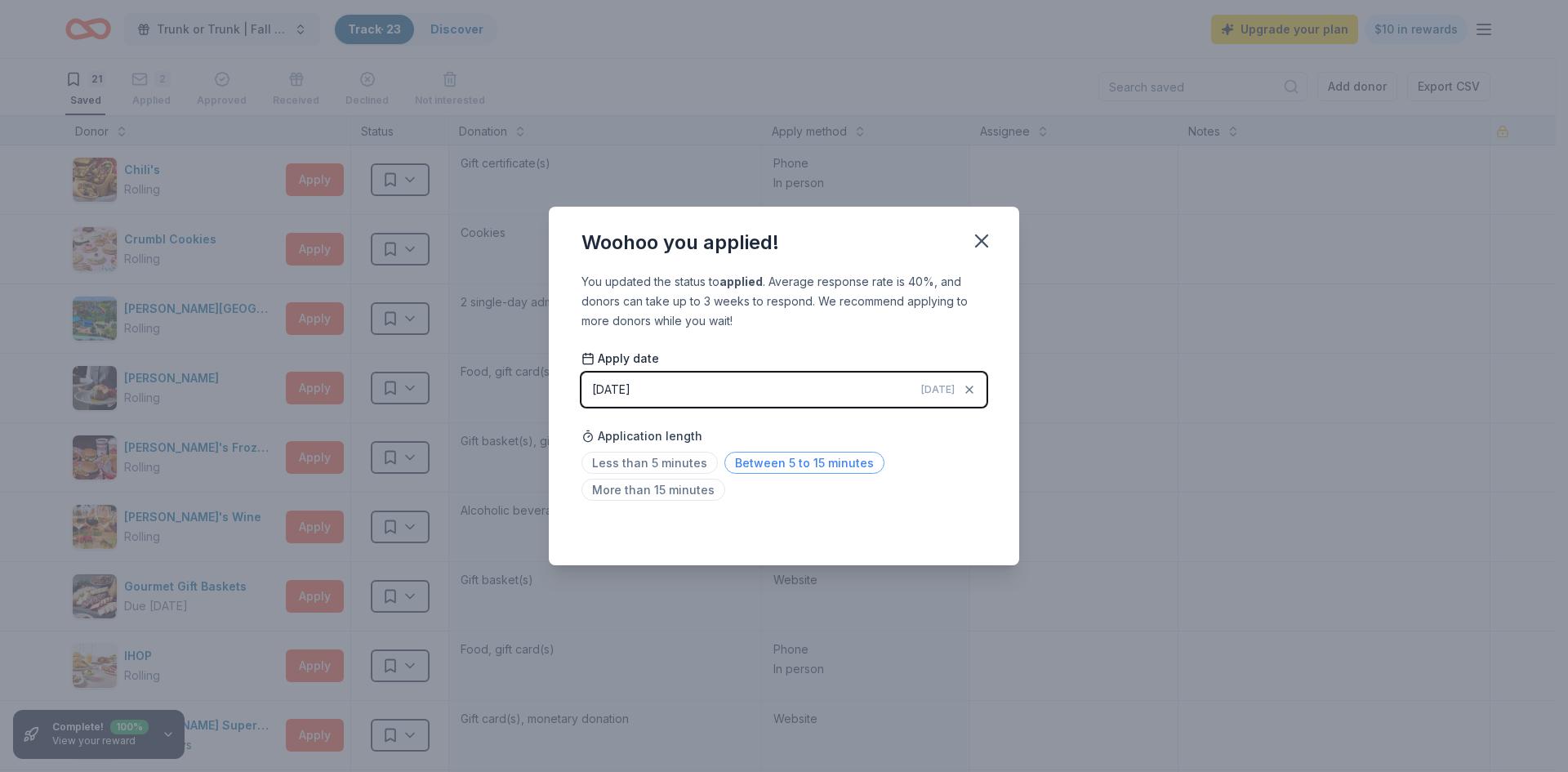
click at [773, 467] on span "Between 5 to 15 minutes" at bounding box center [804, 462] width 160 height 22
click at [983, 246] on icon "button" at bounding box center [982, 240] width 23 height 23
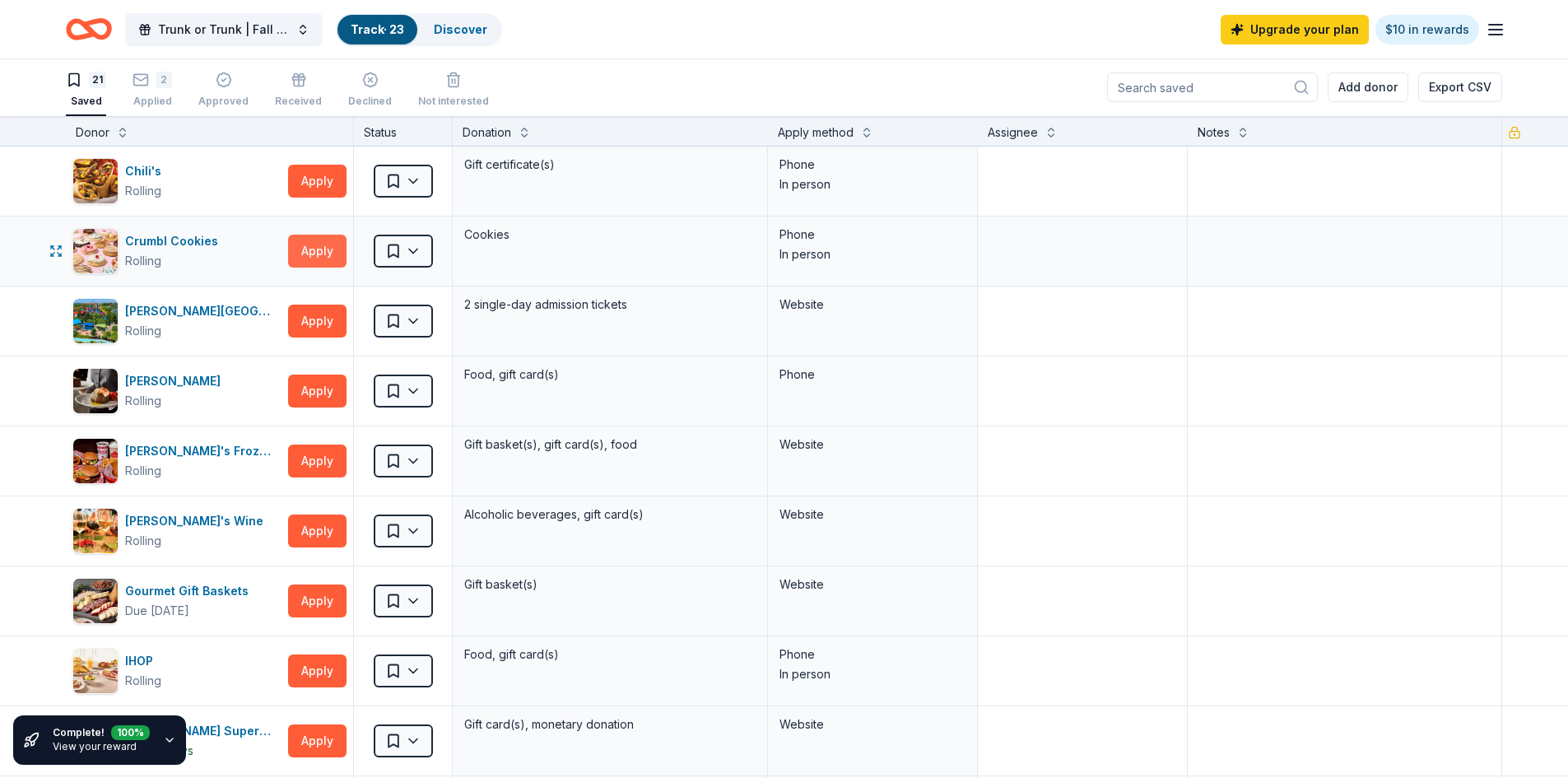
click at [328, 252] on button "Apply" at bounding box center [317, 251] width 59 height 33
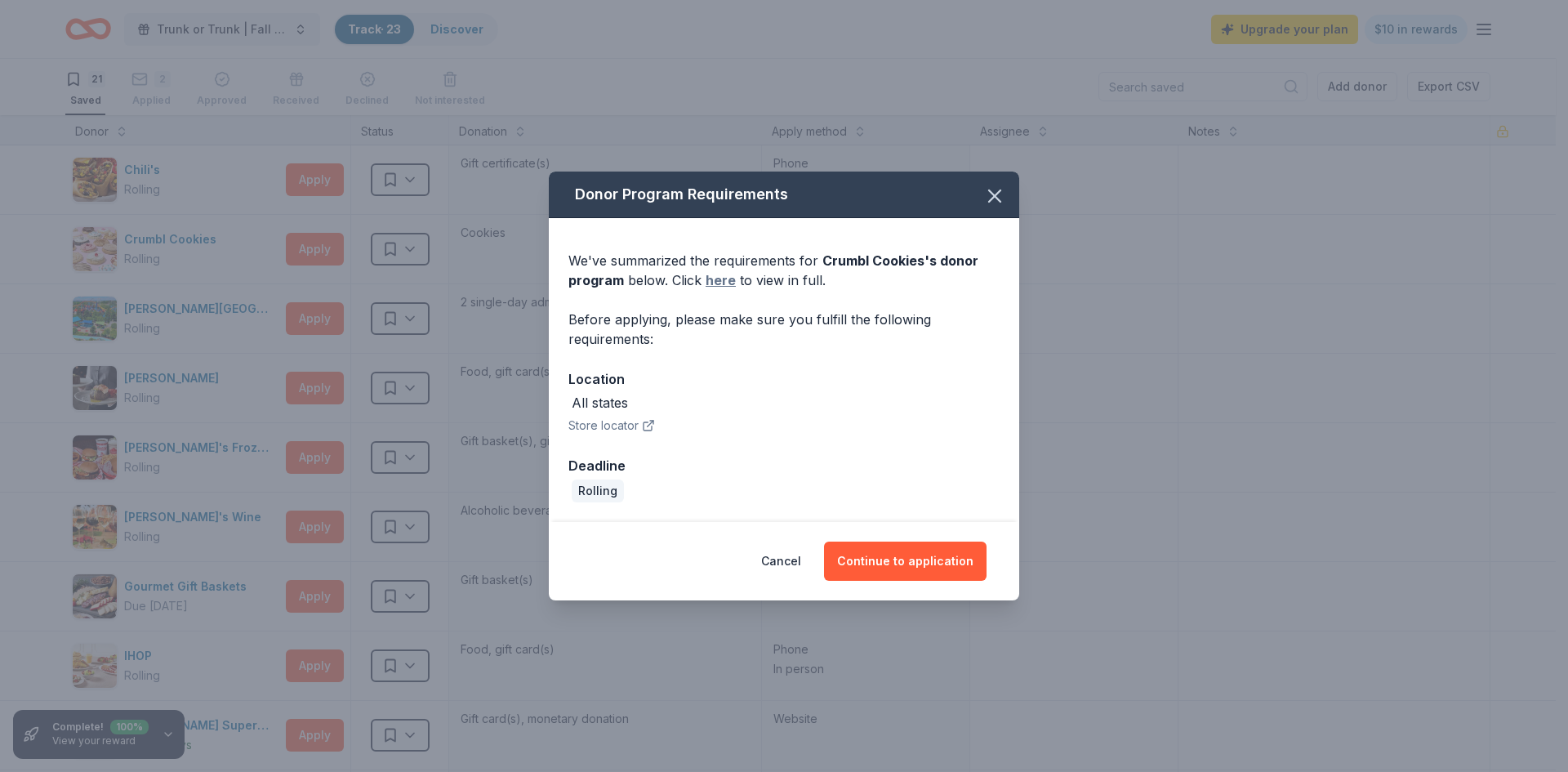
click at [717, 278] on link "here" at bounding box center [721, 280] width 30 height 20
click at [1001, 192] on icon "button" at bounding box center [995, 195] width 23 height 23
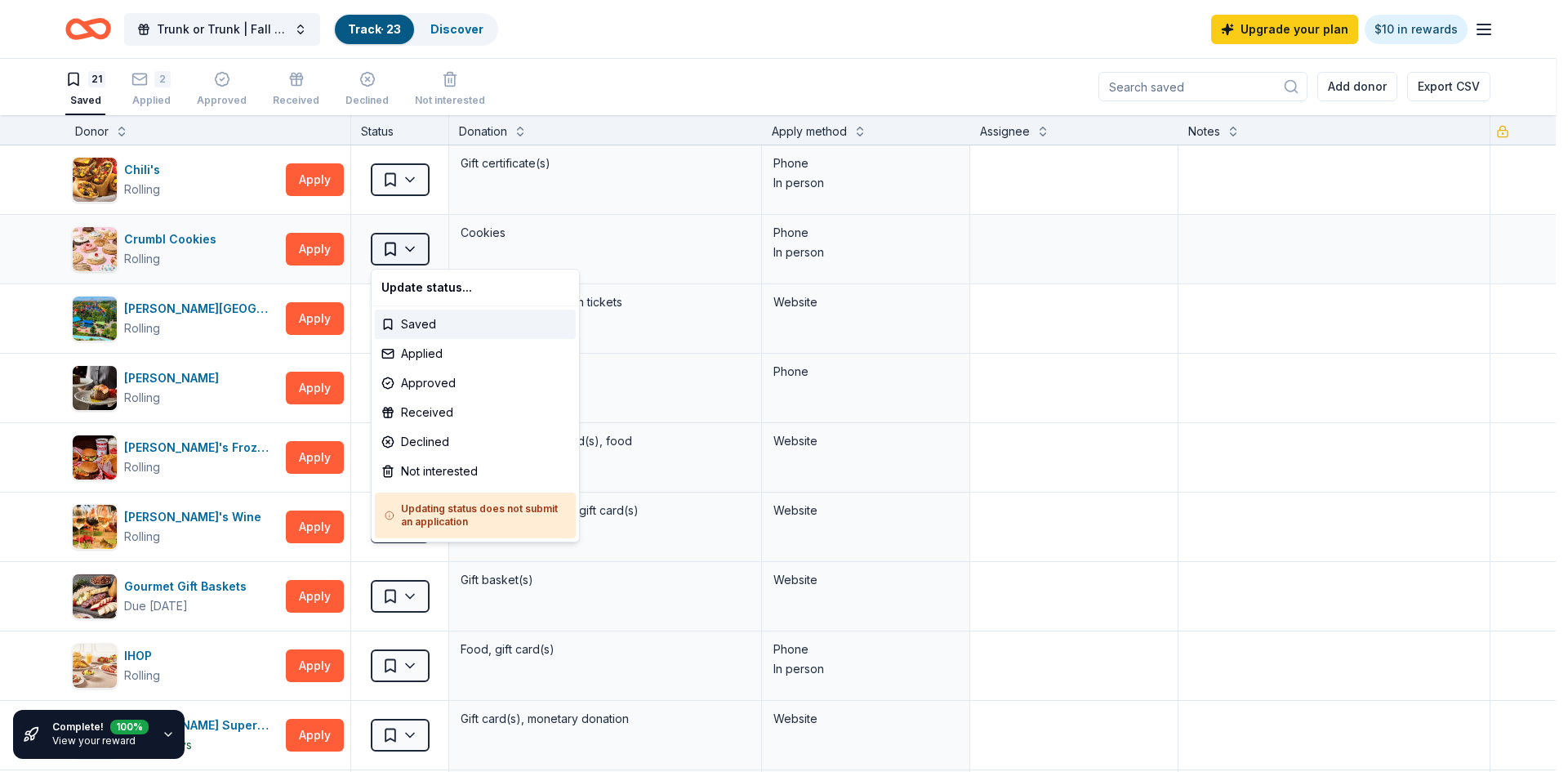
click at [417, 253] on html "Trunk or Trunk | Fall Festival Track · 23 Discover Upgrade your plan $10 in rew…" at bounding box center [784, 385] width 1568 height 772
click at [576, 81] on html "Trunk or Trunk | Fall Festival Track · 23 Discover Upgrade your plan $10 in rew…" at bounding box center [784, 385] width 1568 height 772
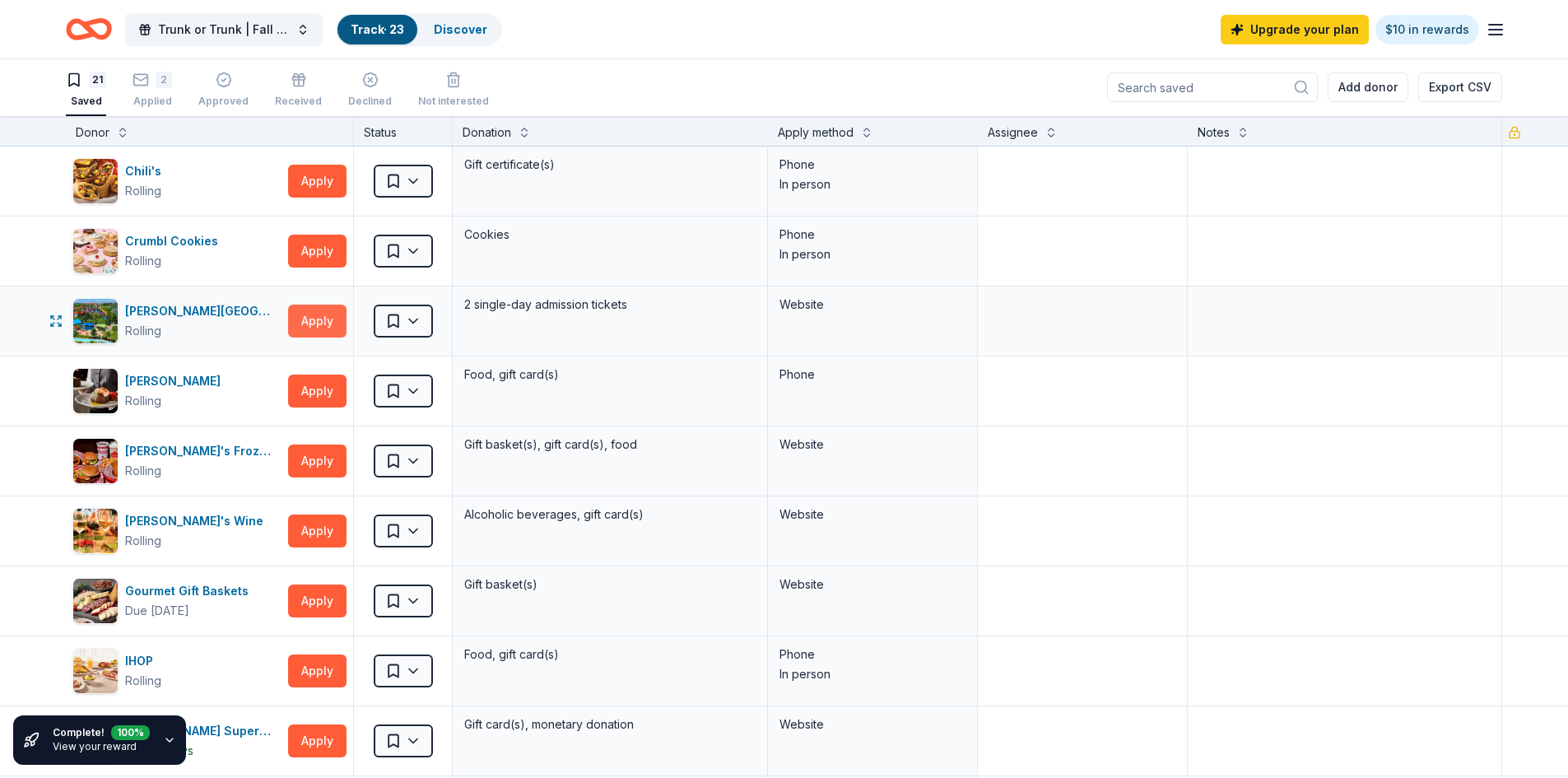
click at [312, 327] on button "Apply" at bounding box center [317, 321] width 59 height 33
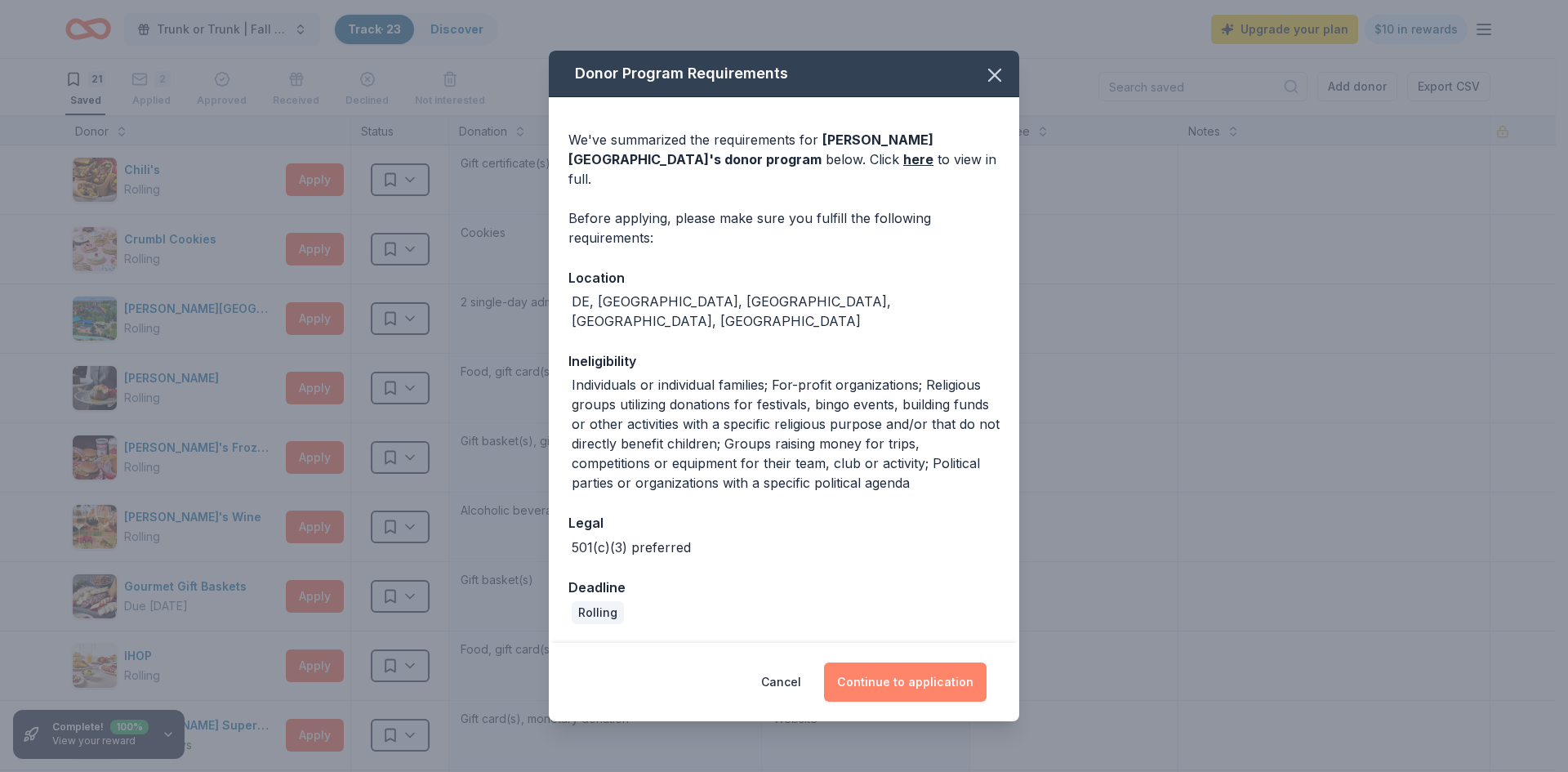
click at [868, 682] on button "Continue to application" at bounding box center [905, 682] width 163 height 39
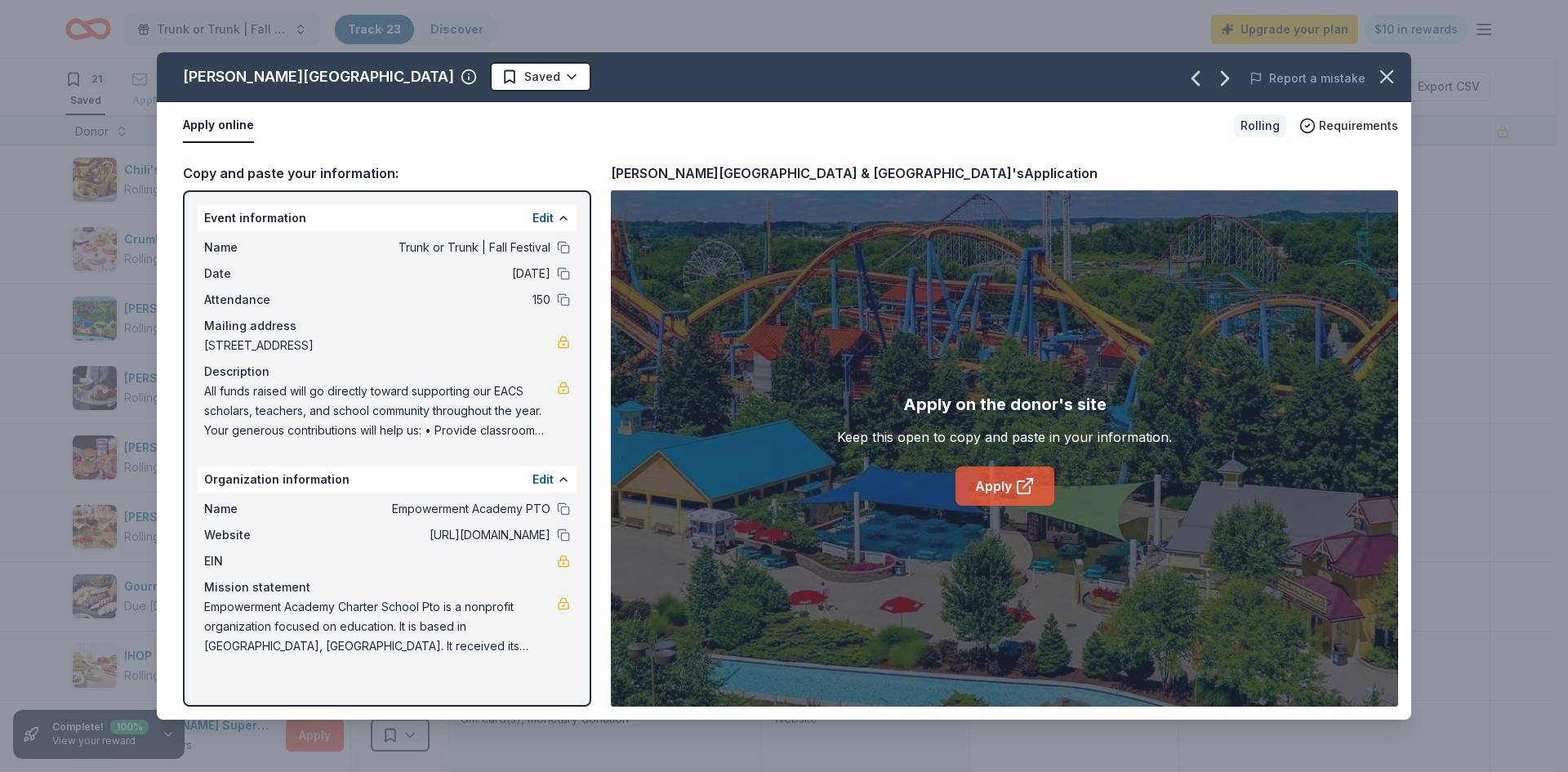
click at [1010, 489] on link "Apply" at bounding box center [1004, 486] width 99 height 39
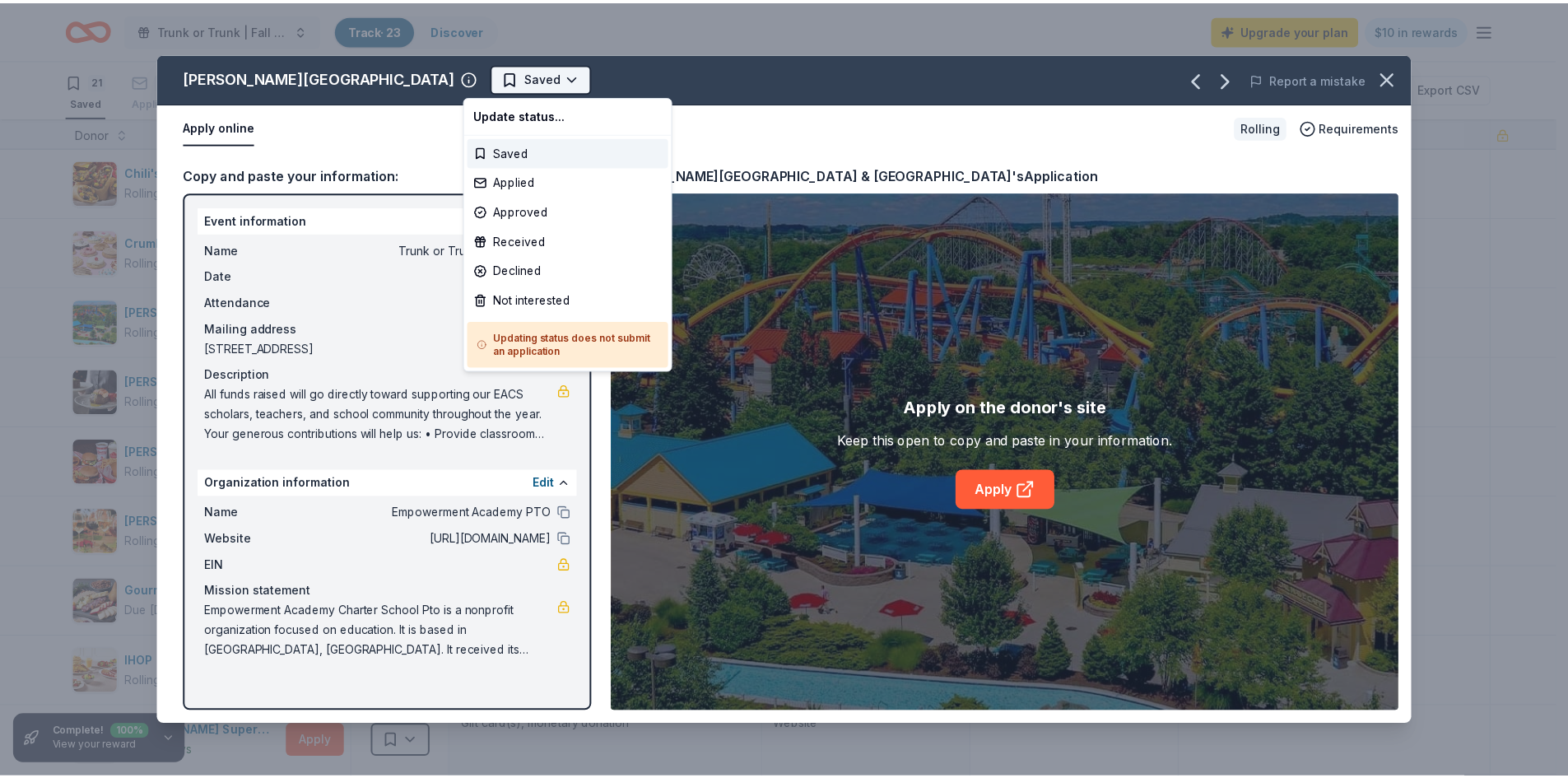
scroll to position [0, 0]
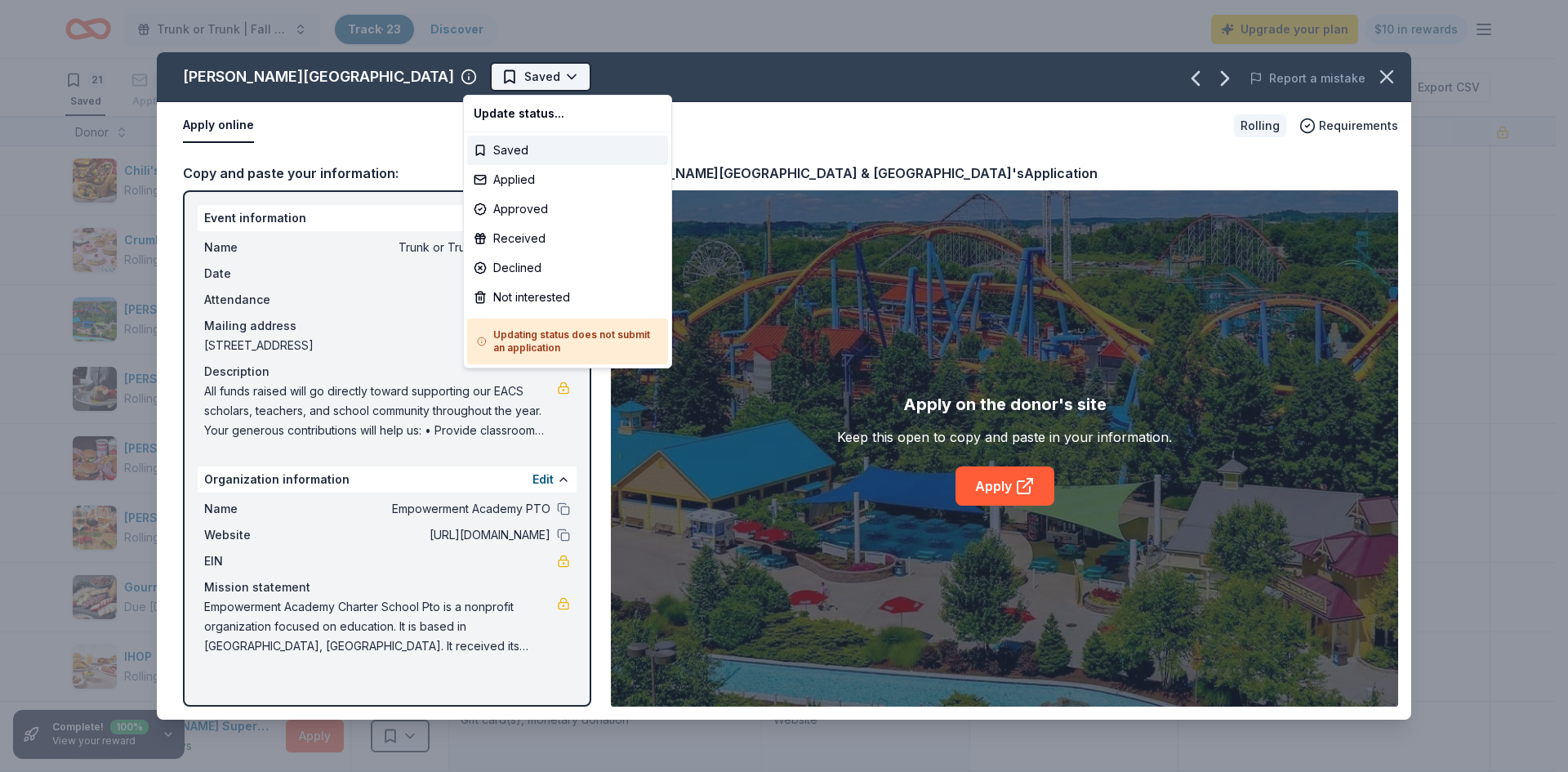
click at [548, 85] on html "Trunk or Trunk | Fall Festival Track · 23 Discover Upgrade your plan $10 in rew…" at bounding box center [784, 386] width 1568 height 772
click at [765, 40] on html "Trunk or Trunk | Fall Festival Track · 23 Discover Upgrade your plan $10 in rew…" at bounding box center [784, 386] width 1568 height 772
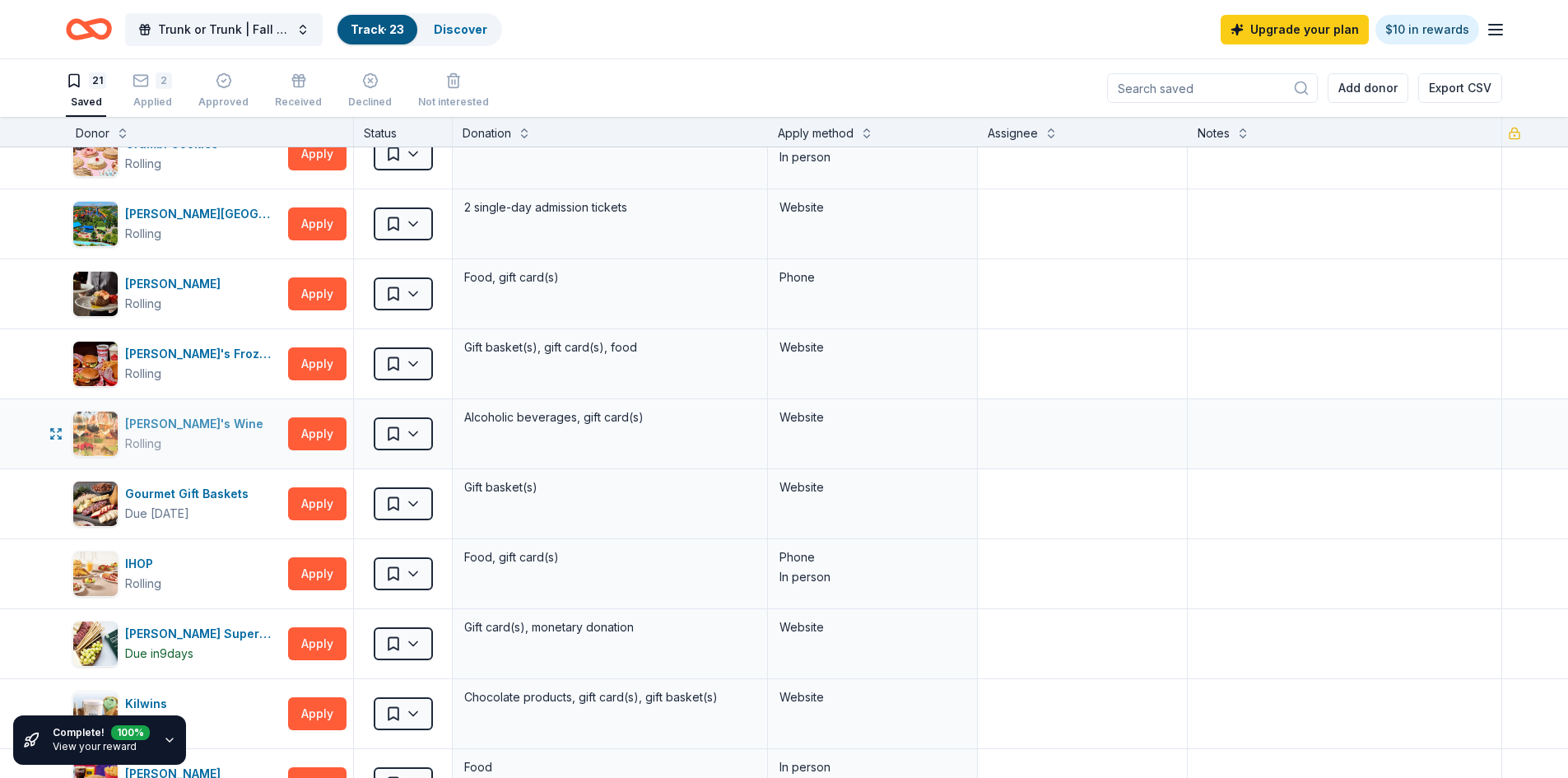
scroll to position [103, 0]
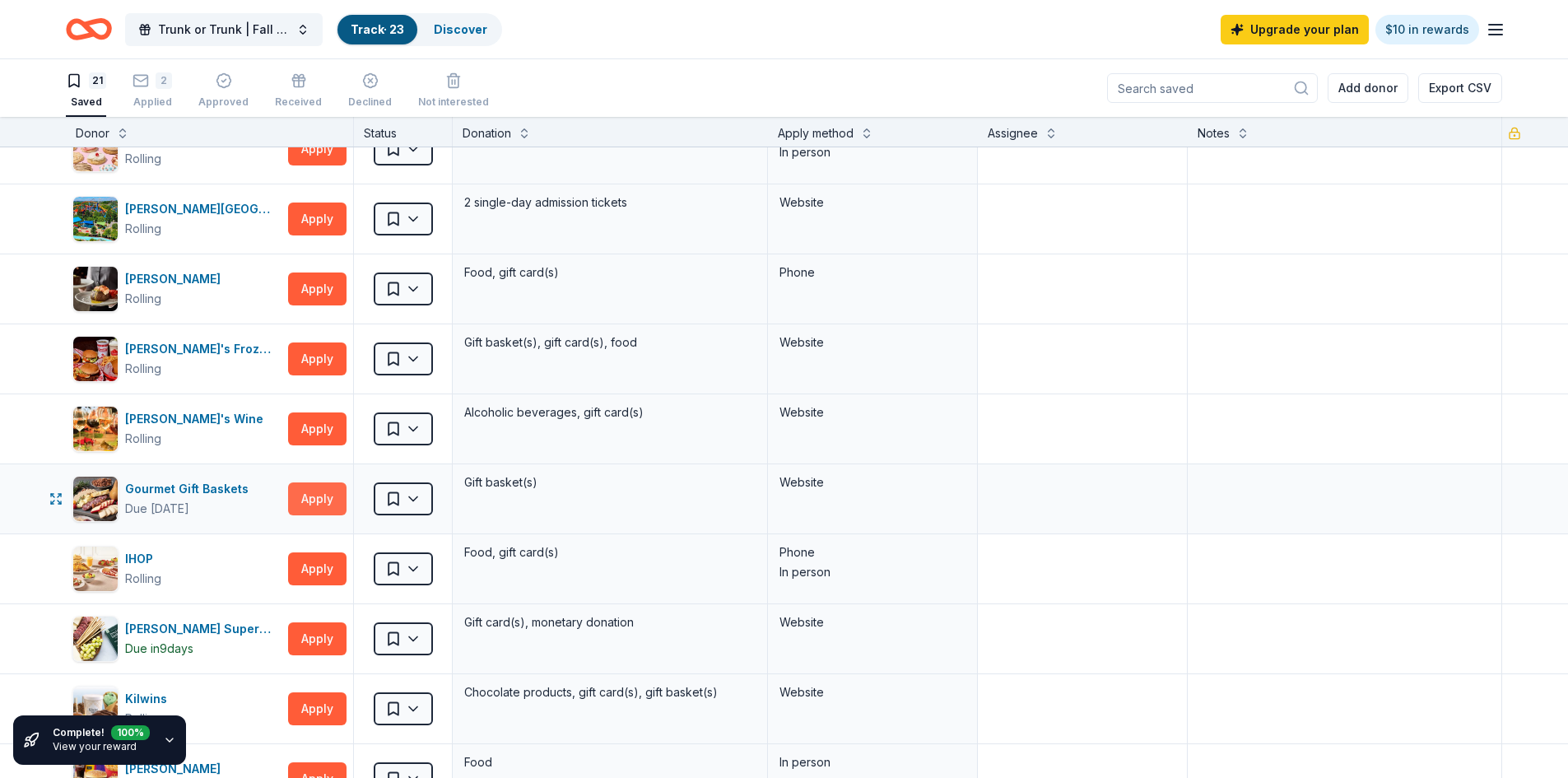
click at [299, 507] on button "Apply" at bounding box center [317, 498] width 59 height 33
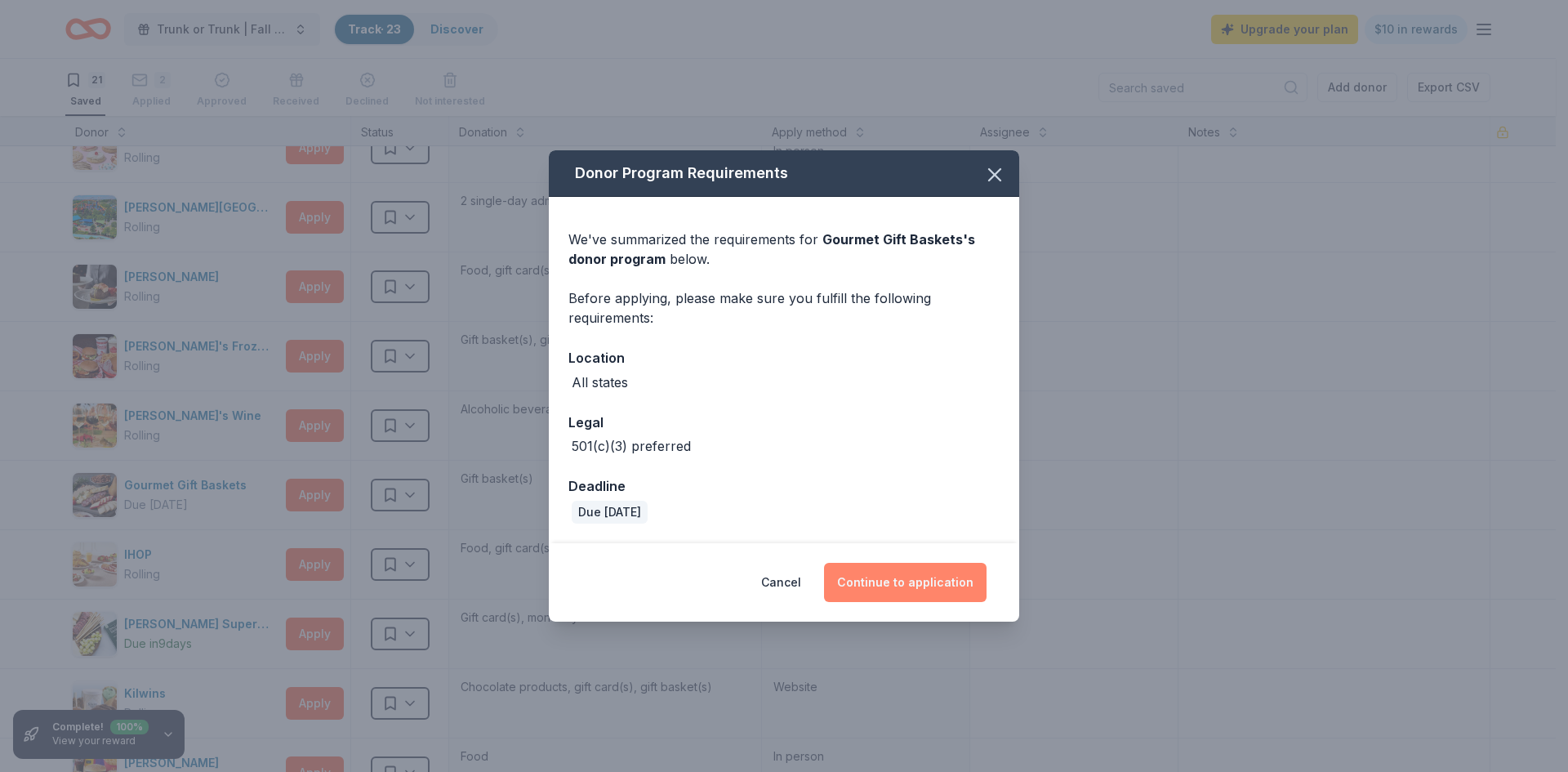
click at [900, 592] on button "Continue to application" at bounding box center [905, 582] width 163 height 39
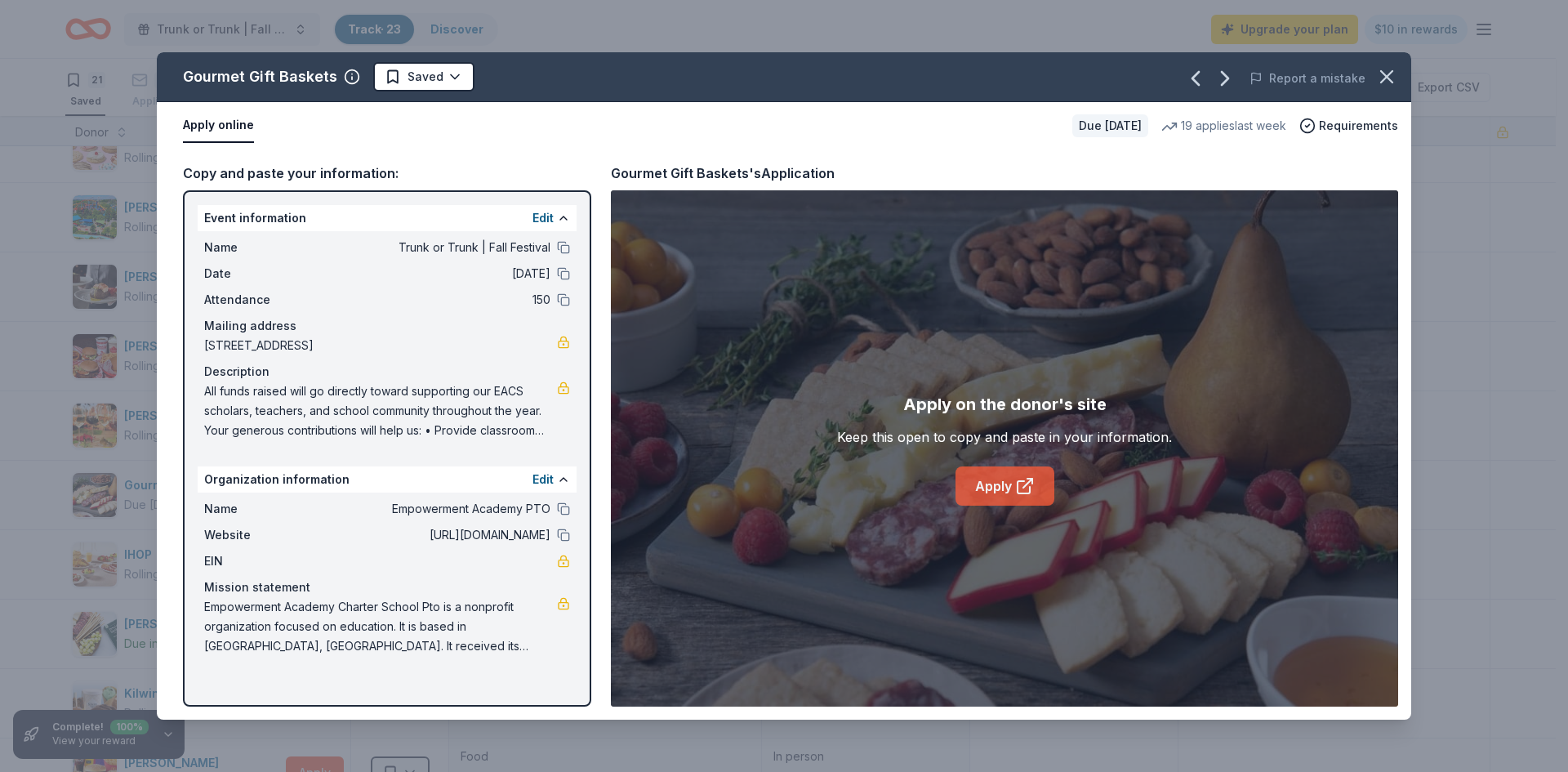
click at [1026, 500] on link "Apply" at bounding box center [1004, 486] width 99 height 39
click at [456, 80] on html "Trunk or Trunk | Fall Festival Track · 23 Discover Upgrade your plan $10 in rew…" at bounding box center [784, 386] width 1568 height 772
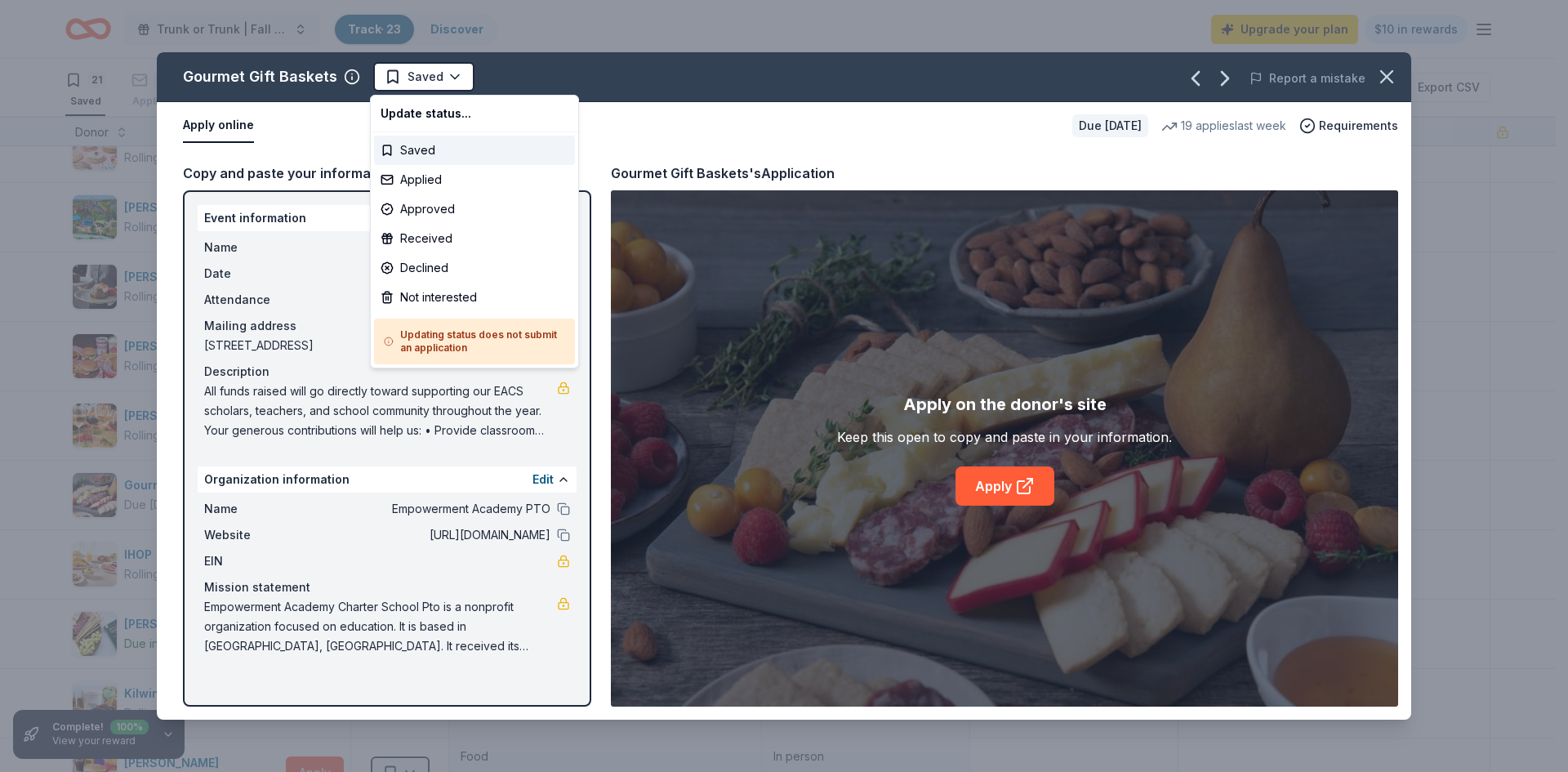
click at [442, 85] on html "Trunk or Trunk | Fall Festival Track · 23 Discover Upgrade your plan $10 in rew…" at bounding box center [784, 386] width 1568 height 772
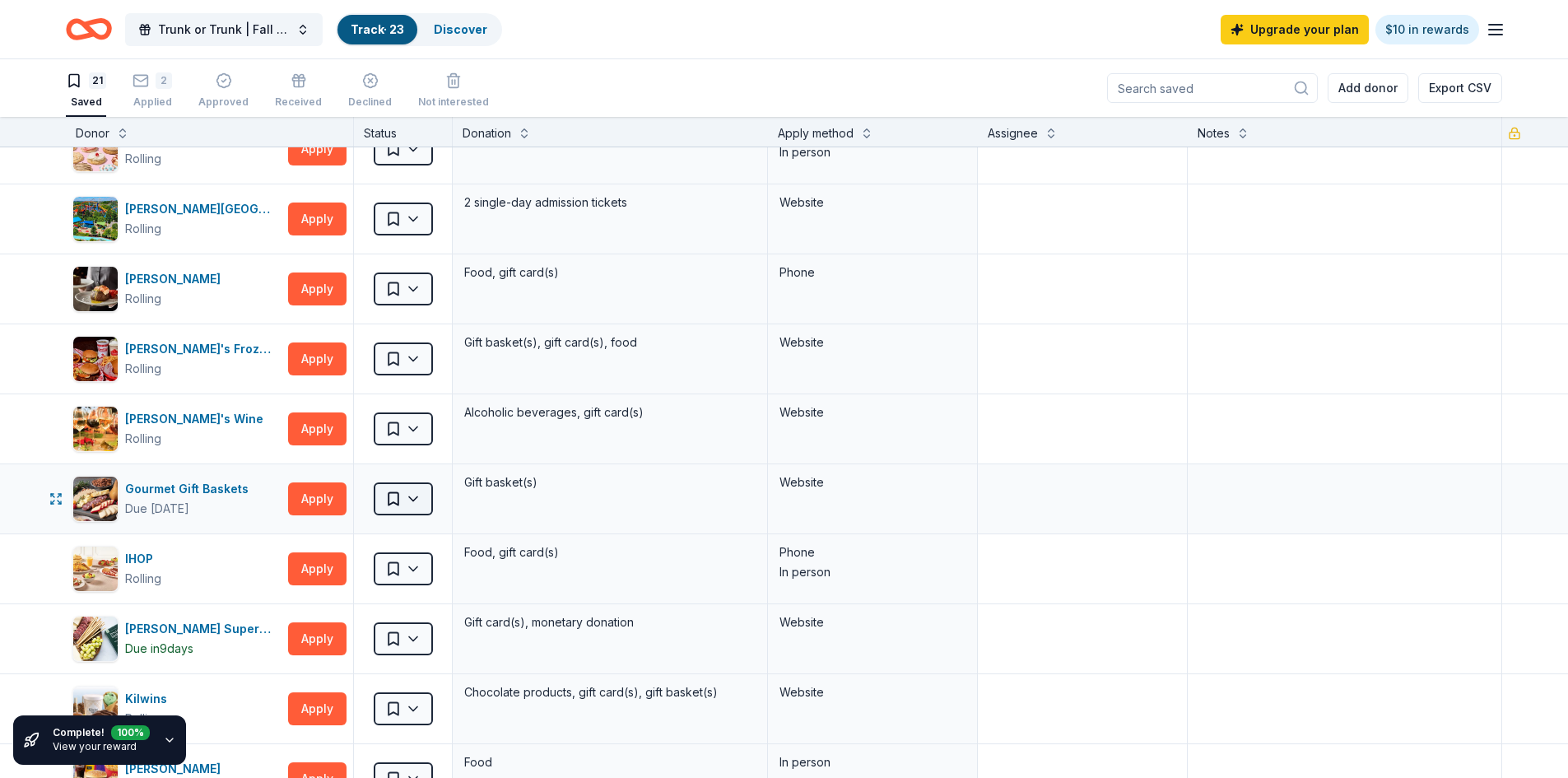
click at [419, 504] on html "Trunk or Trunk | Fall Festival Track · 23 Discover Upgrade your plan $10 in rew…" at bounding box center [784, 389] width 1568 height 778
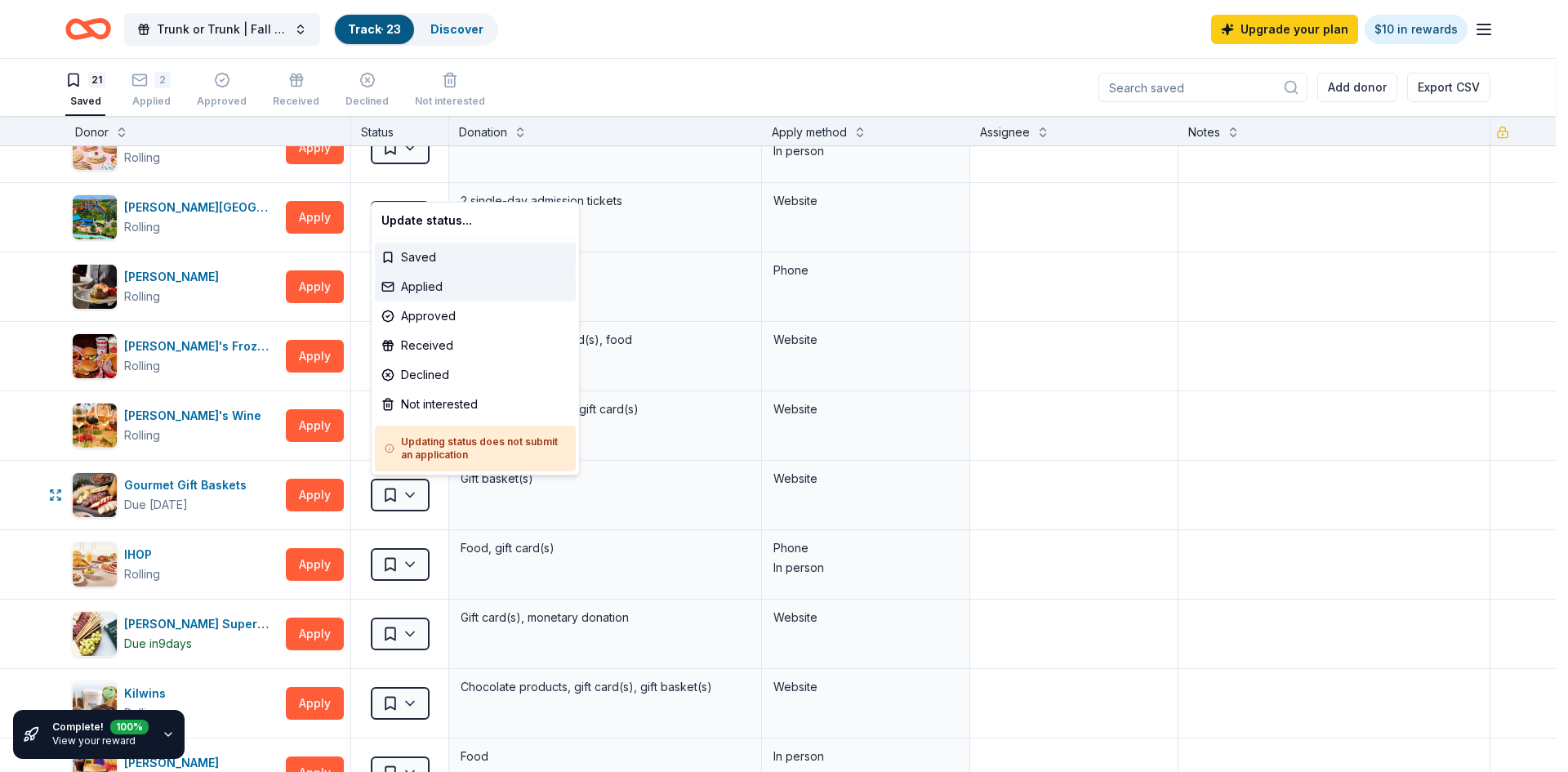
click at [436, 297] on div "Applied" at bounding box center [475, 286] width 201 height 29
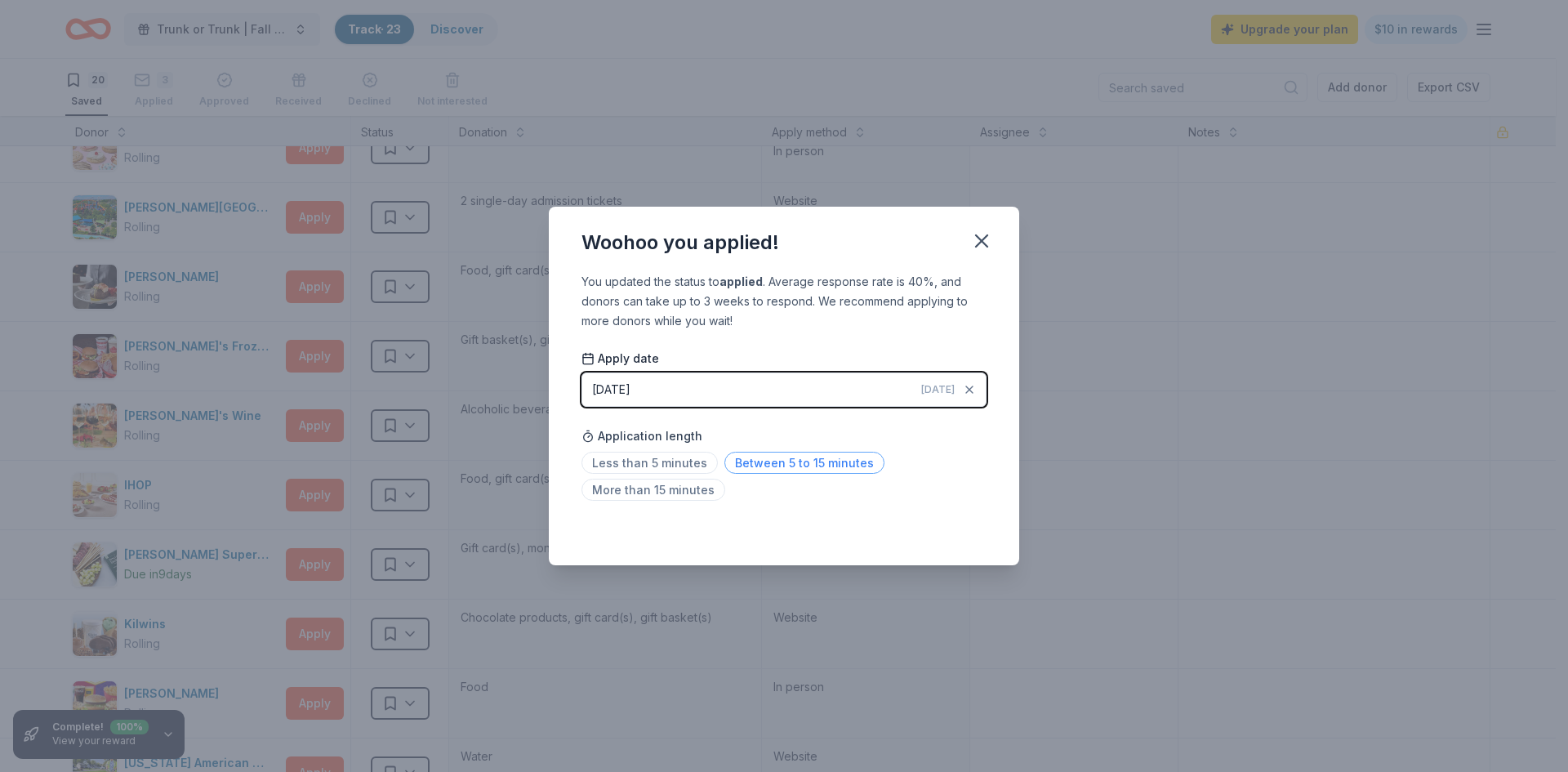
click at [738, 466] on span "Between 5 to 15 minutes" at bounding box center [804, 462] width 160 height 22
click at [991, 228] on button "button" at bounding box center [982, 240] width 36 height 36
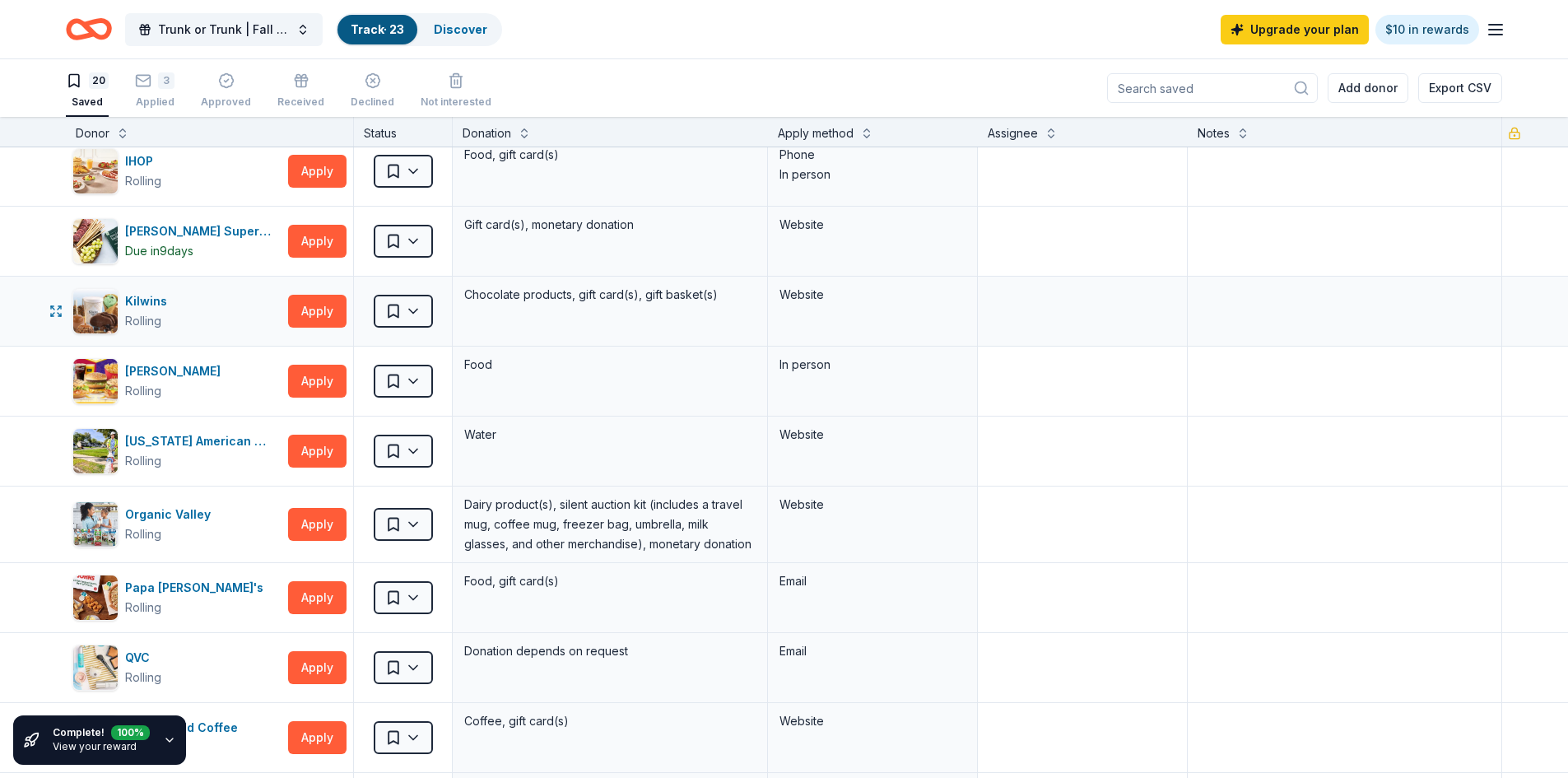
scroll to position [436, 0]
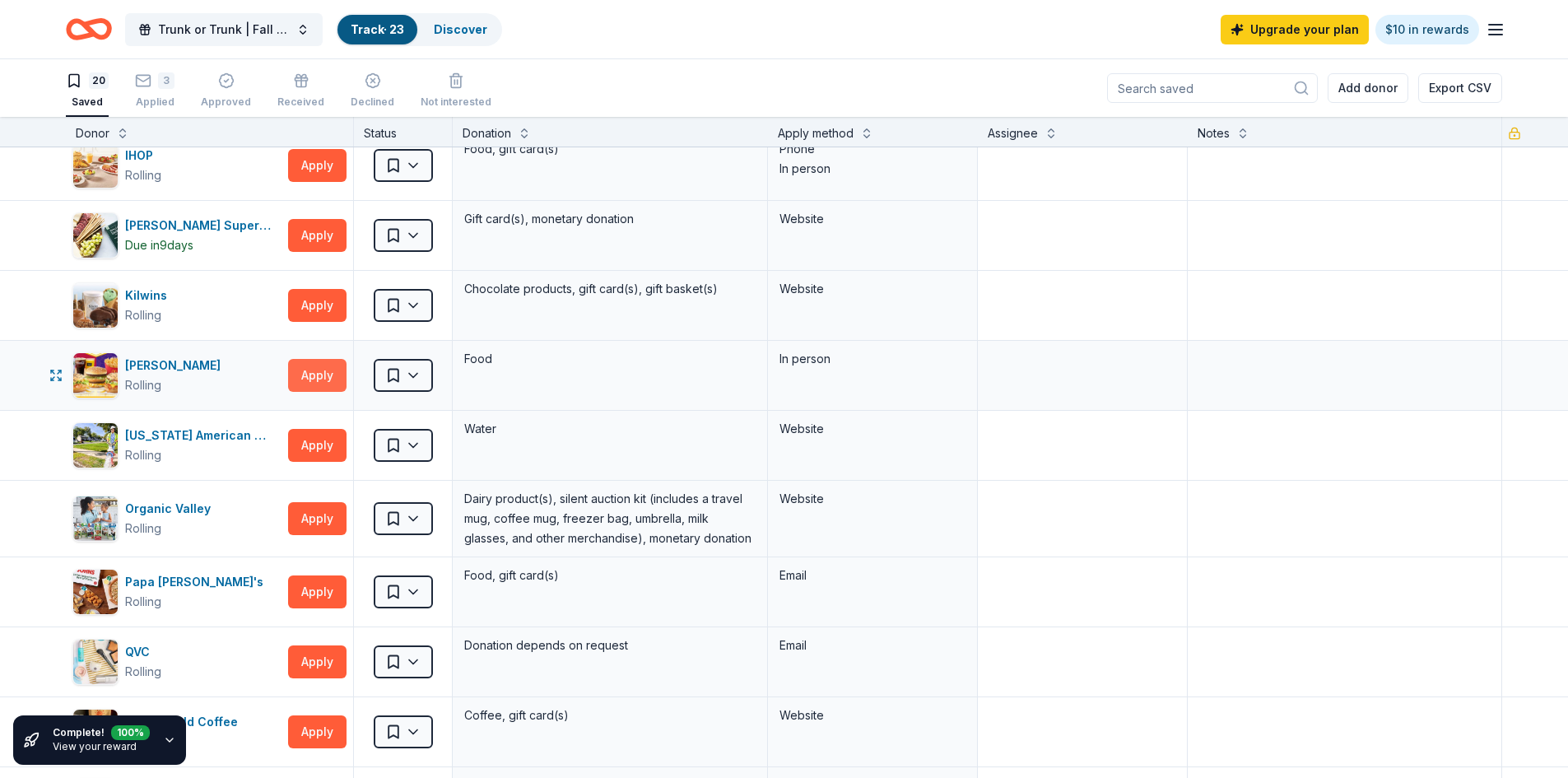
click at [326, 377] on button "Apply" at bounding box center [317, 375] width 59 height 33
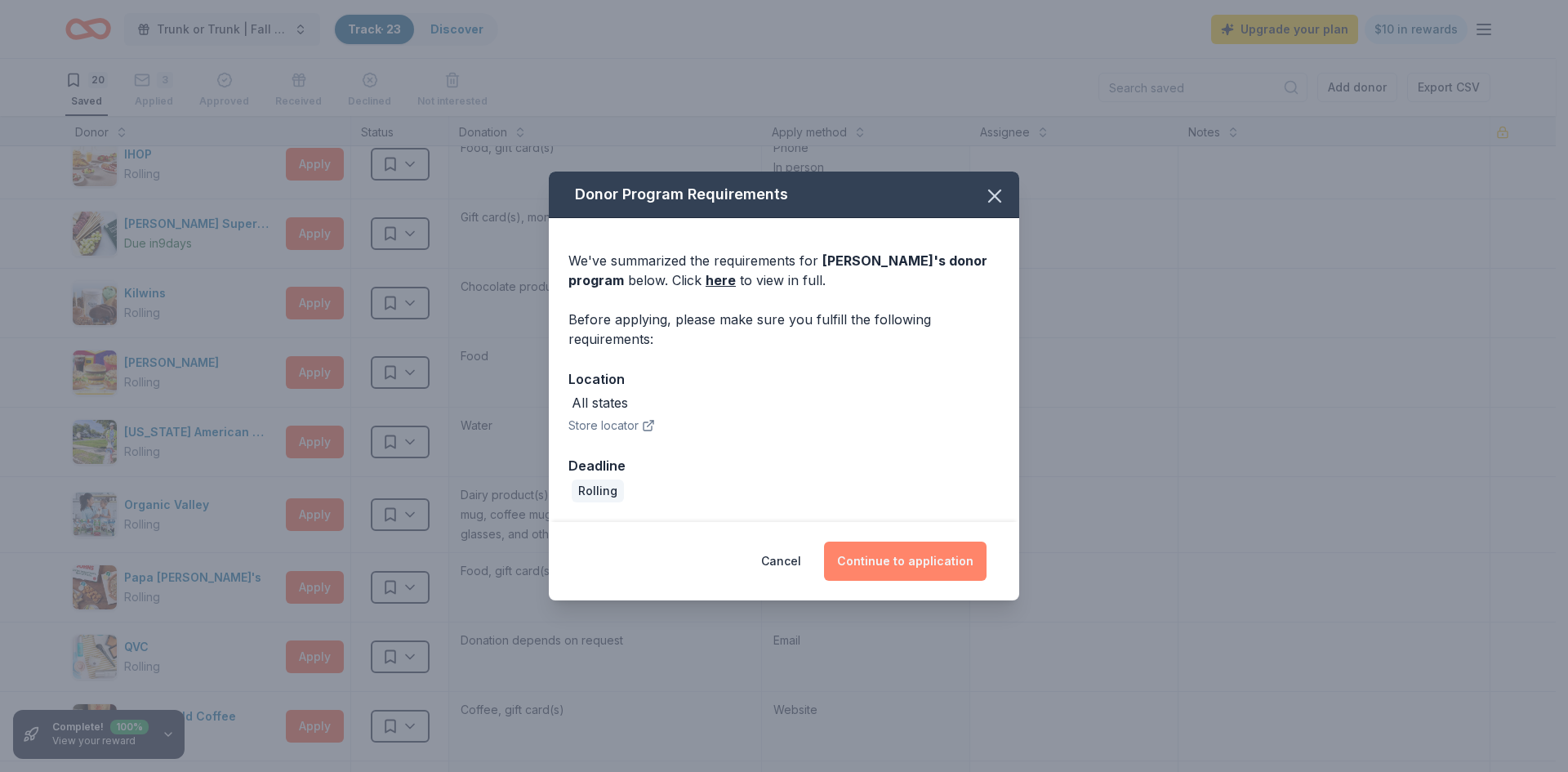
click at [878, 559] on button "Continue to application" at bounding box center [905, 561] width 163 height 39
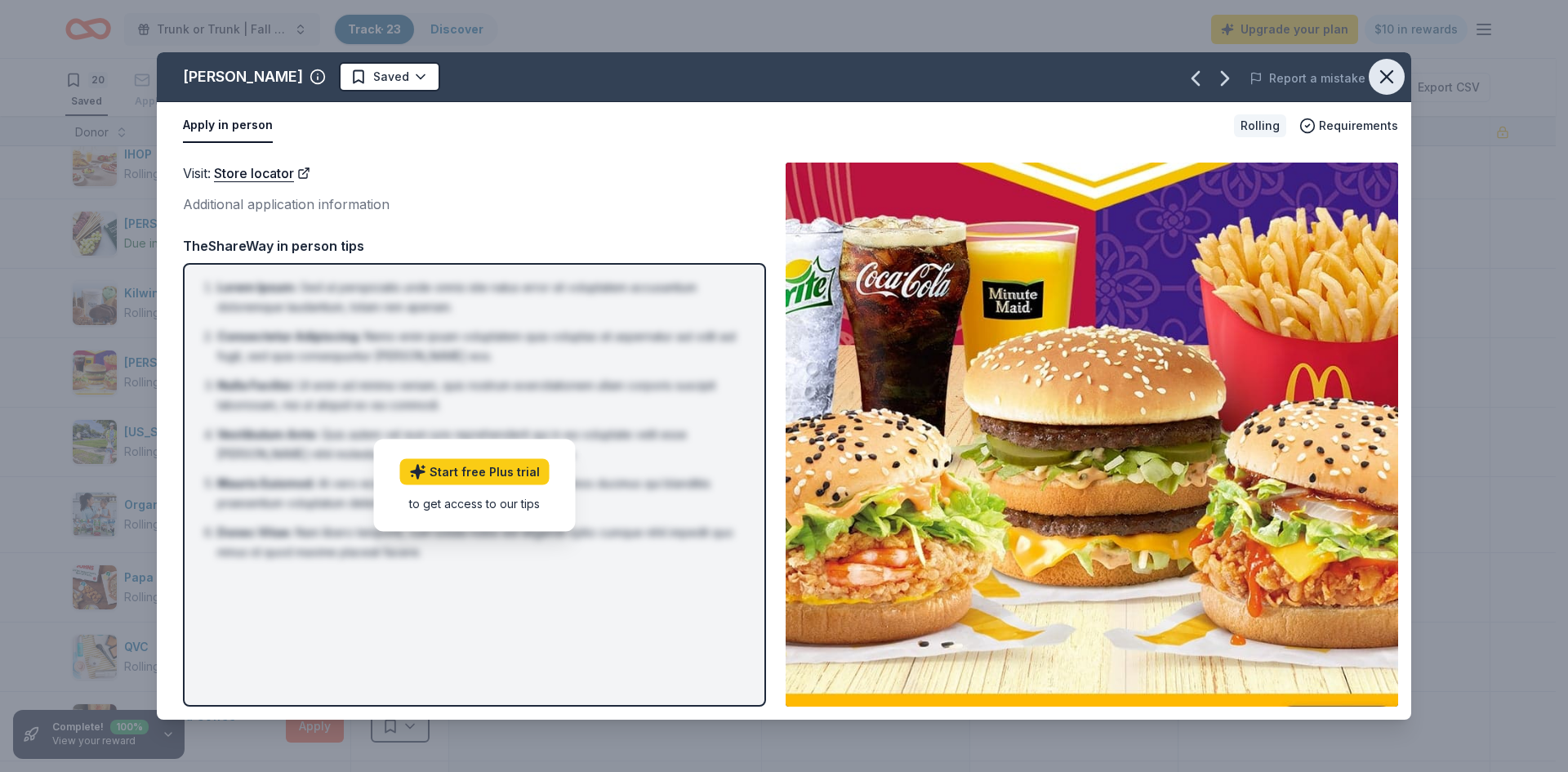
click at [1391, 69] on icon "button" at bounding box center [1387, 77] width 23 height 23
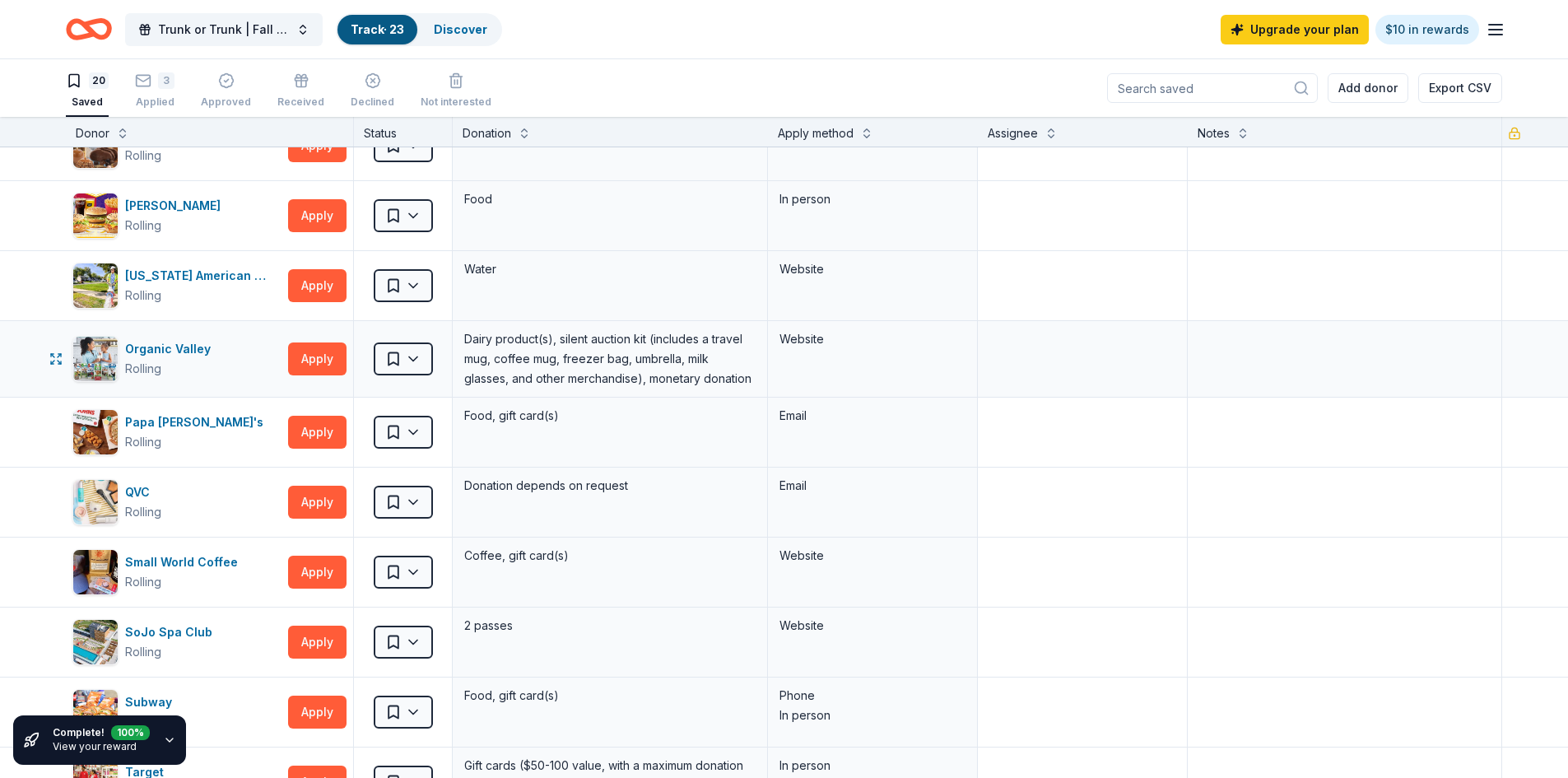
scroll to position [612, 0]
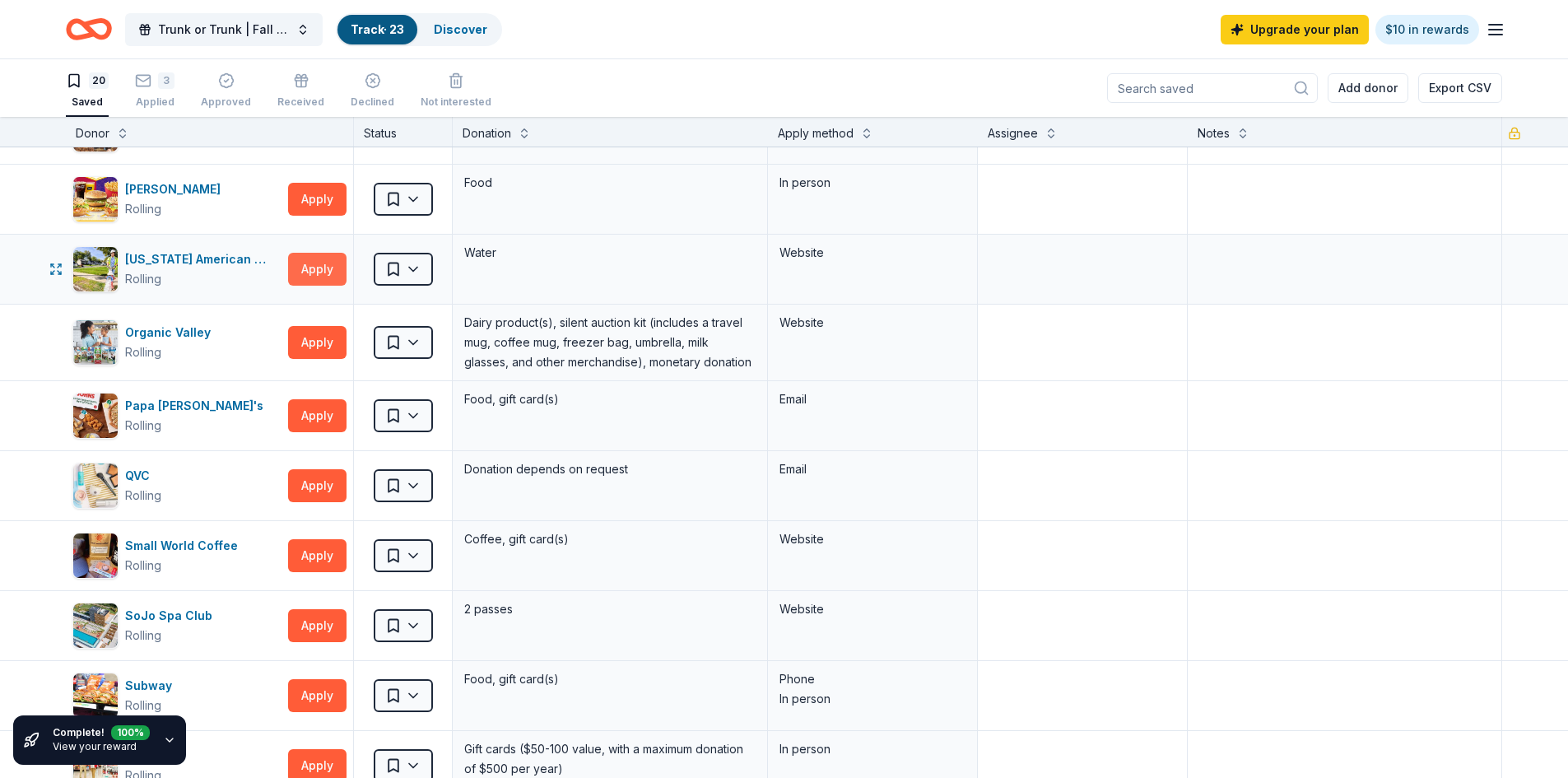
click at [314, 260] on button "Apply" at bounding box center [317, 269] width 59 height 33
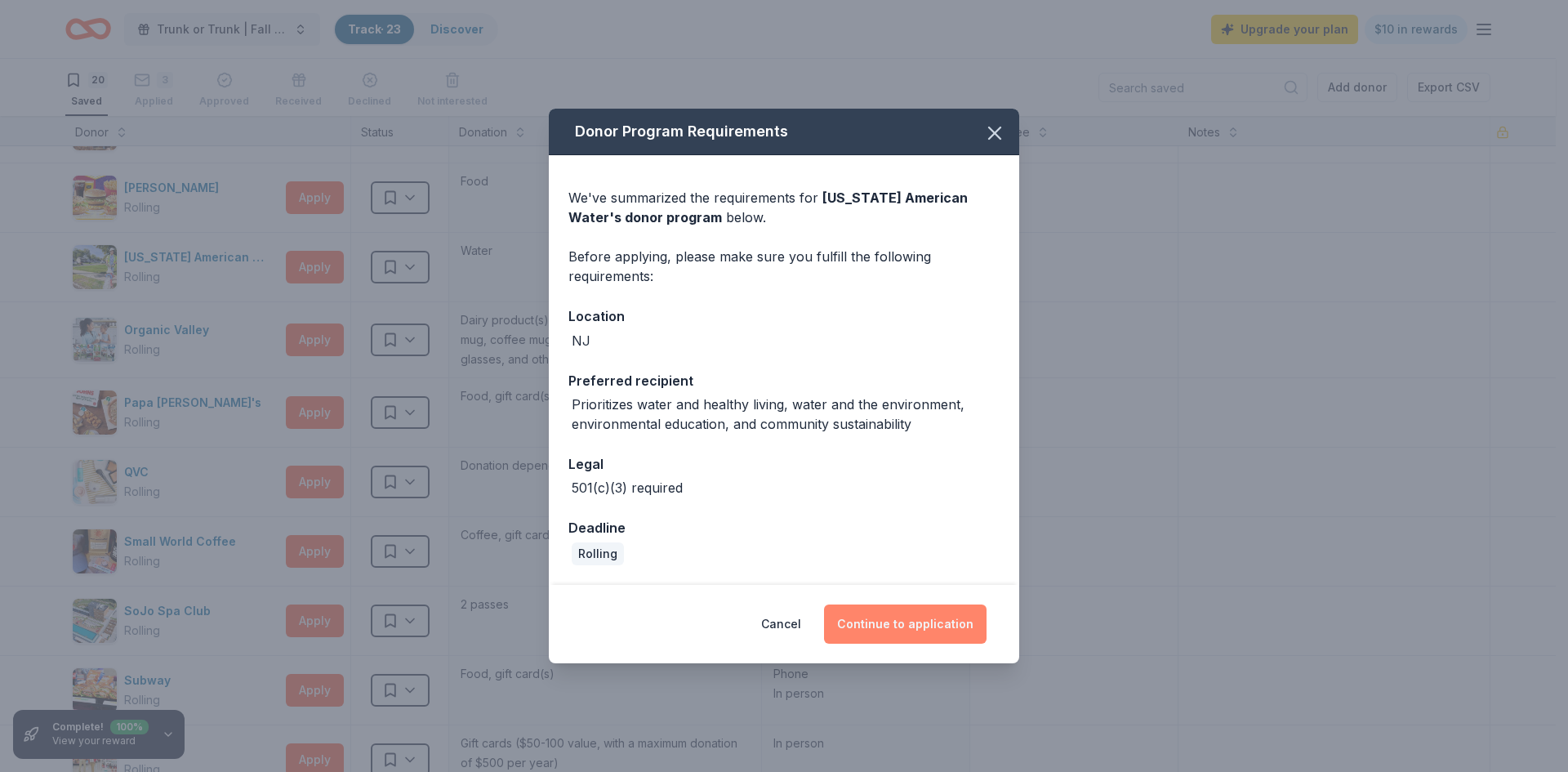
click at [884, 634] on button "Continue to application" at bounding box center [905, 624] width 163 height 39
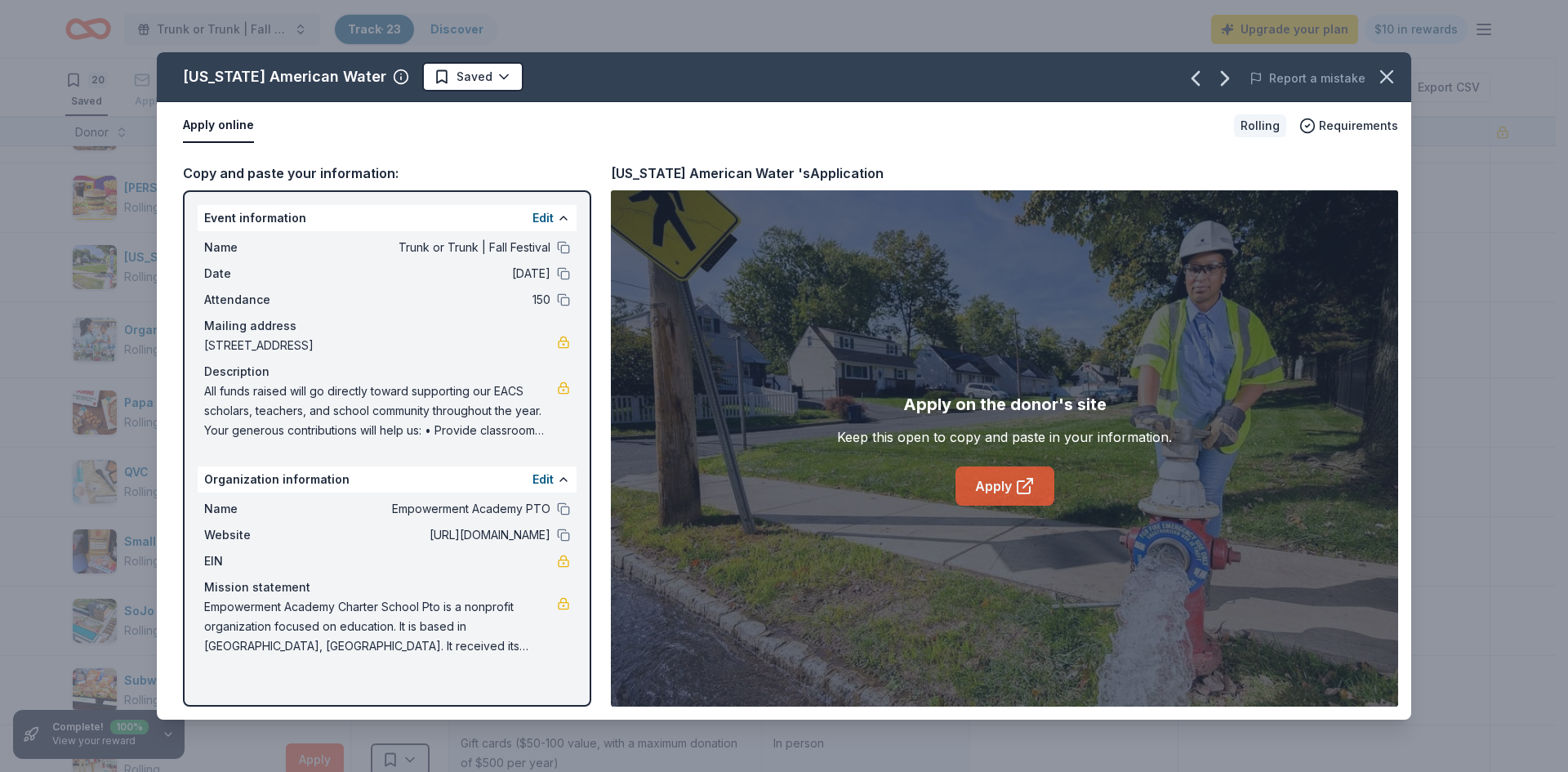
click at [1017, 481] on icon at bounding box center [1025, 486] width 20 height 20
click at [1386, 71] on icon "button" at bounding box center [1387, 77] width 23 height 23
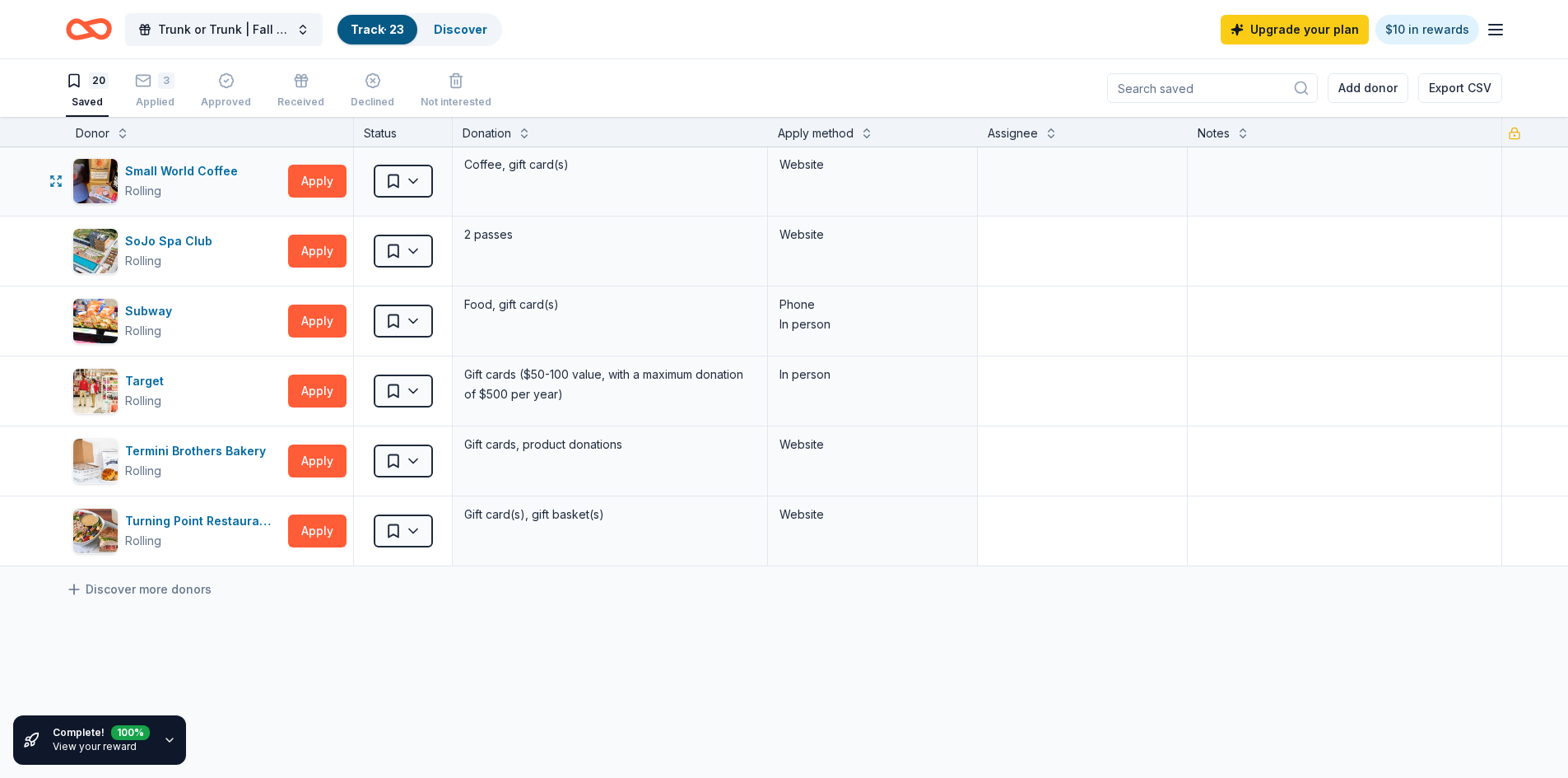
scroll to position [1010, 0]
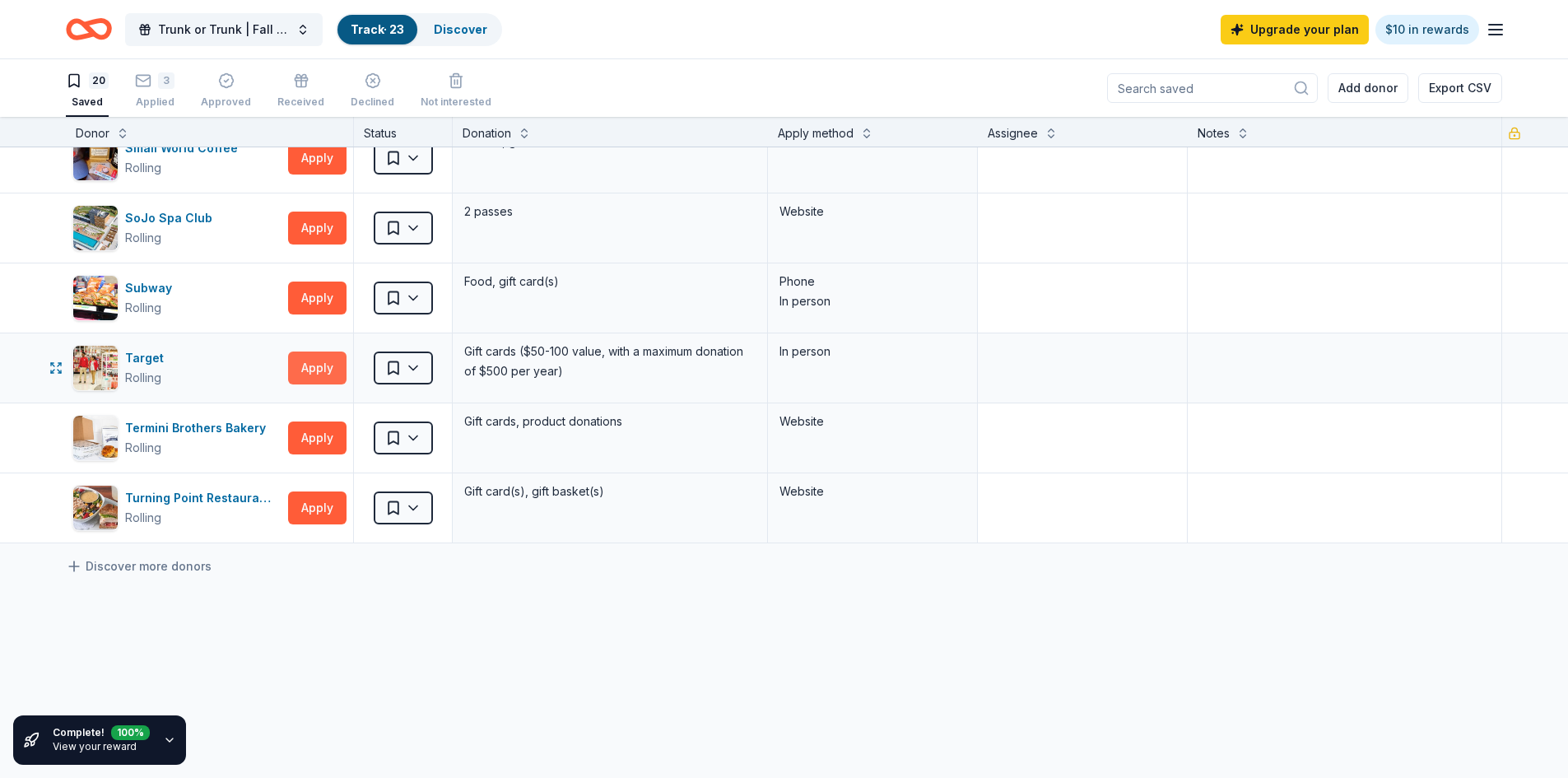
click at [325, 366] on button "Apply" at bounding box center [317, 367] width 59 height 33
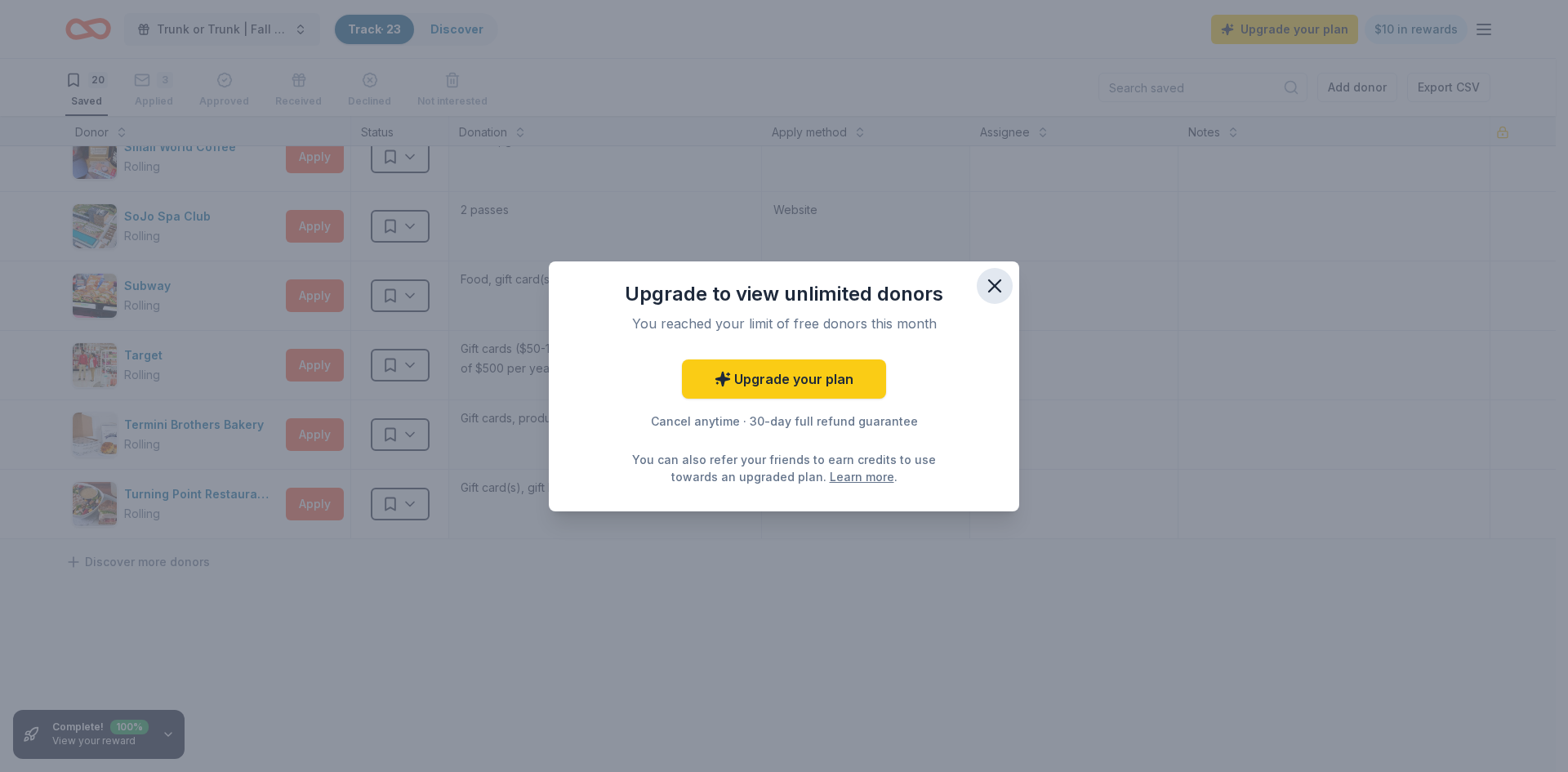
click at [991, 291] on icon "button" at bounding box center [995, 286] width 23 height 23
